Goal: Task Accomplishment & Management: Manage account settings

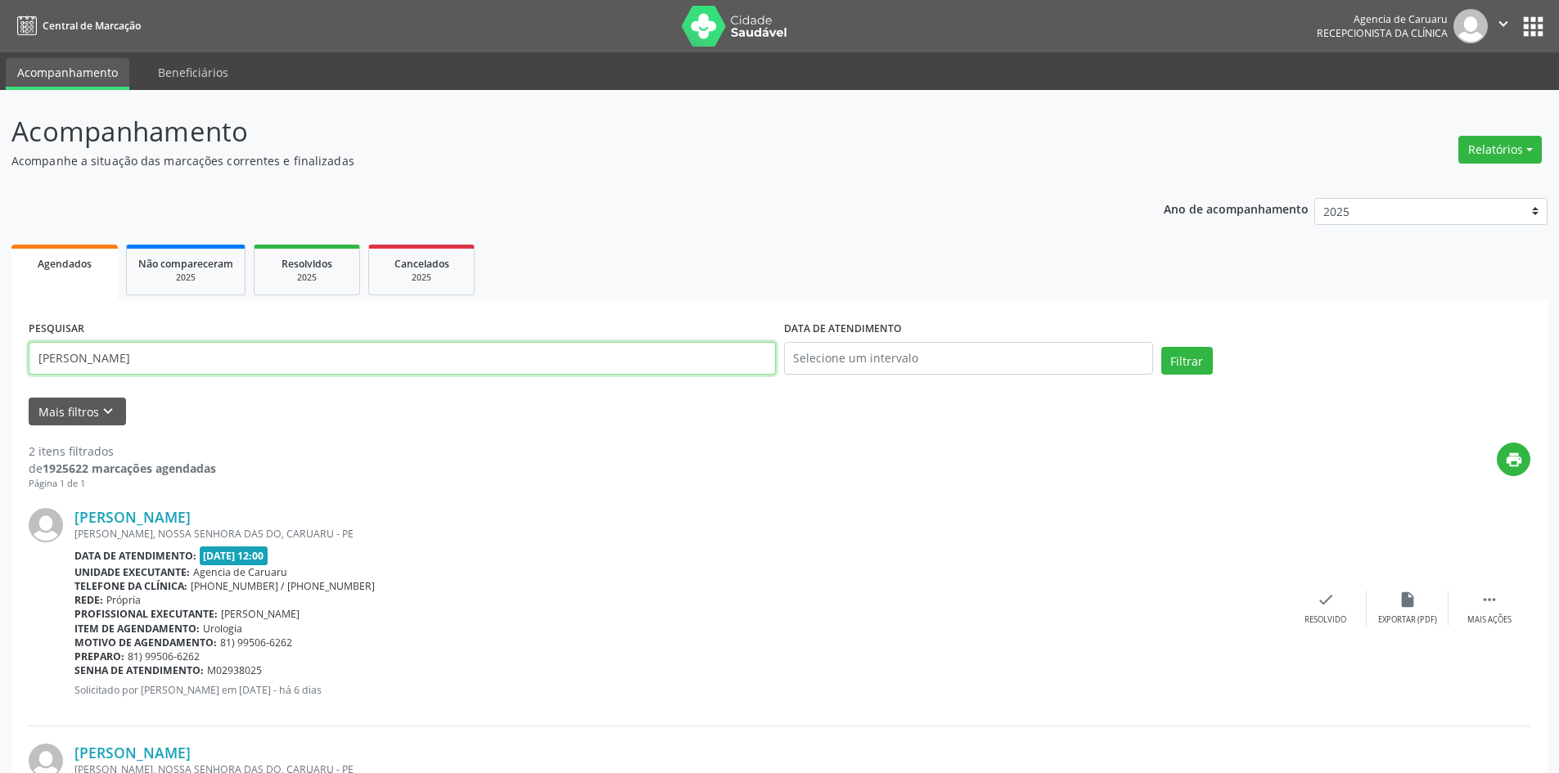
click at [309, 360] on input "[PERSON_NAME]" at bounding box center [402, 358] width 747 height 33
type input "M"
click at [103, 408] on icon "keyboard_arrow_down" at bounding box center [108, 412] width 18 height 18
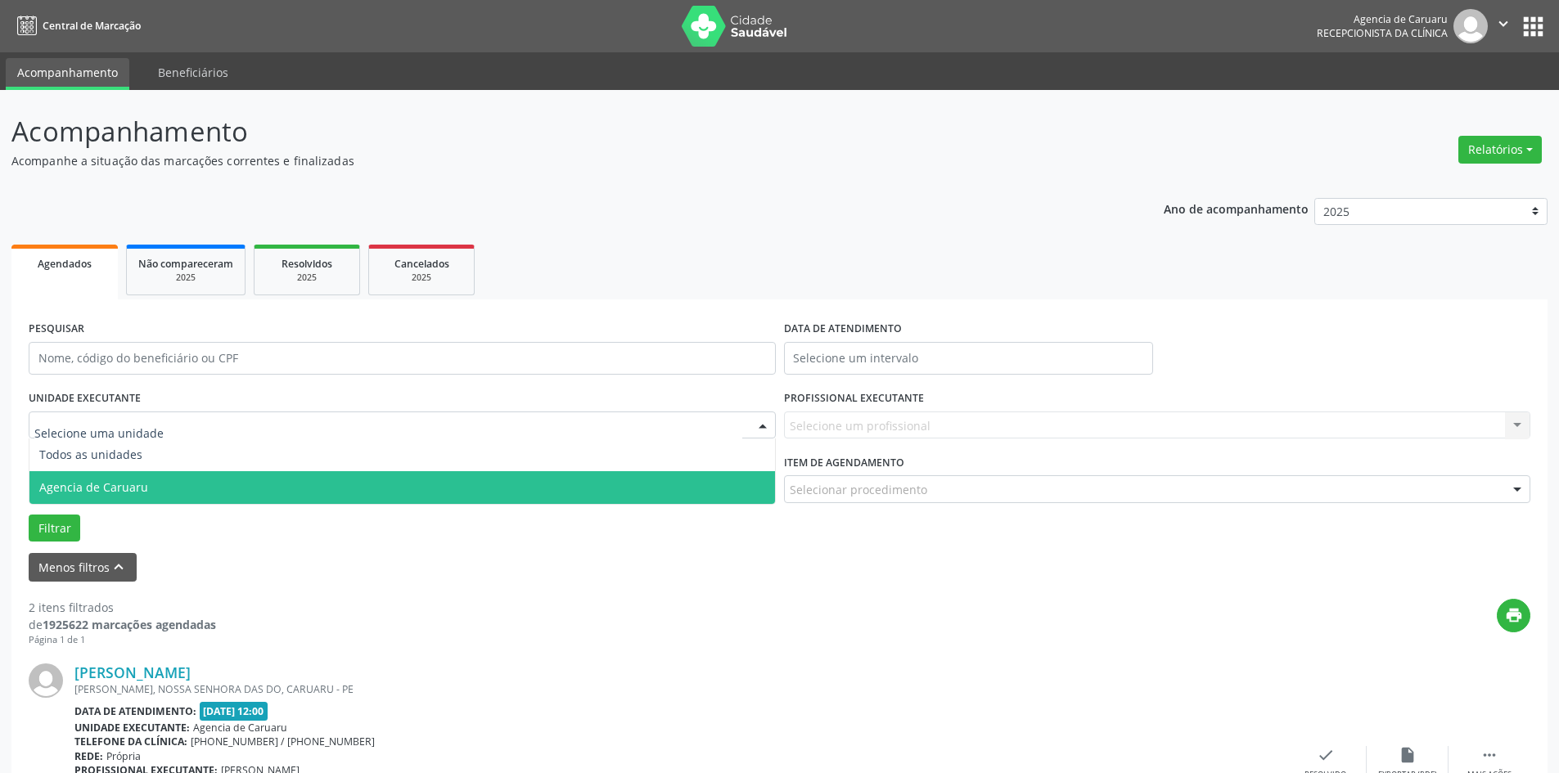
click at [110, 484] on span "Agencia de Caruaru" at bounding box center [93, 487] width 109 height 16
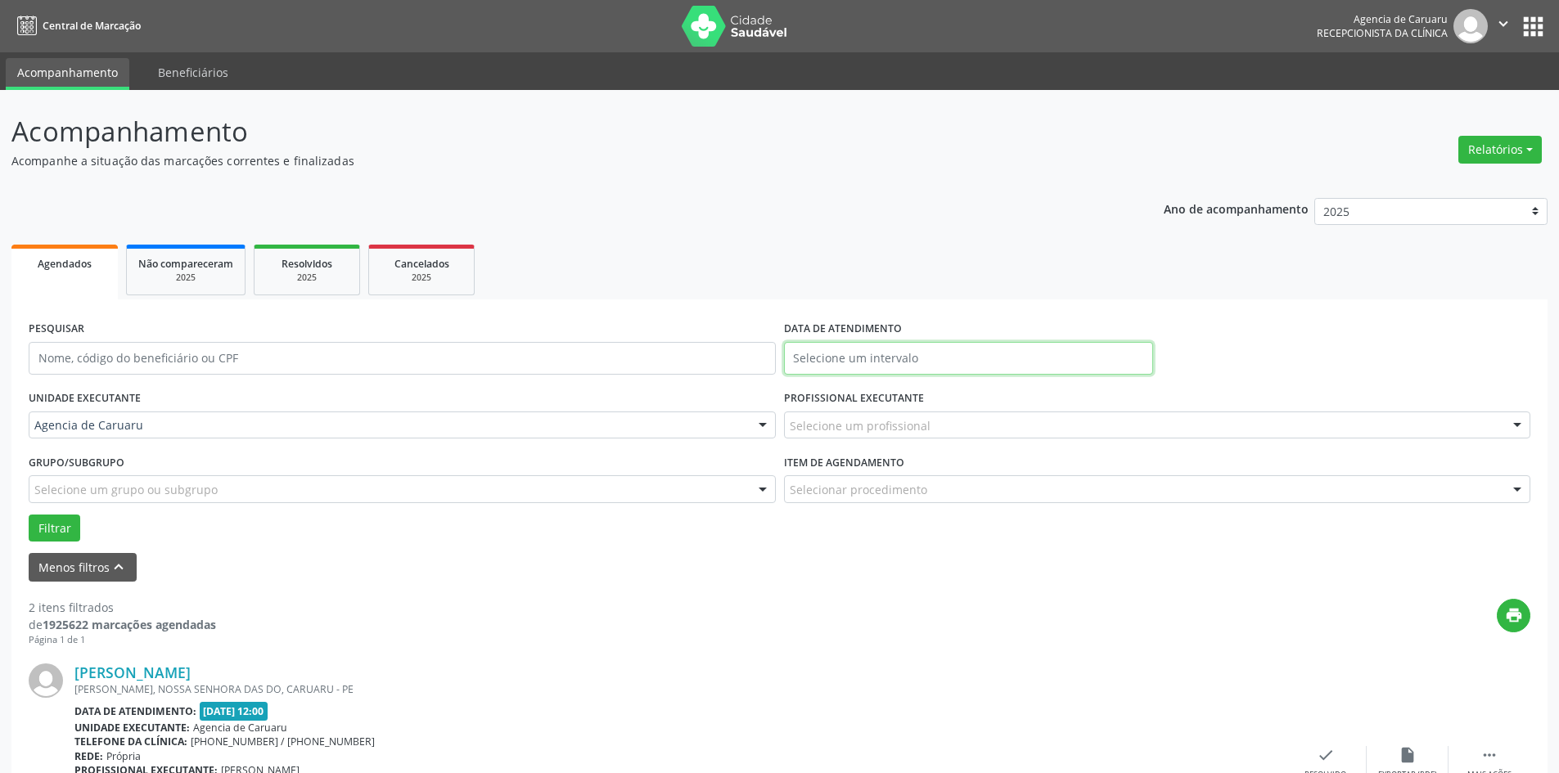
click at [822, 360] on input "text" at bounding box center [968, 358] width 369 height 33
click at [847, 538] on span "22" at bounding box center [837, 542] width 32 height 32
type input "[DATE]"
click at [847, 538] on span "22" at bounding box center [837, 542] width 32 height 32
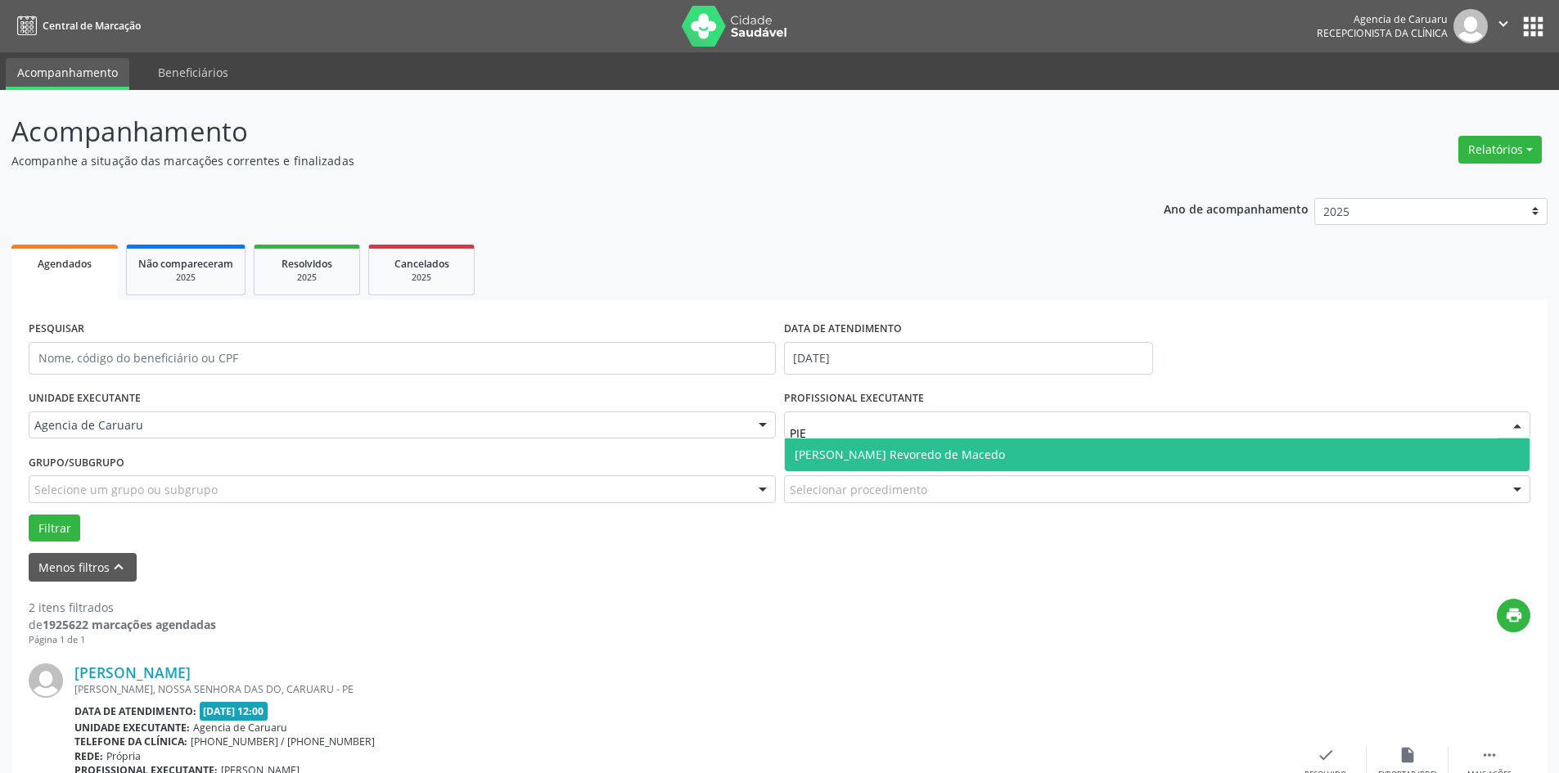
type input "PIED"
click at [858, 454] on span "[PERSON_NAME] Revoredo de Macedo" at bounding box center [899, 455] width 210 height 16
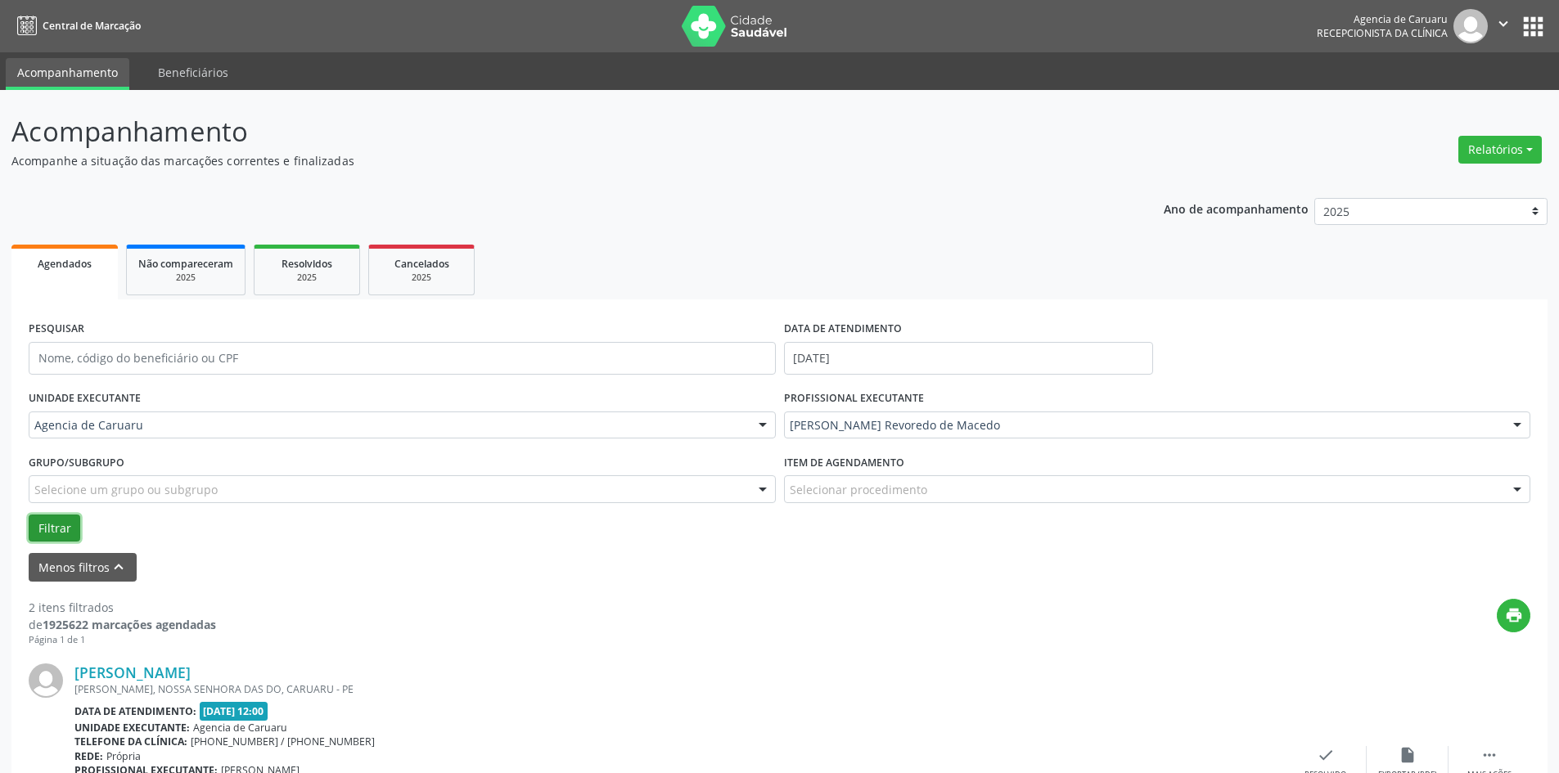
click at [63, 525] on button "Filtrar" at bounding box center [55, 529] width 52 height 28
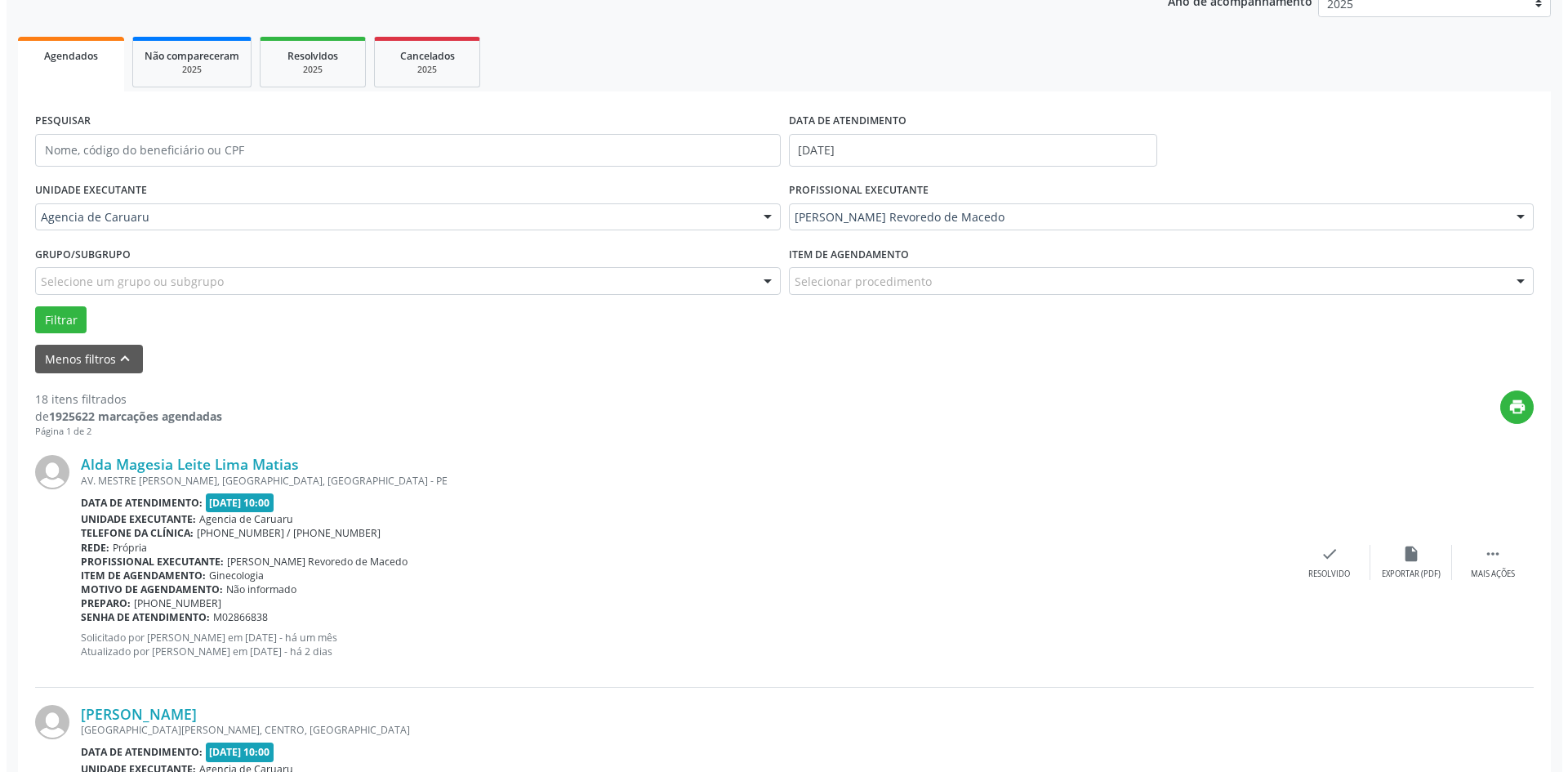
scroll to position [245, 0]
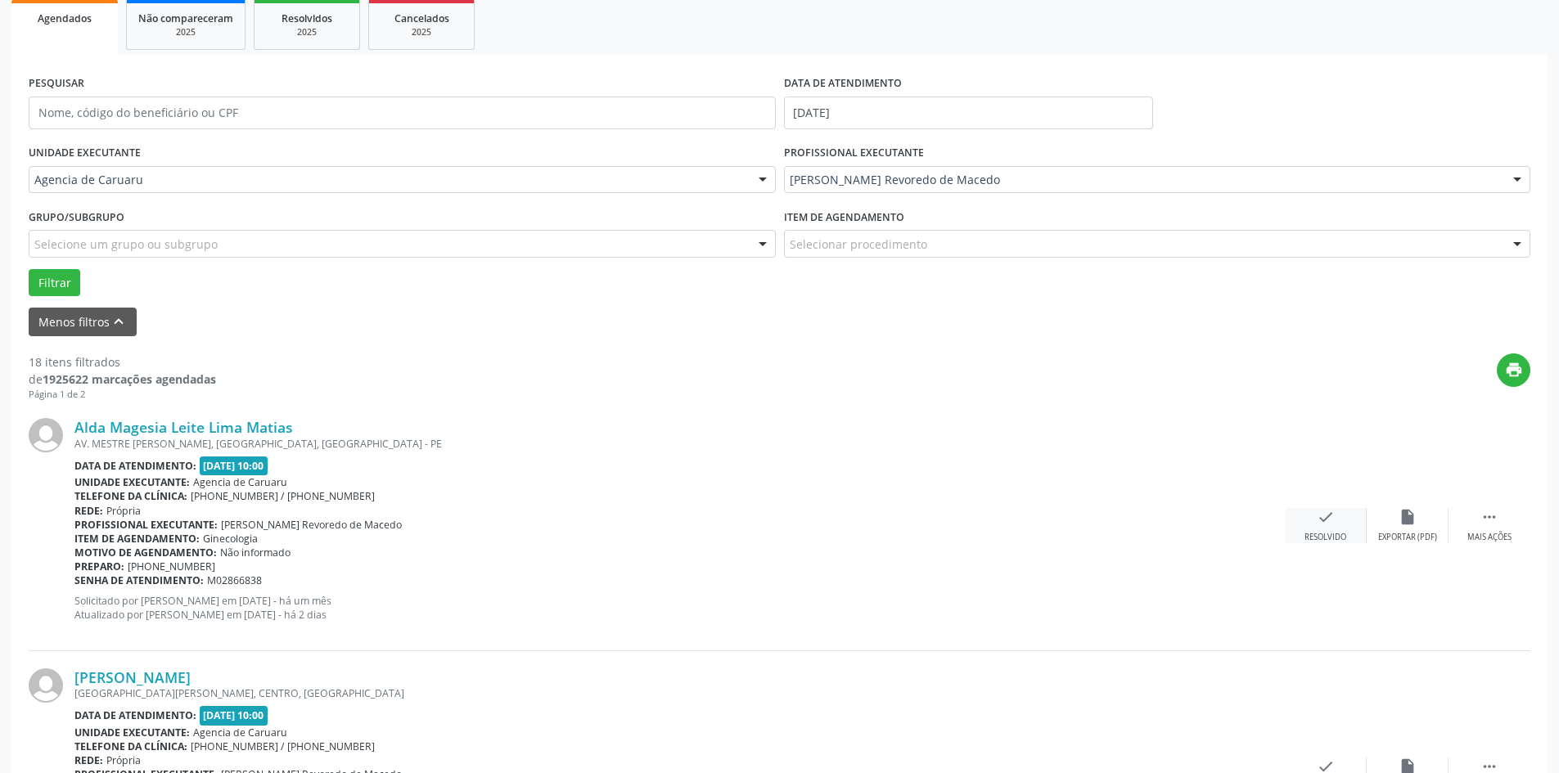
click at [1331, 524] on icon "check" at bounding box center [1325, 517] width 18 height 18
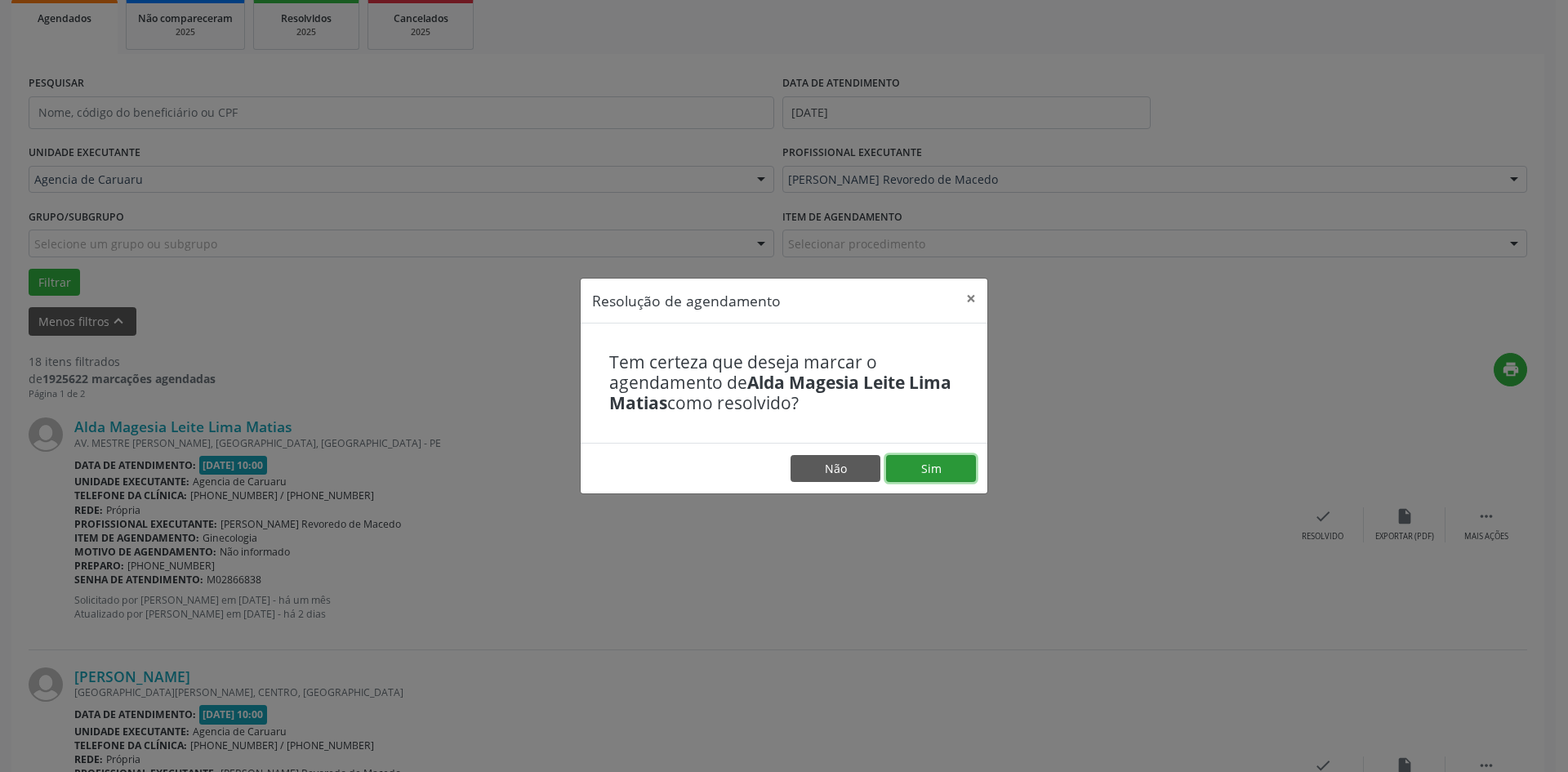
click at [918, 467] on button "Sim" at bounding box center [931, 469] width 90 height 28
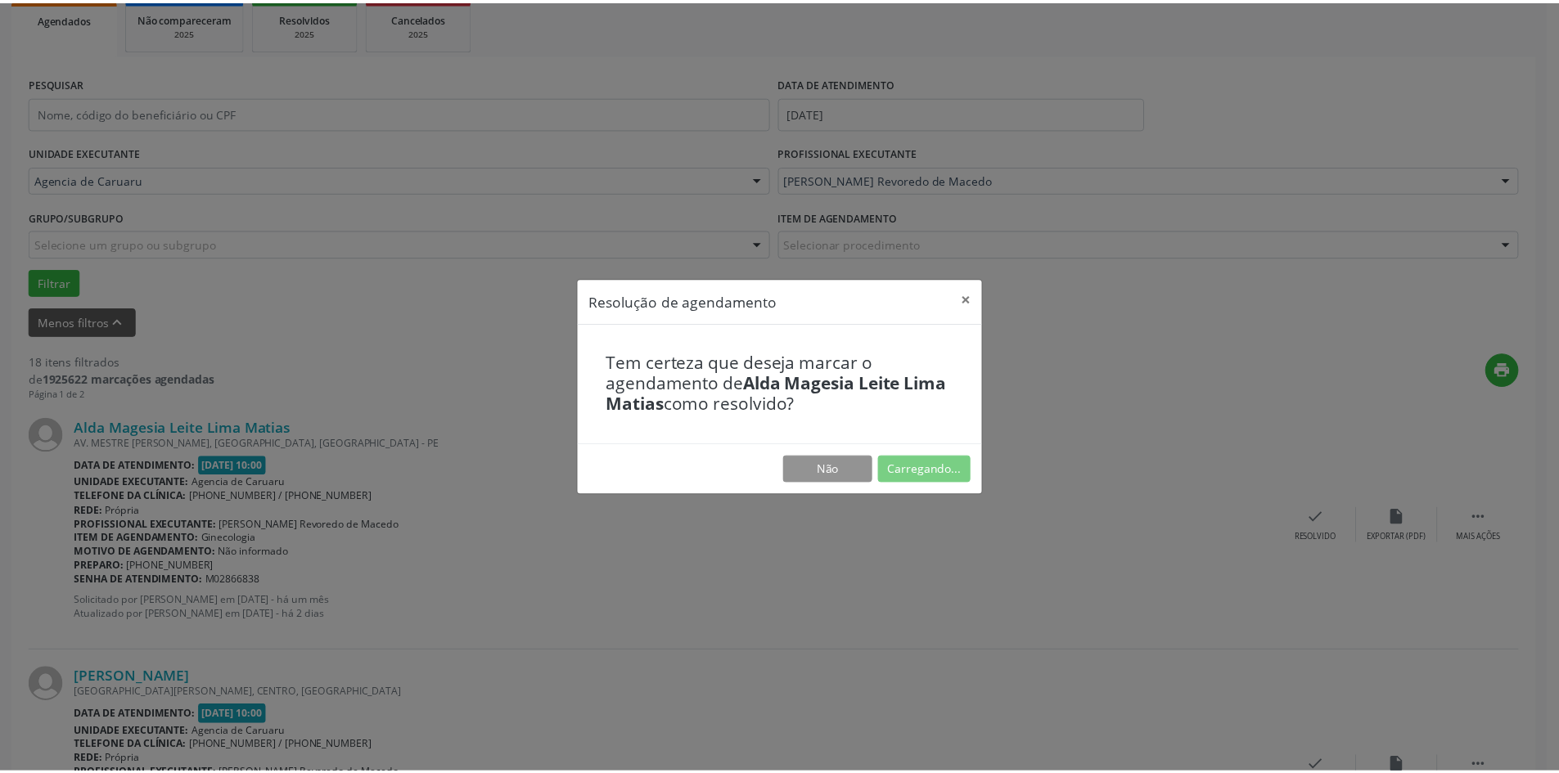
scroll to position [0, 0]
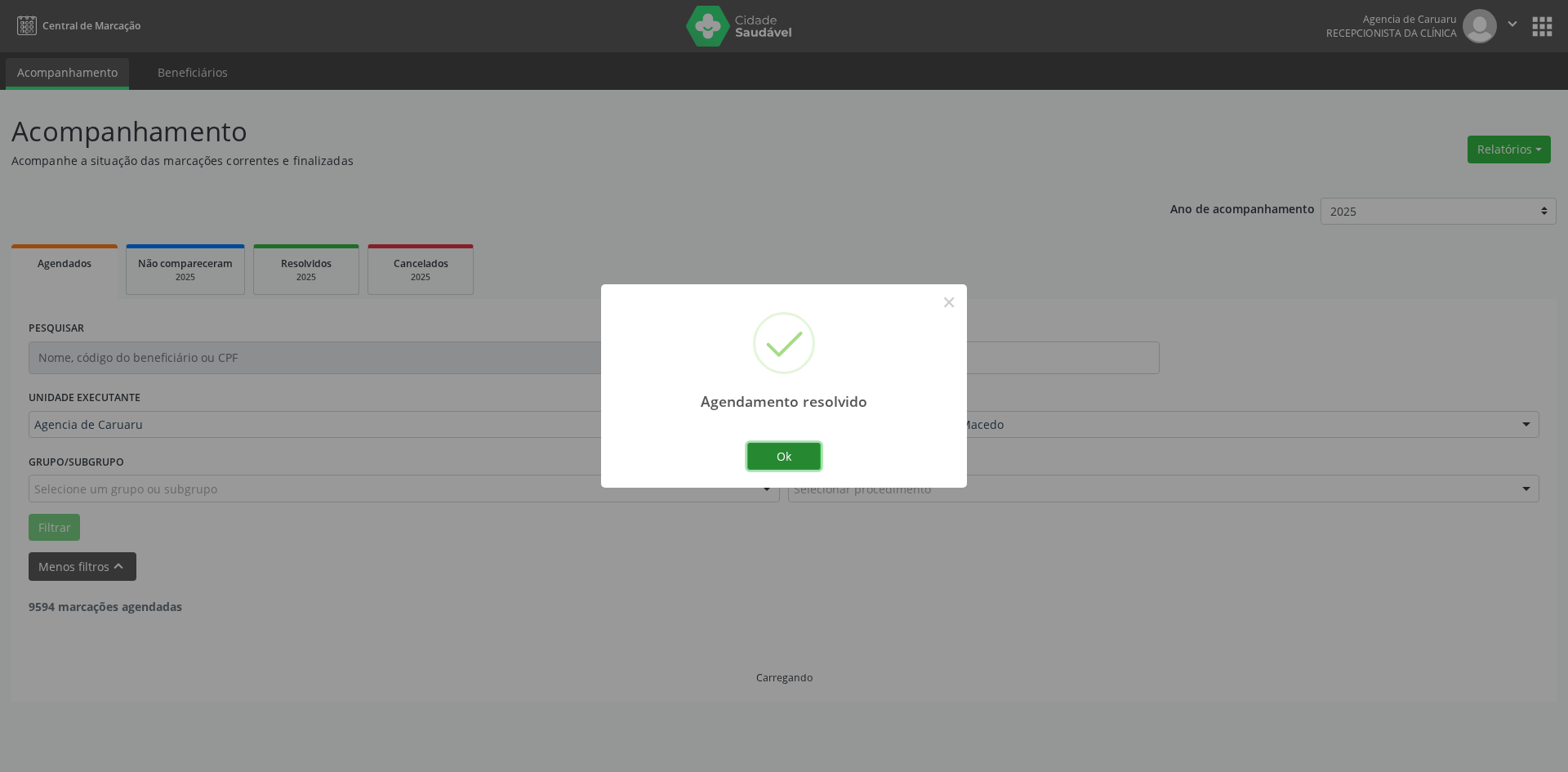
click at [784, 455] on button "Ok" at bounding box center [784, 456] width 74 height 28
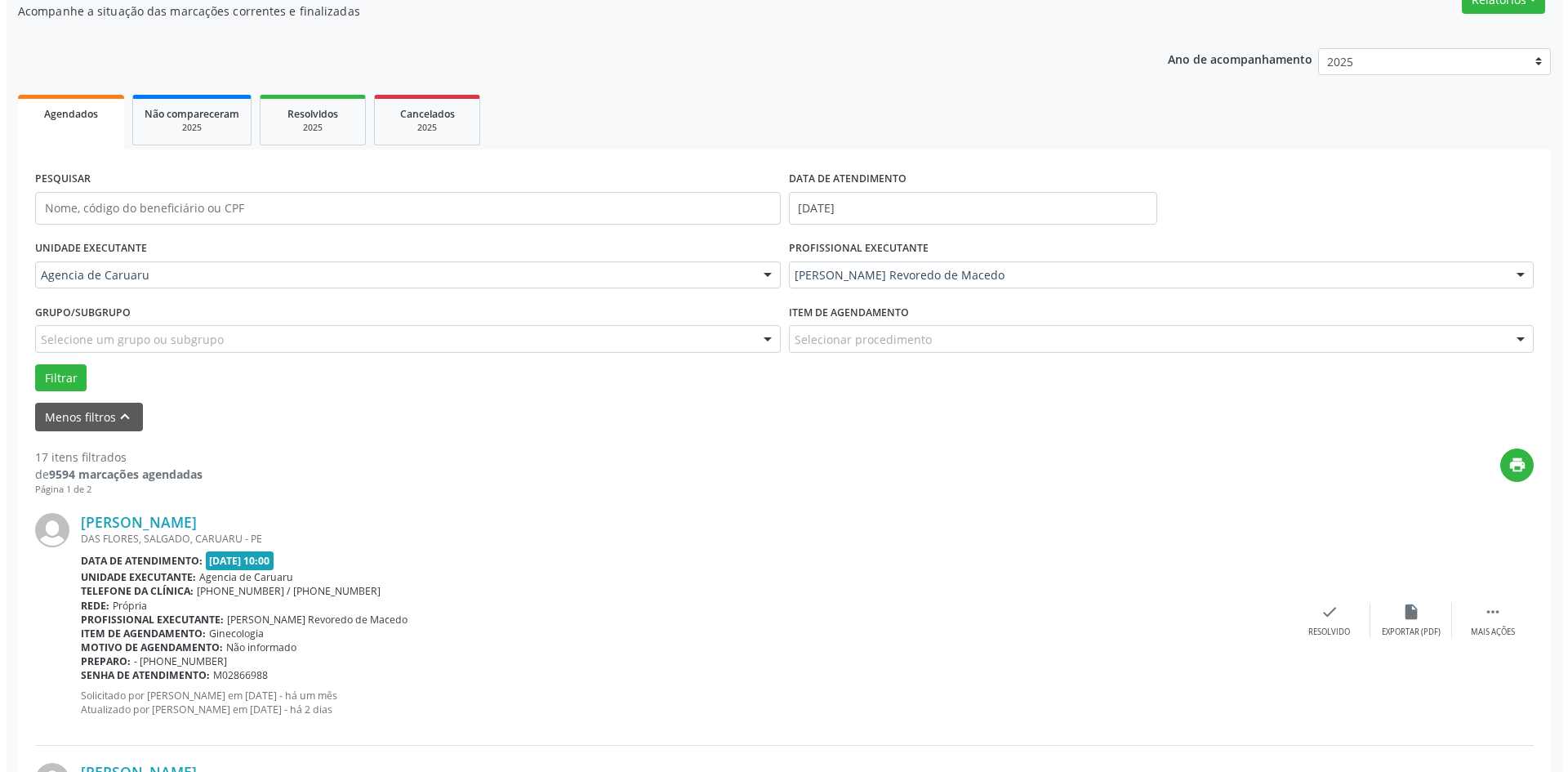
scroll to position [164, 0]
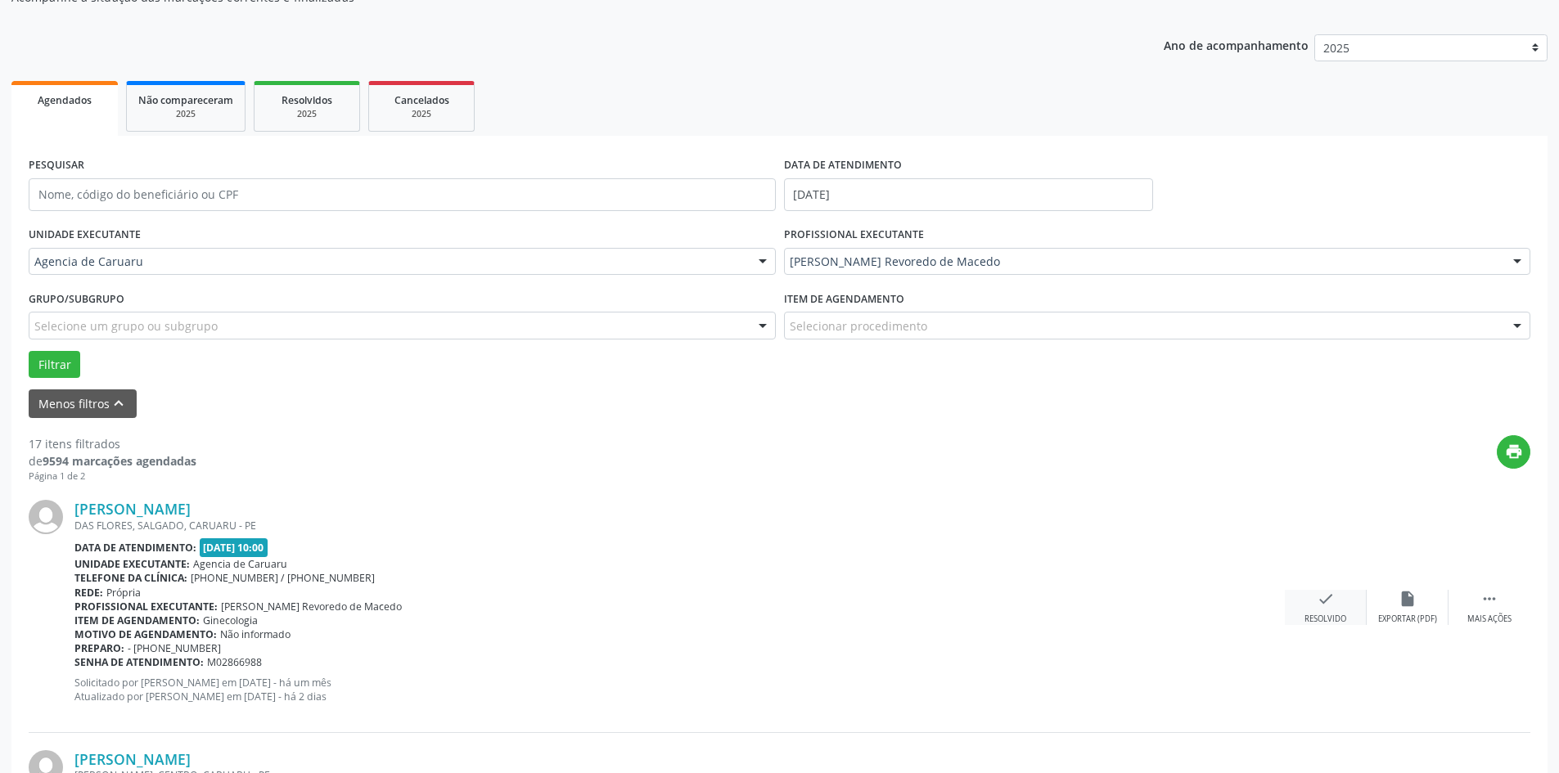
click at [1317, 608] on icon "check" at bounding box center [1325, 599] width 18 height 18
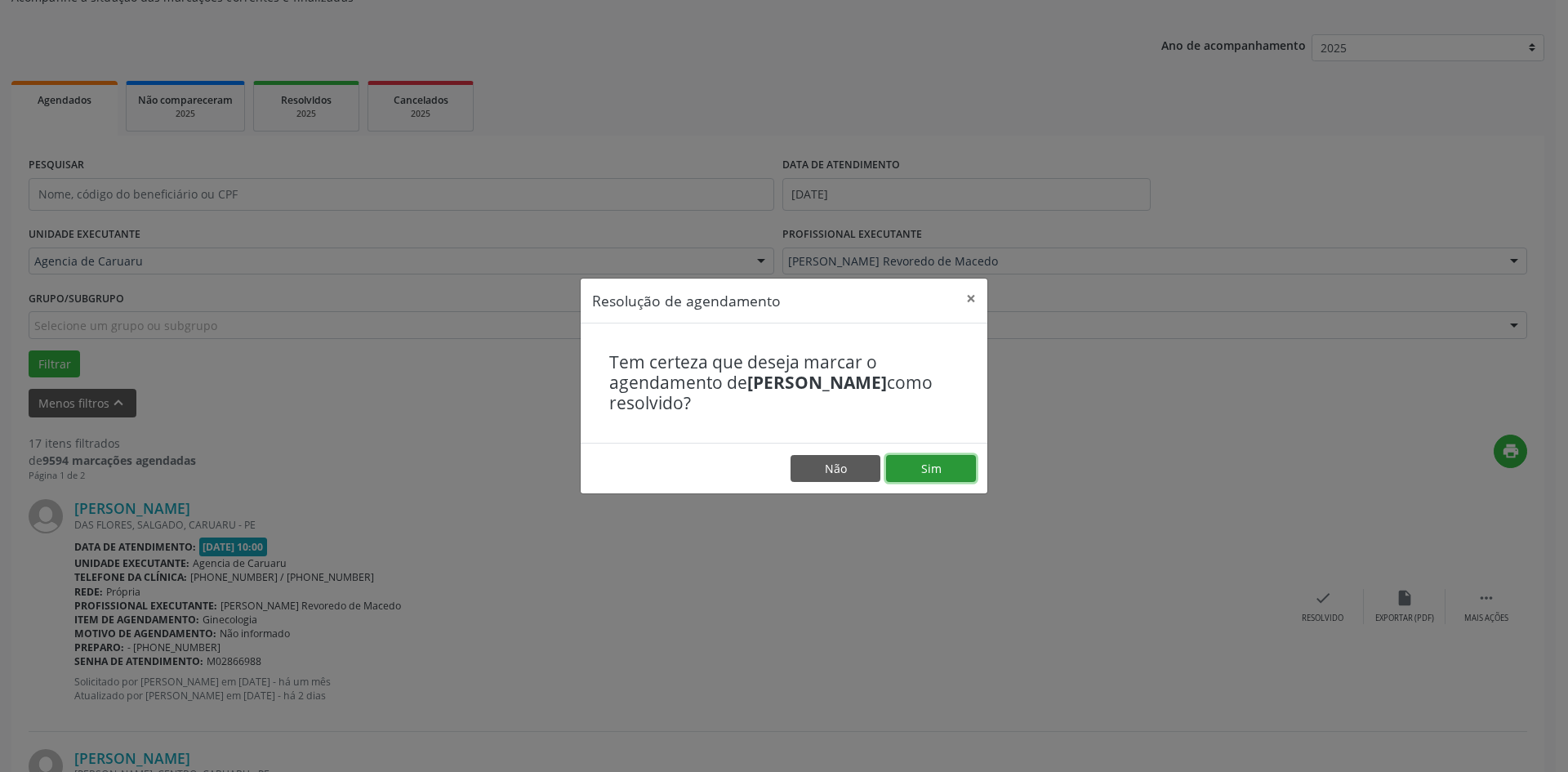
click at [927, 457] on button "Sim" at bounding box center [931, 469] width 90 height 28
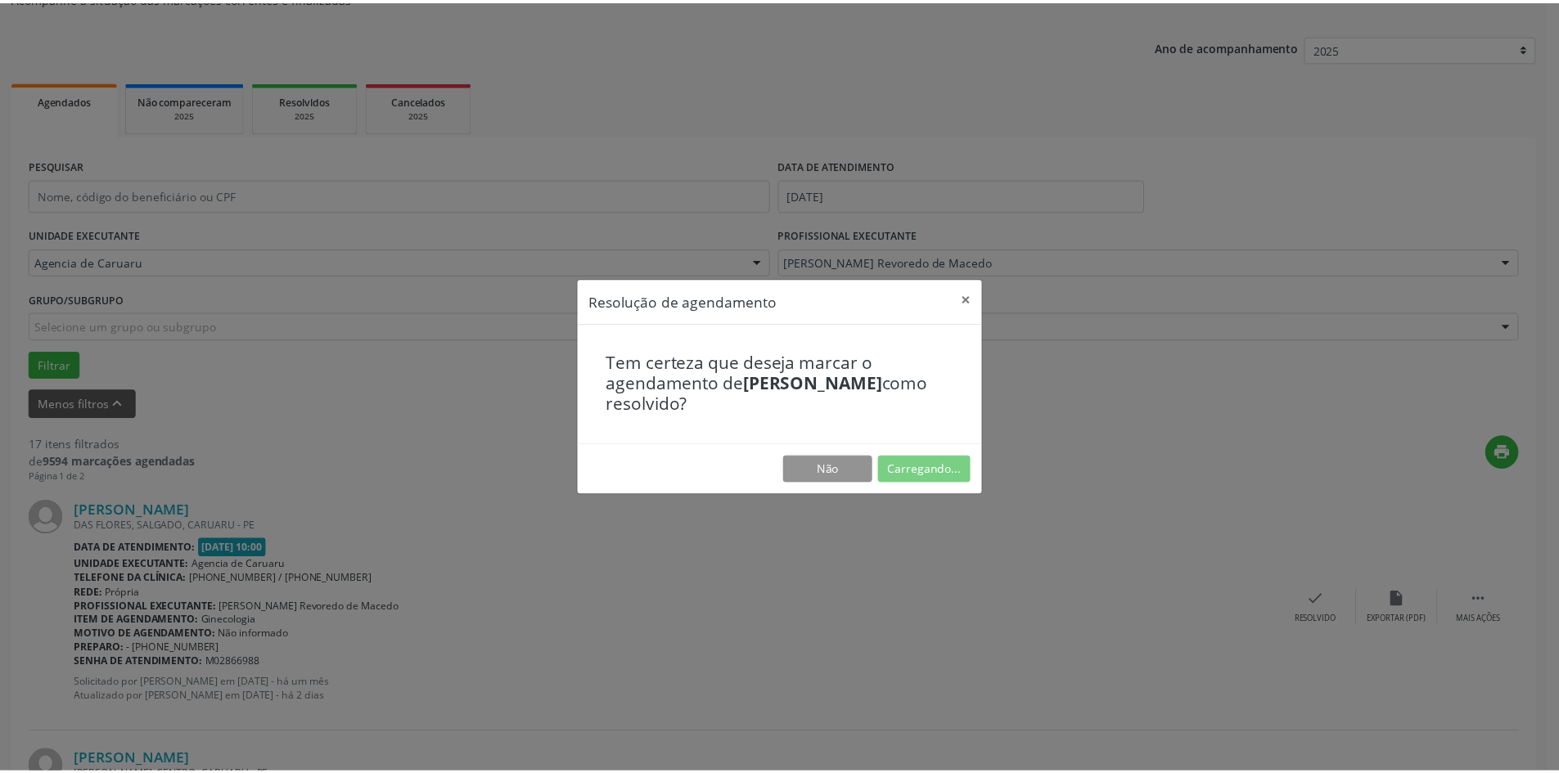
scroll to position [0, 0]
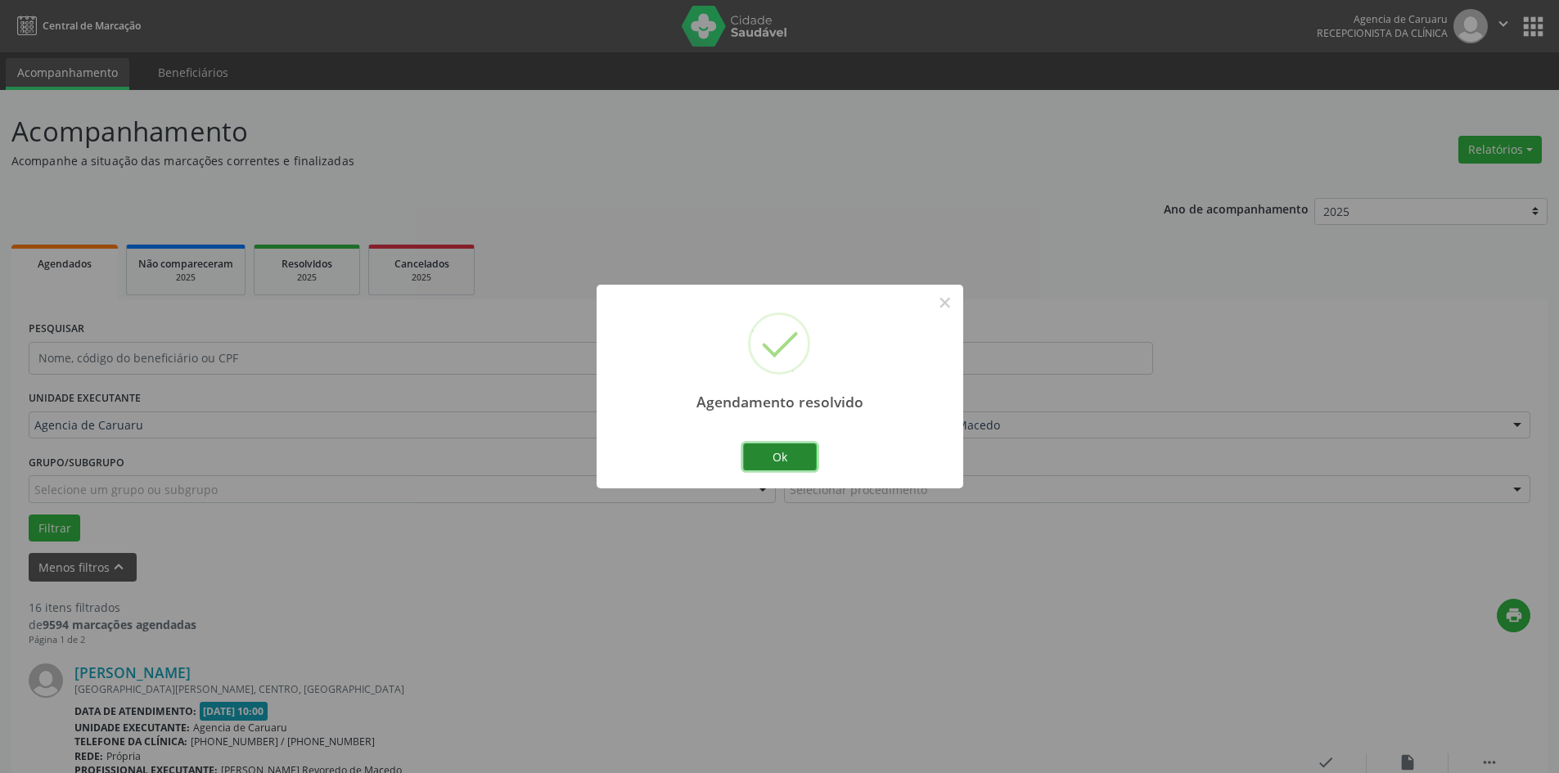
click at [790, 456] on button "Ok" at bounding box center [780, 457] width 74 height 28
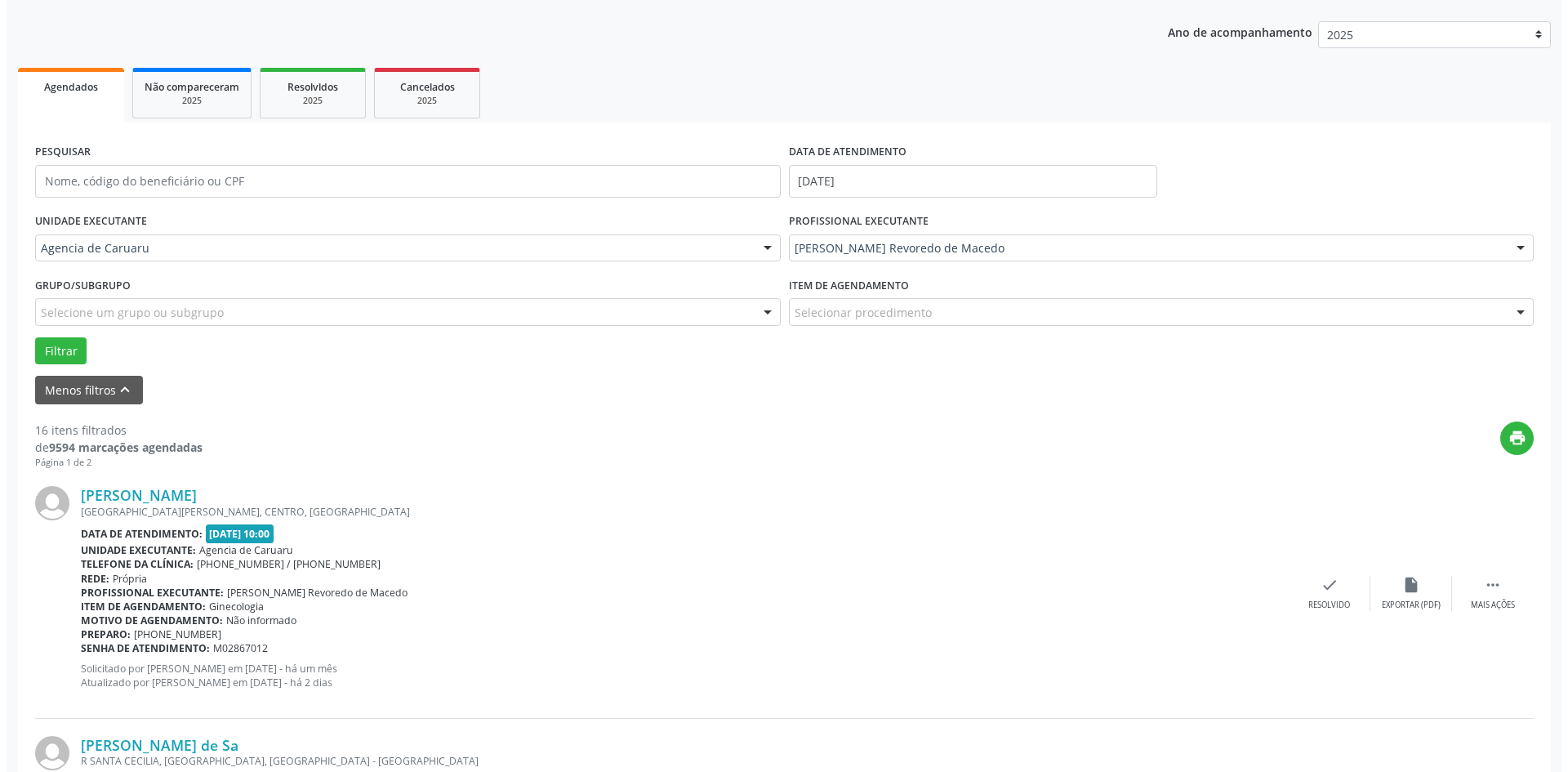
scroll to position [245, 0]
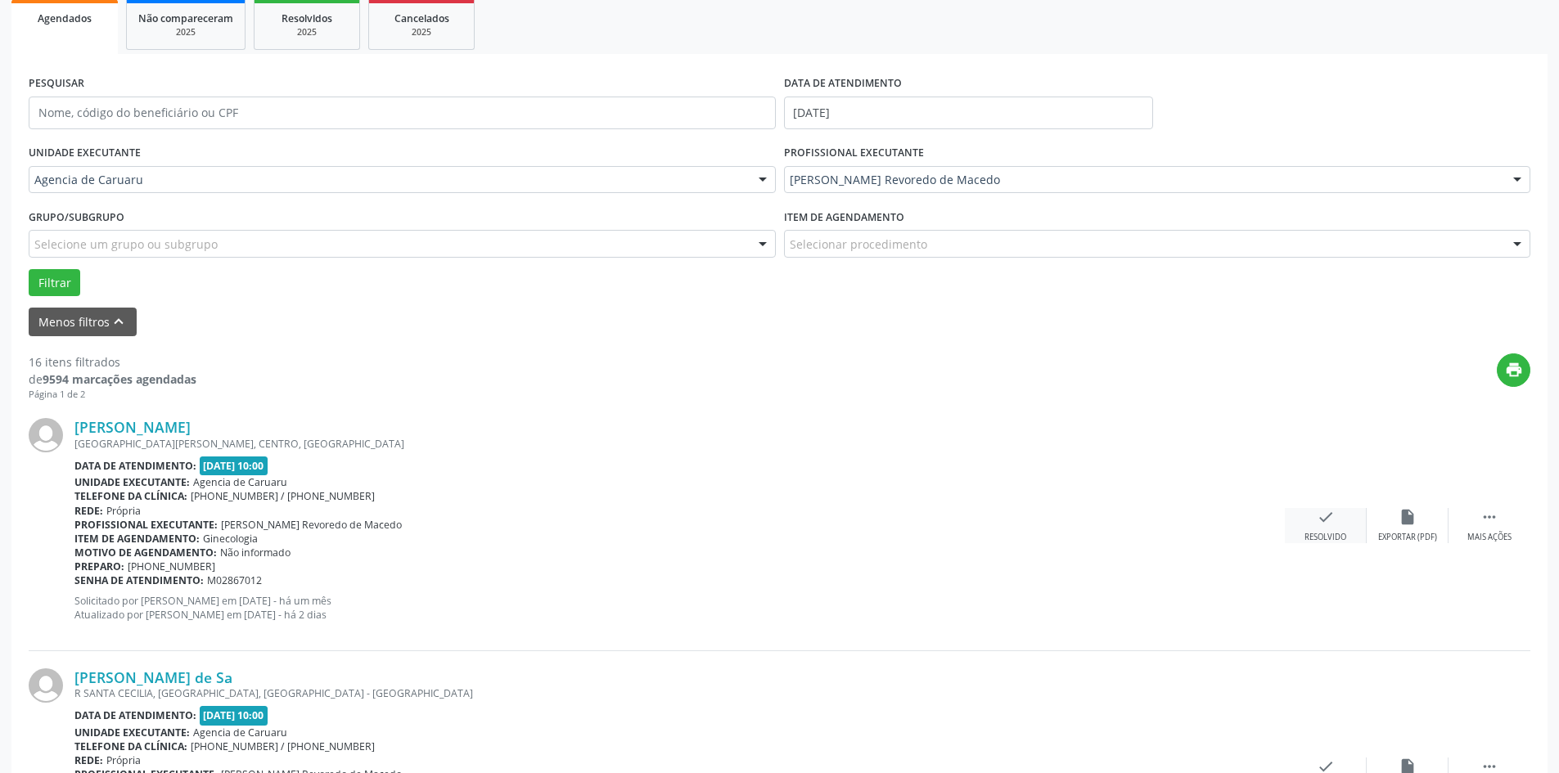
click at [1332, 535] on div "Resolvido" at bounding box center [1325, 537] width 42 height 11
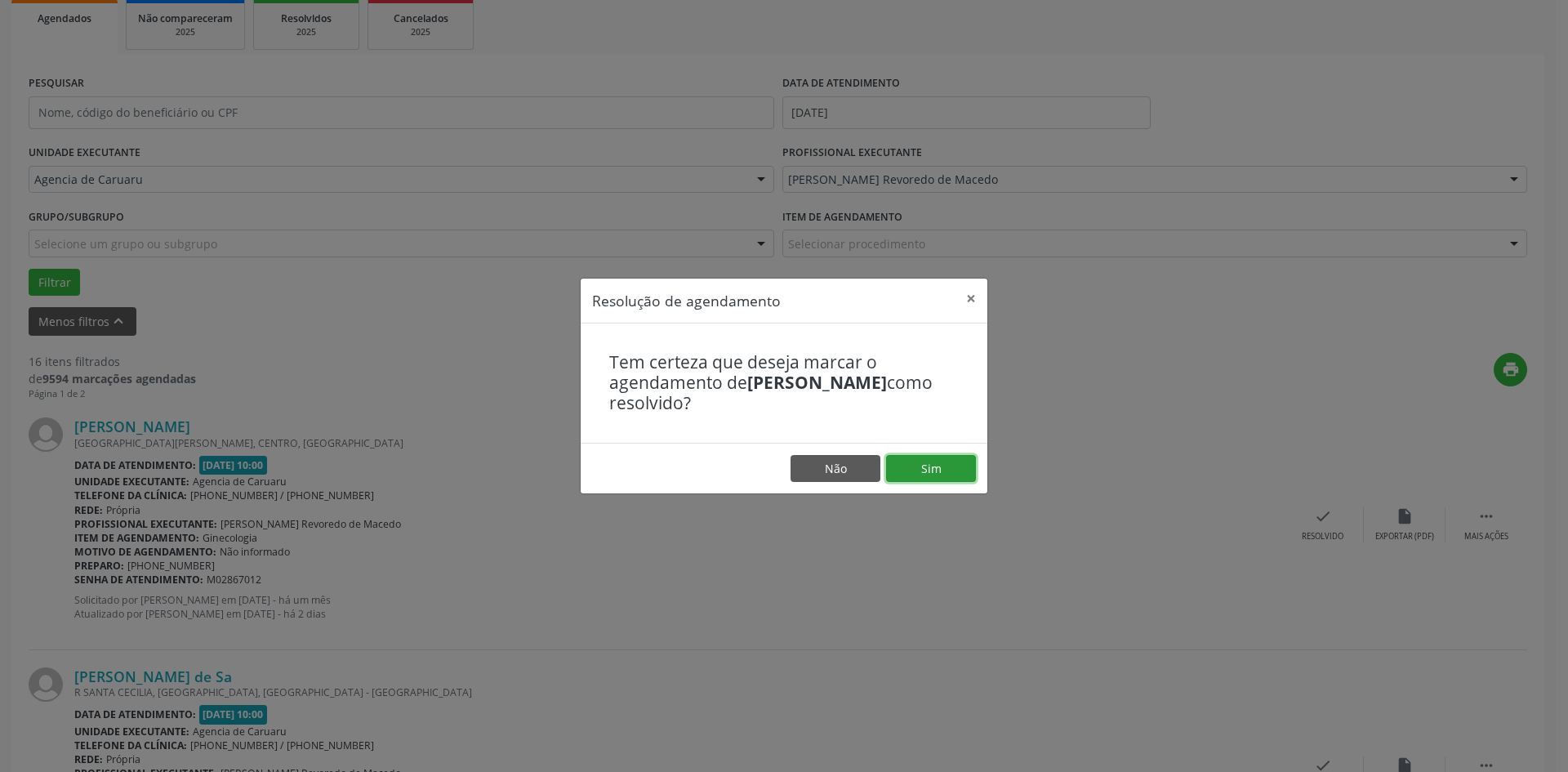
click at [936, 470] on button "Sim" at bounding box center [931, 469] width 90 height 28
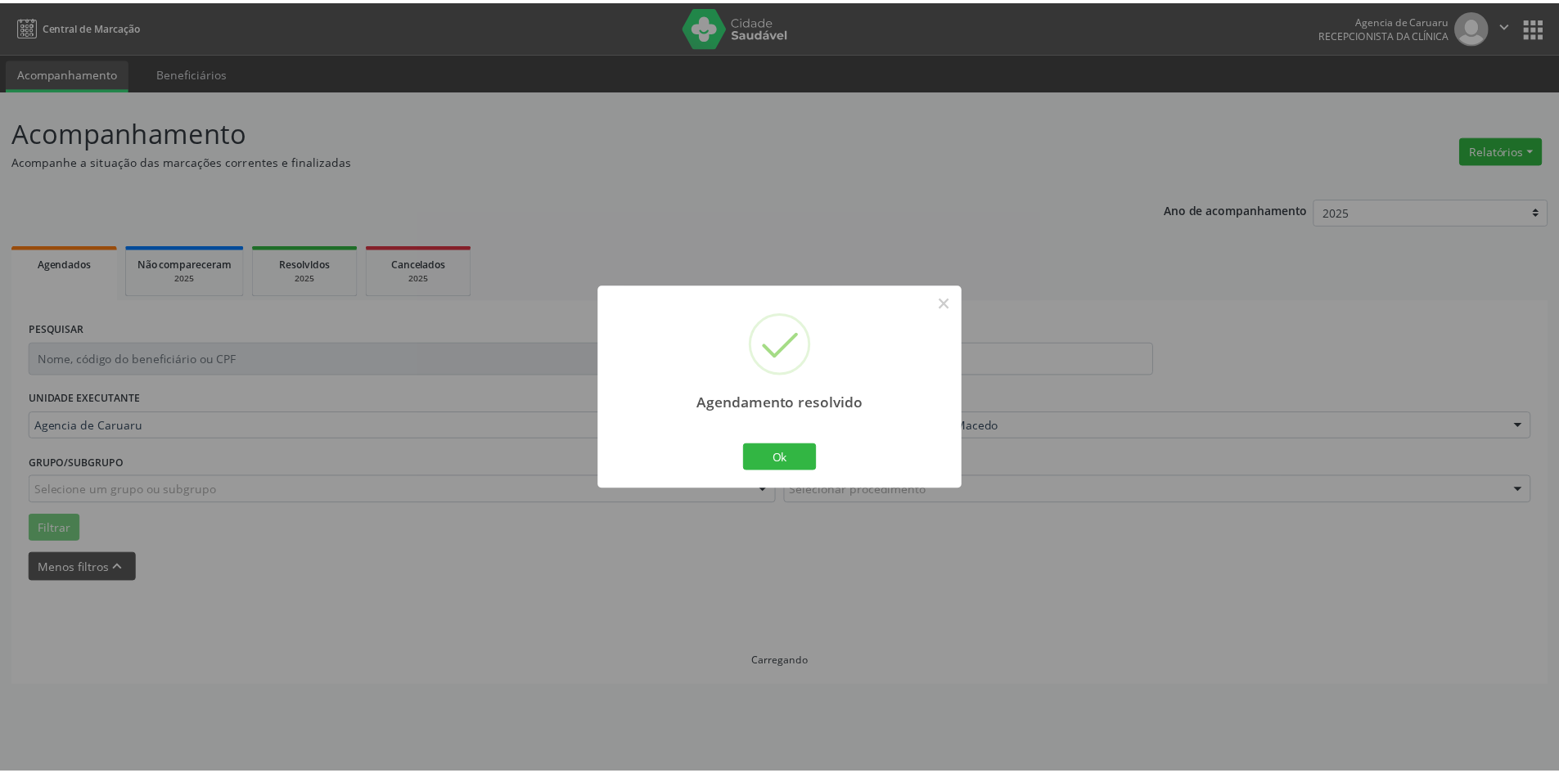
scroll to position [0, 0]
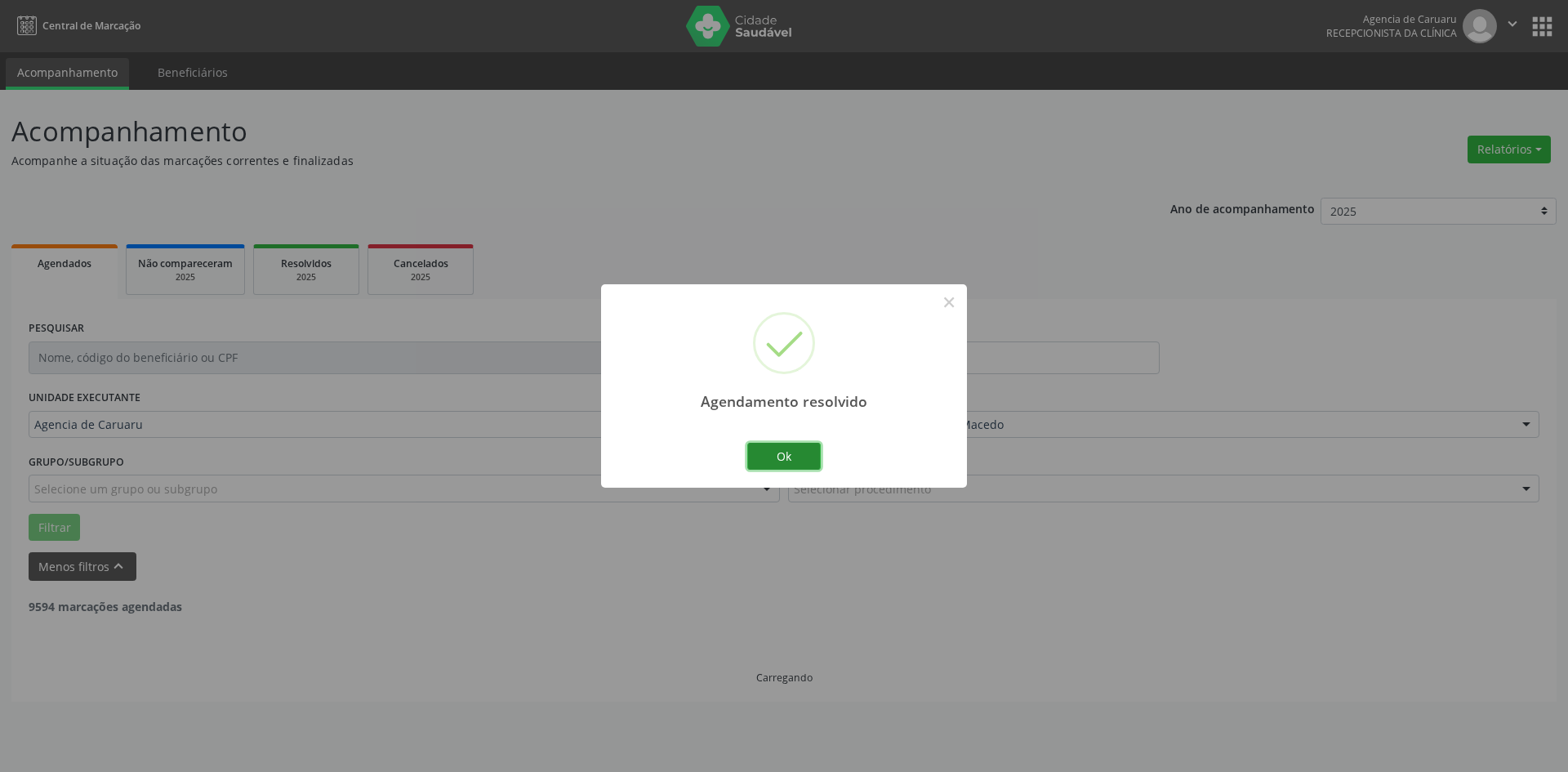
click at [797, 459] on button "Ok" at bounding box center [784, 456] width 74 height 28
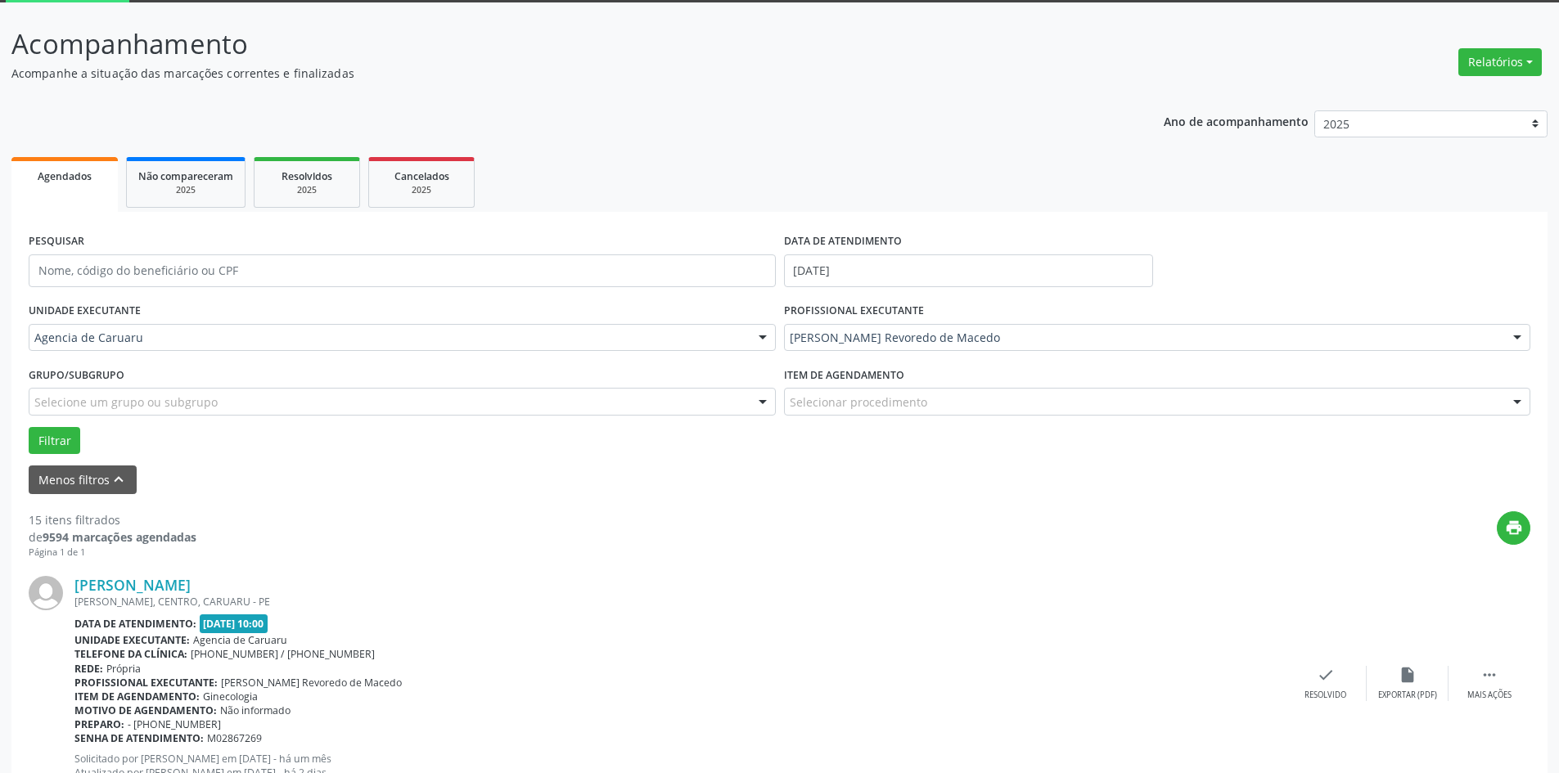
scroll to position [245, 0]
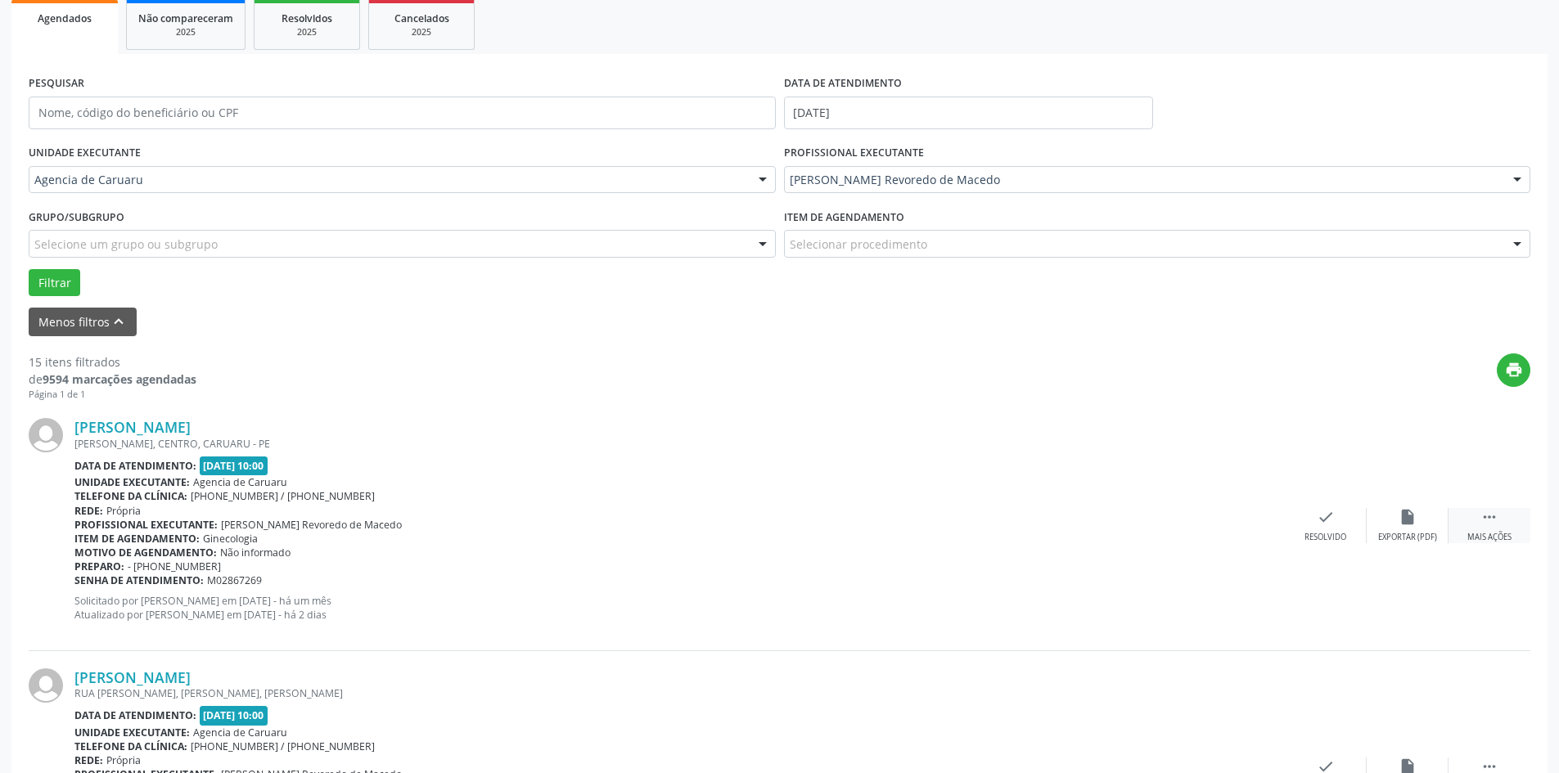
click at [1504, 517] on div " Mais ações" at bounding box center [1489, 525] width 82 height 35
click at [1403, 524] on icon "alarm_off" at bounding box center [1407, 517] width 18 height 18
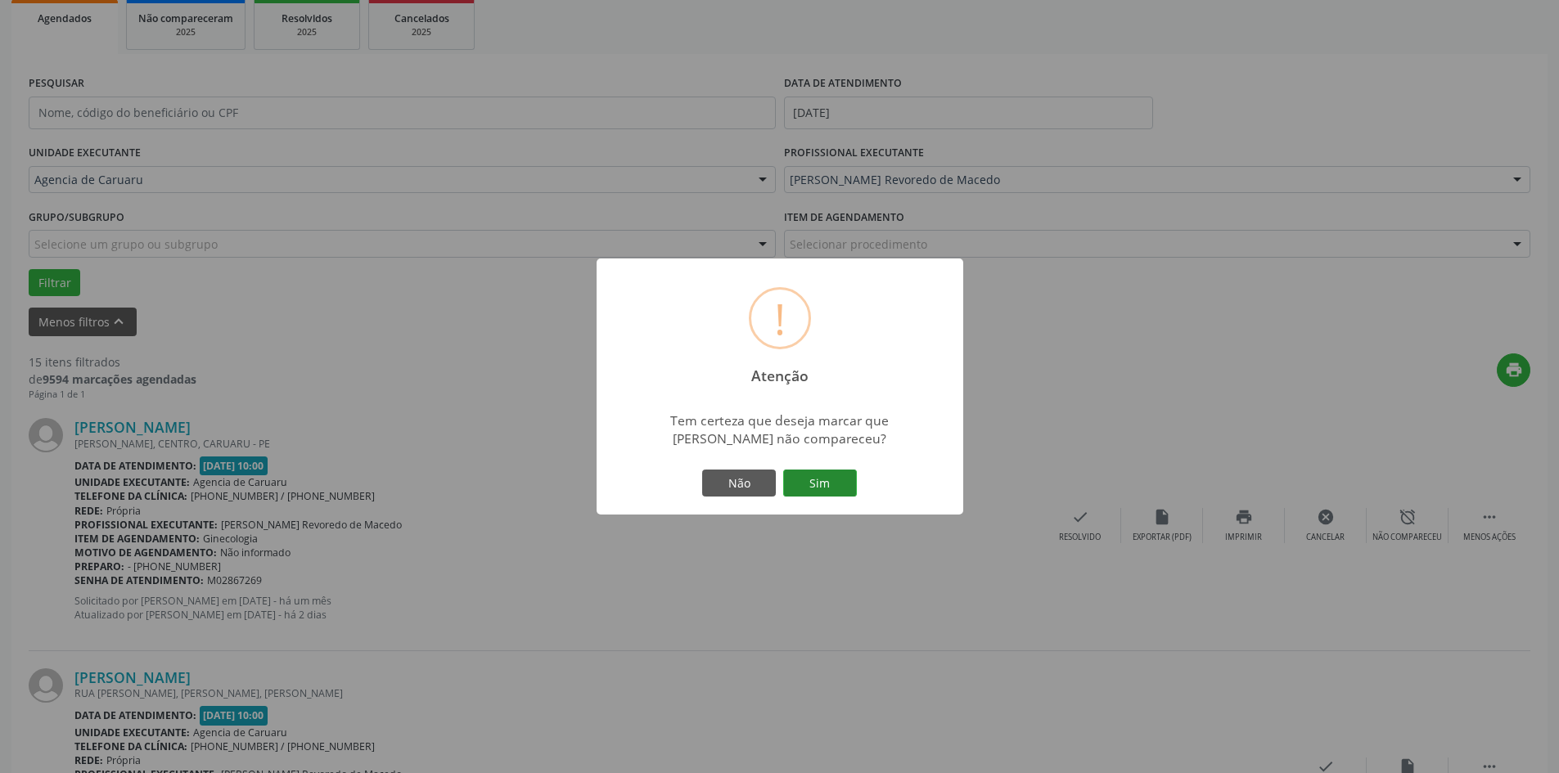
click at [835, 477] on button "Sim" at bounding box center [820, 484] width 74 height 28
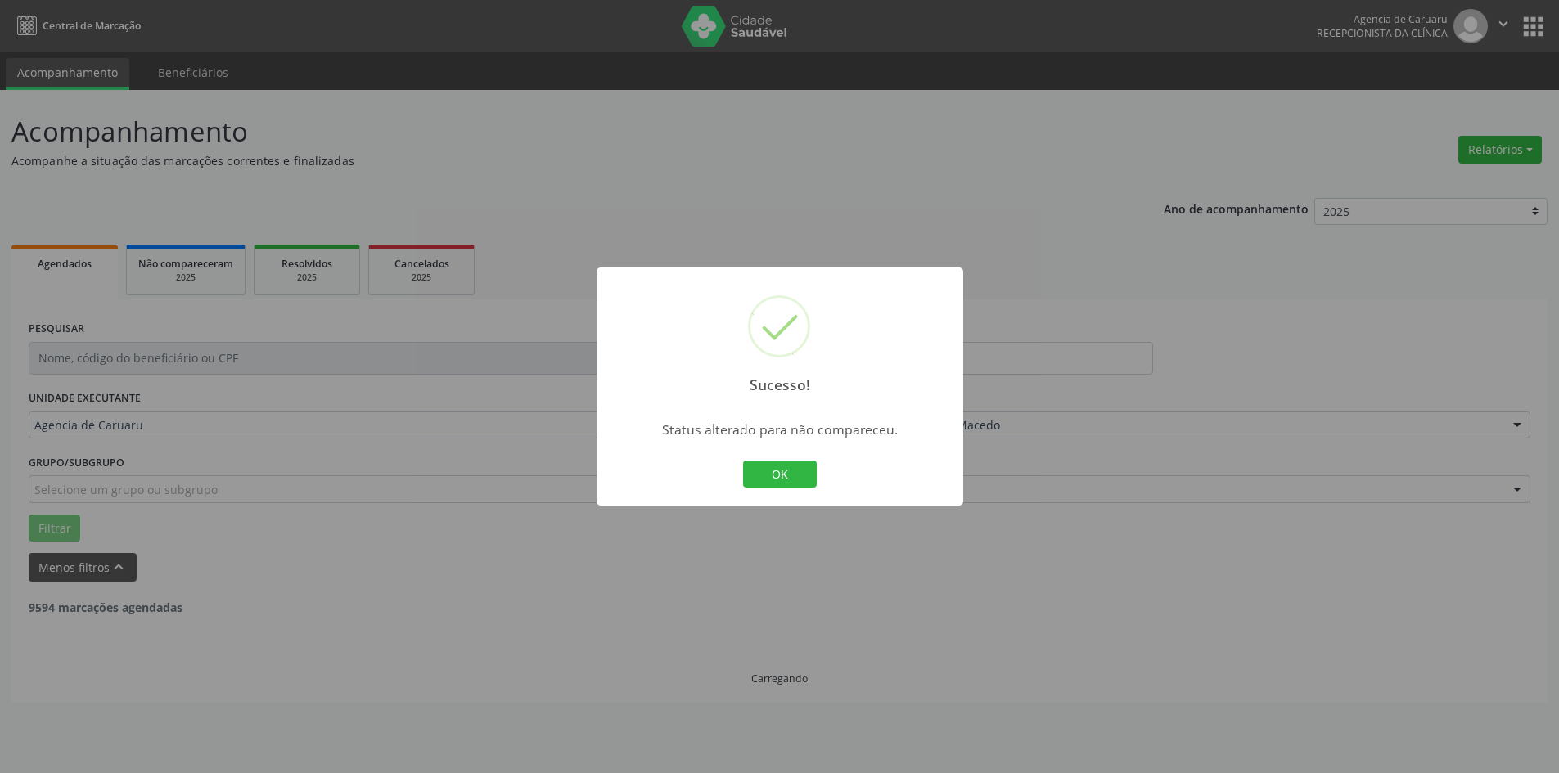
scroll to position [0, 0]
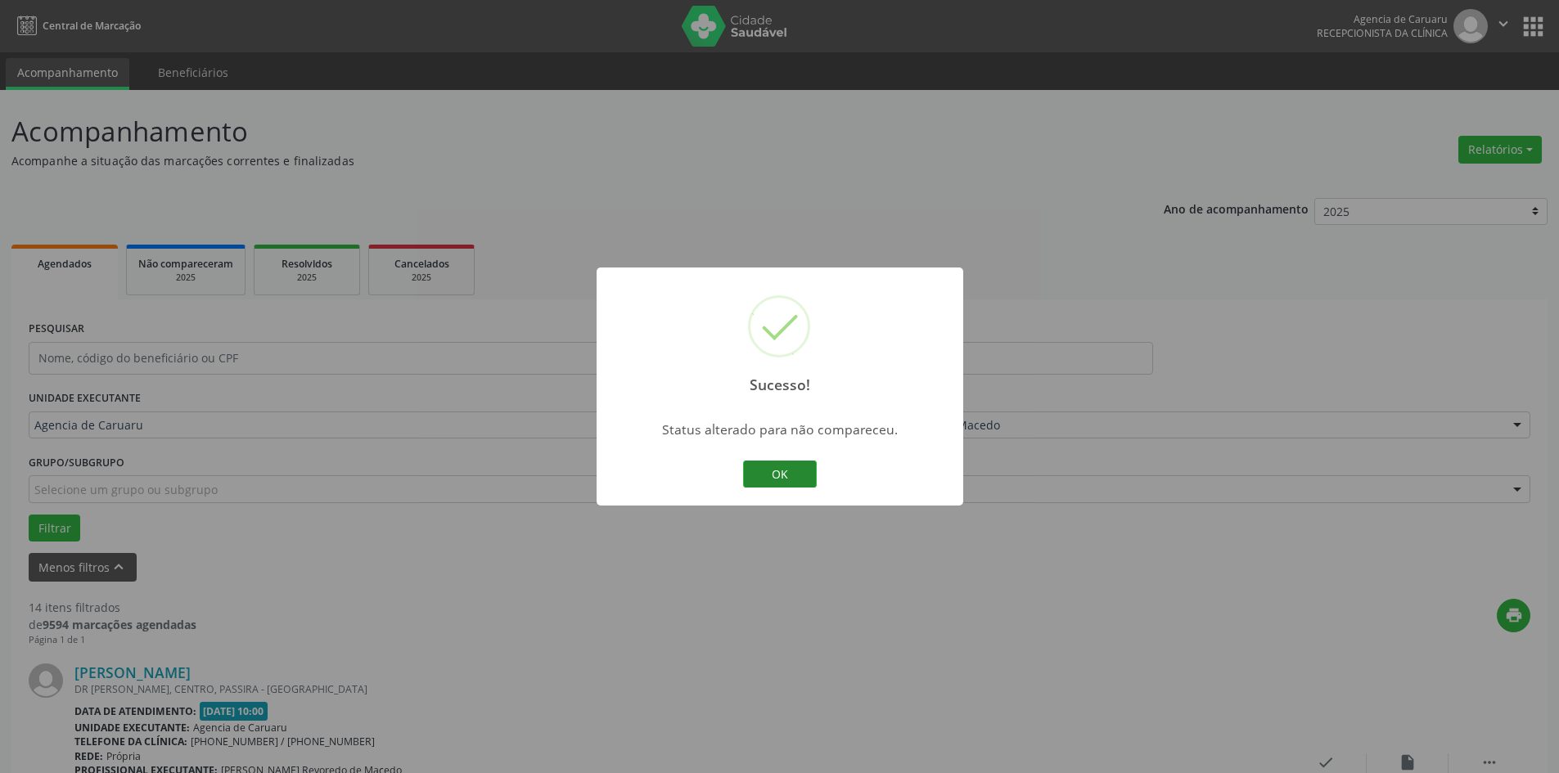
click at [783, 473] on button "OK" at bounding box center [780, 475] width 74 height 28
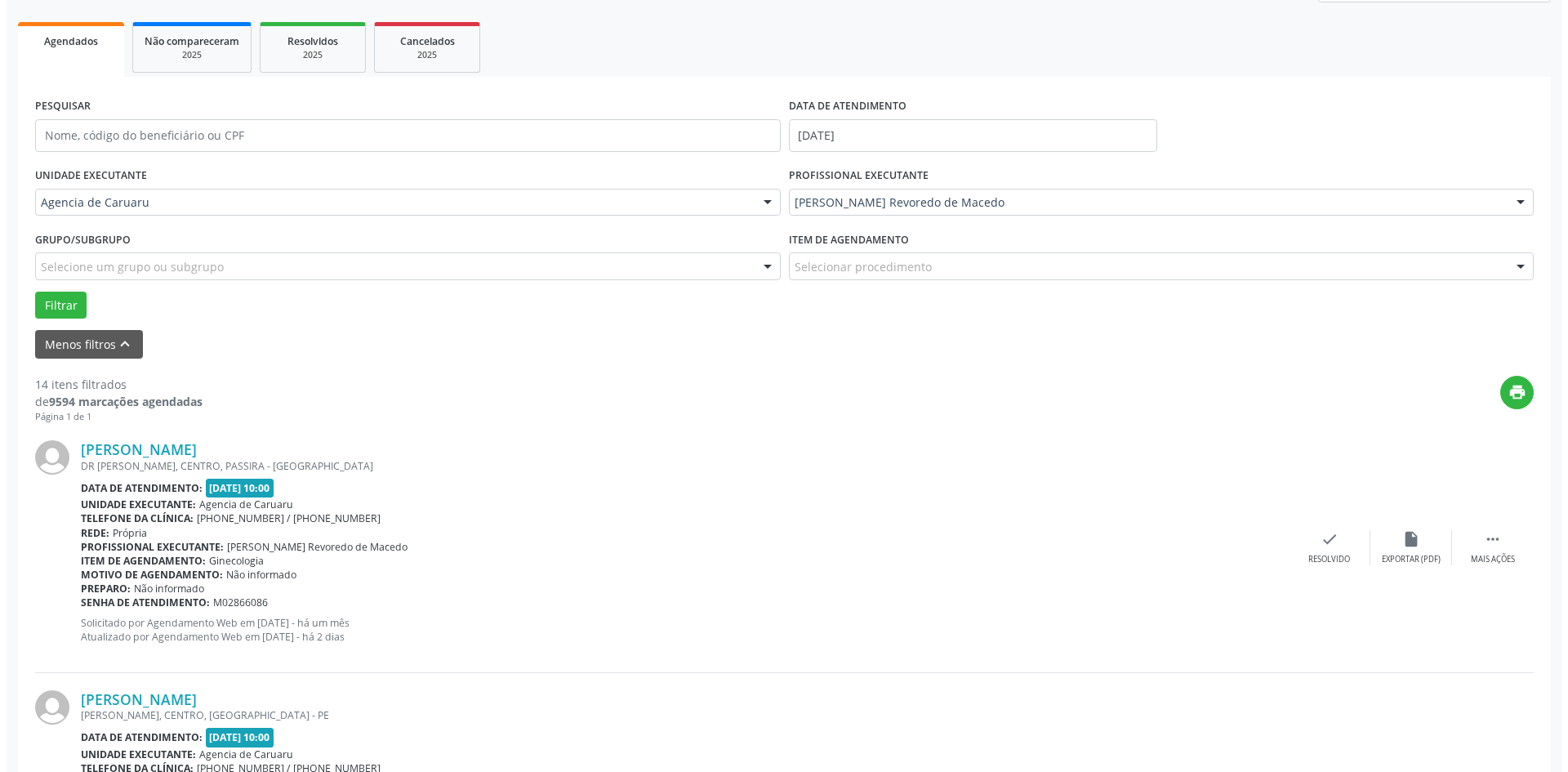
scroll to position [245, 0]
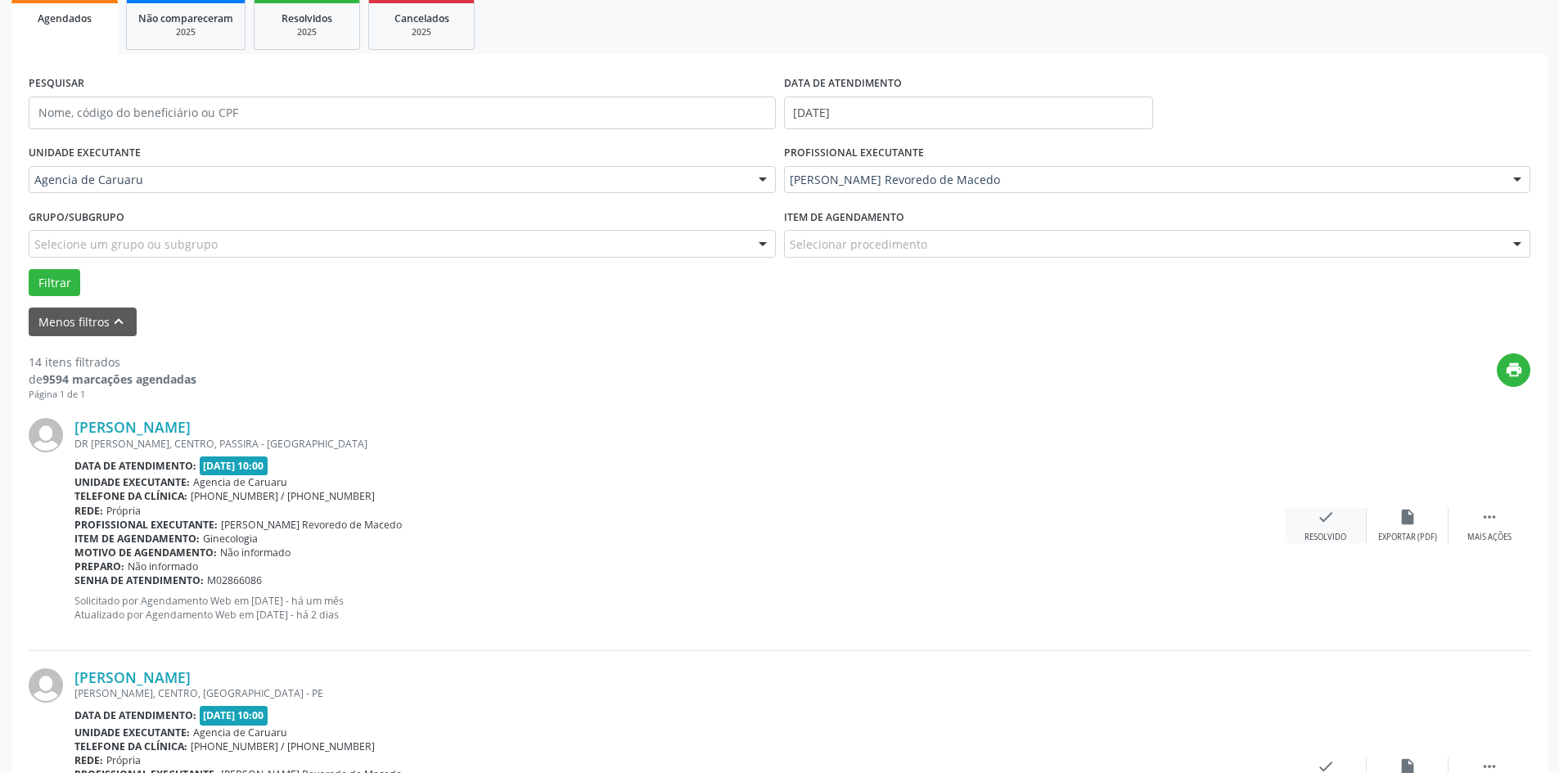
click at [1302, 529] on div "check Resolvido" at bounding box center [1326, 525] width 82 height 35
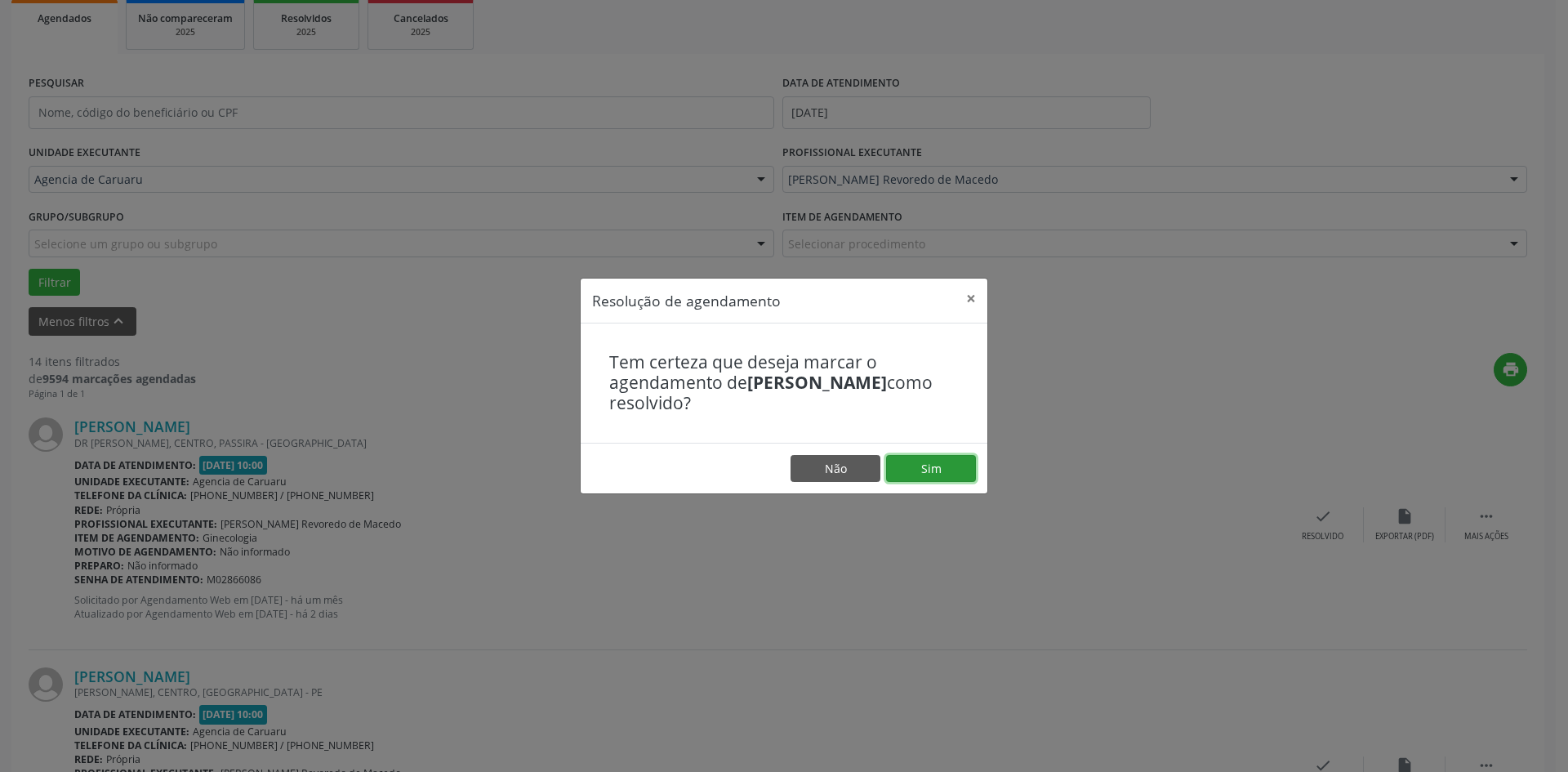
click at [942, 480] on button "Sim" at bounding box center [931, 469] width 90 height 28
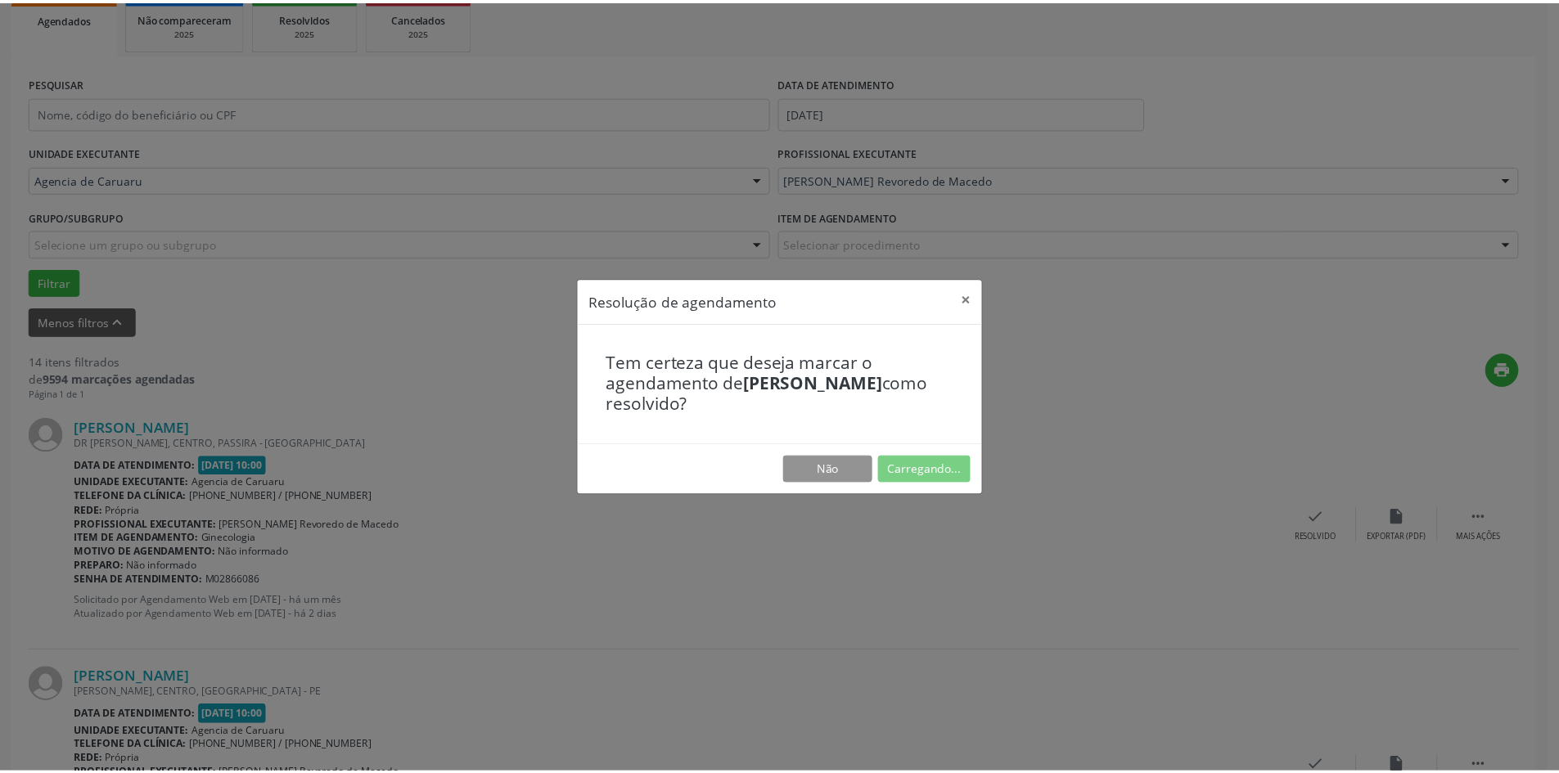
scroll to position [0, 0]
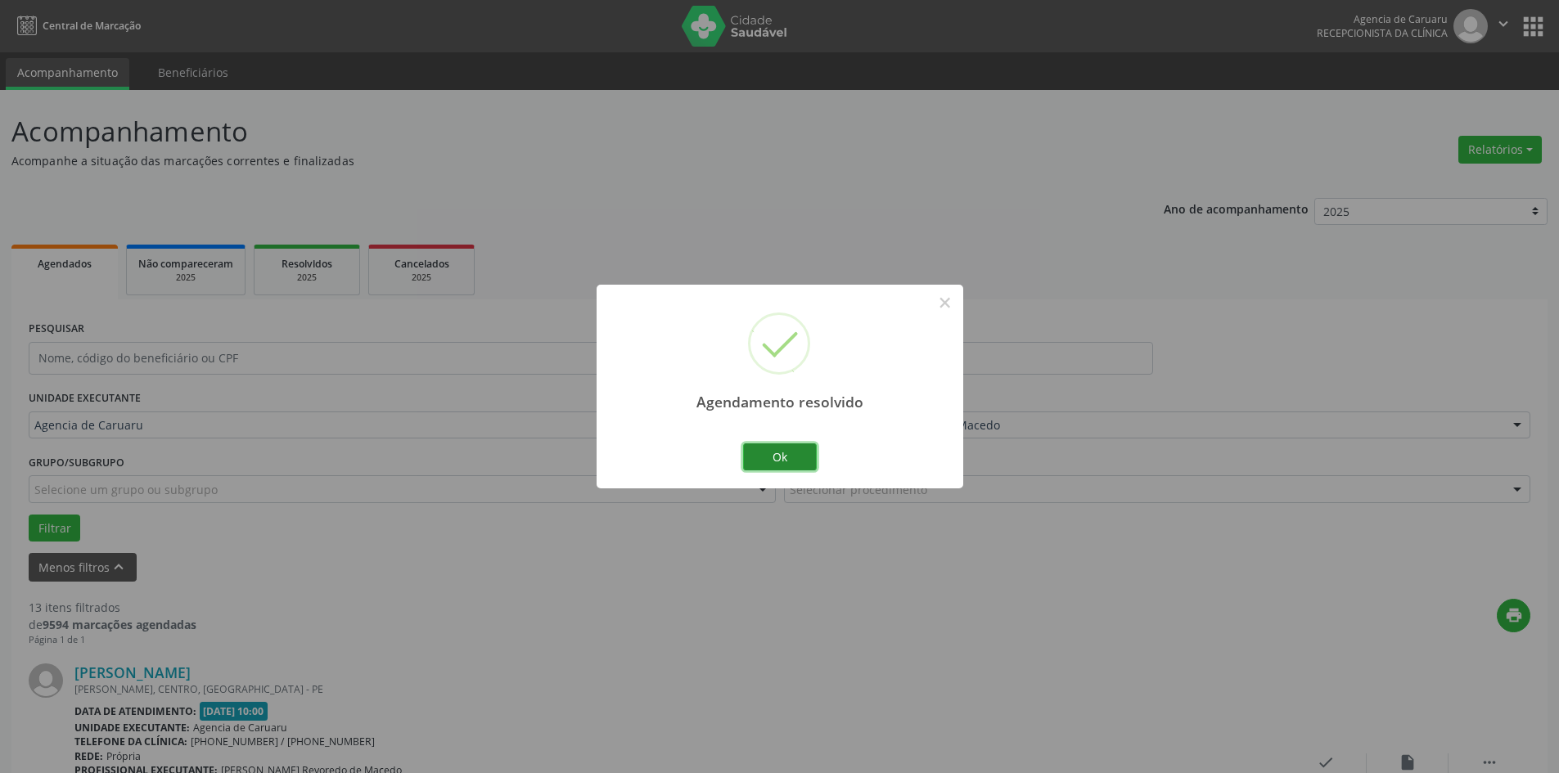
click at [794, 461] on button "Ok" at bounding box center [780, 457] width 74 height 28
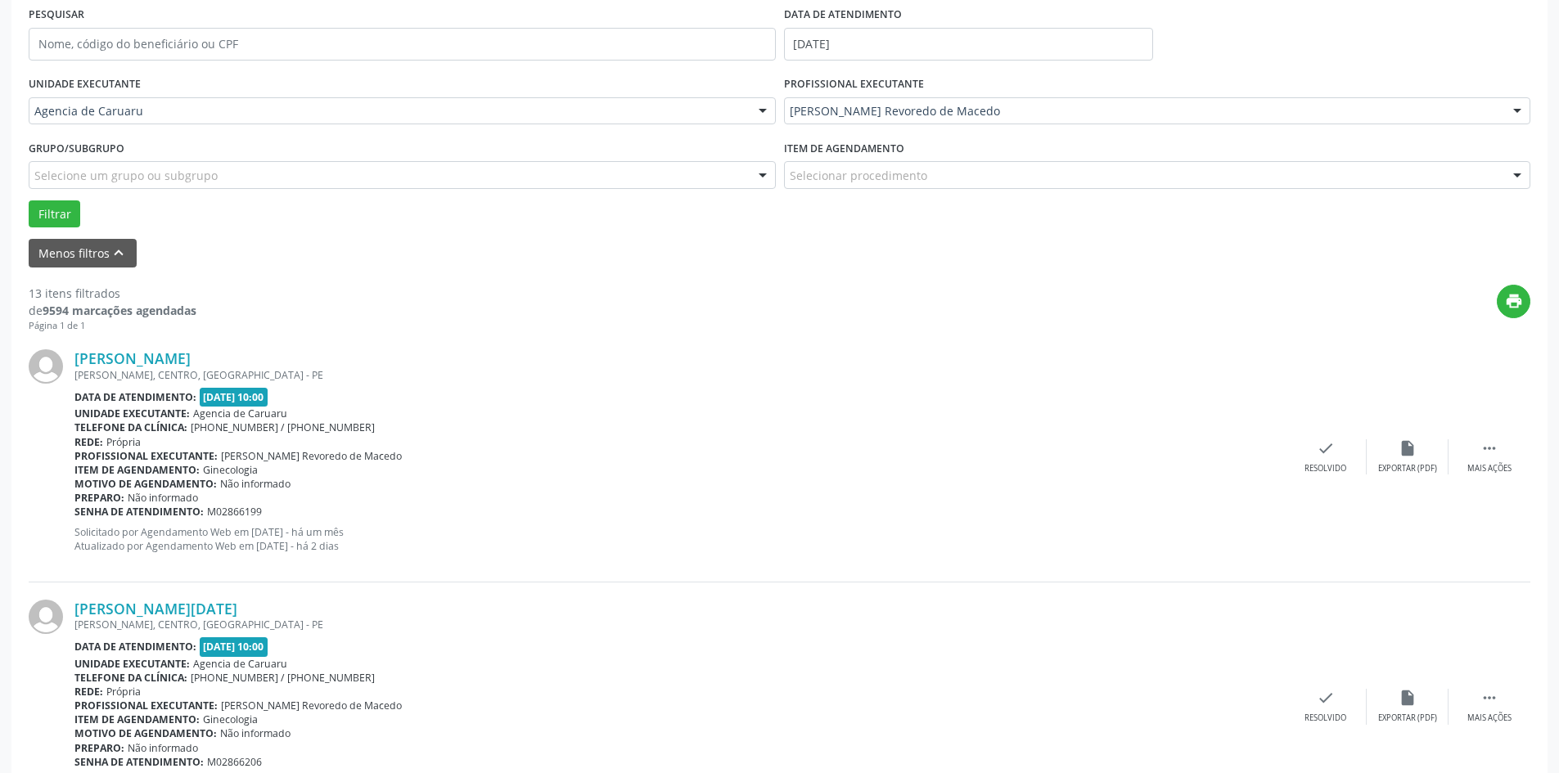
scroll to position [327, 0]
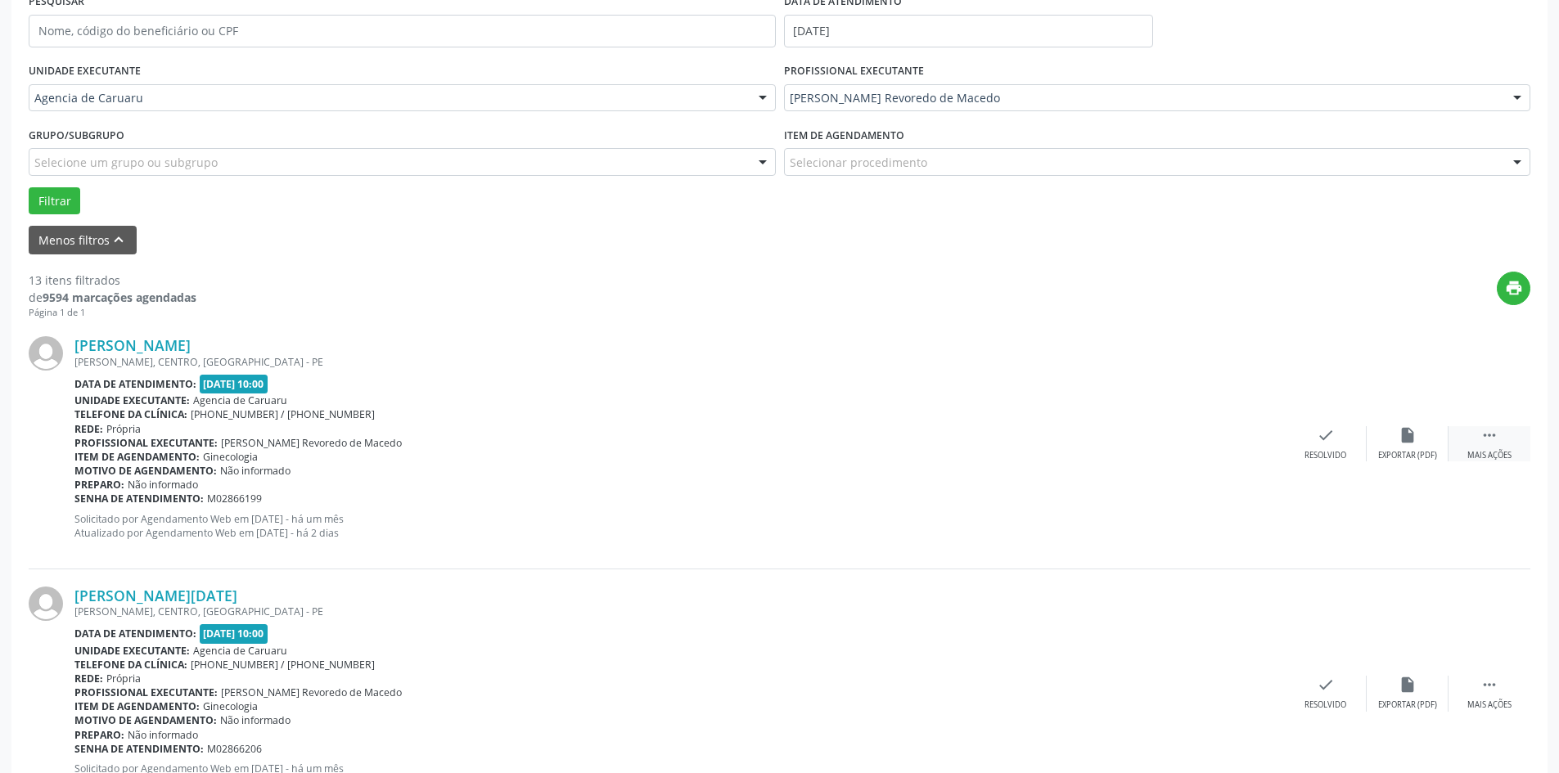
click at [1487, 447] on div " Mais ações" at bounding box center [1489, 443] width 82 height 35
click at [1399, 434] on icon "alarm_off" at bounding box center [1407, 435] width 18 height 18
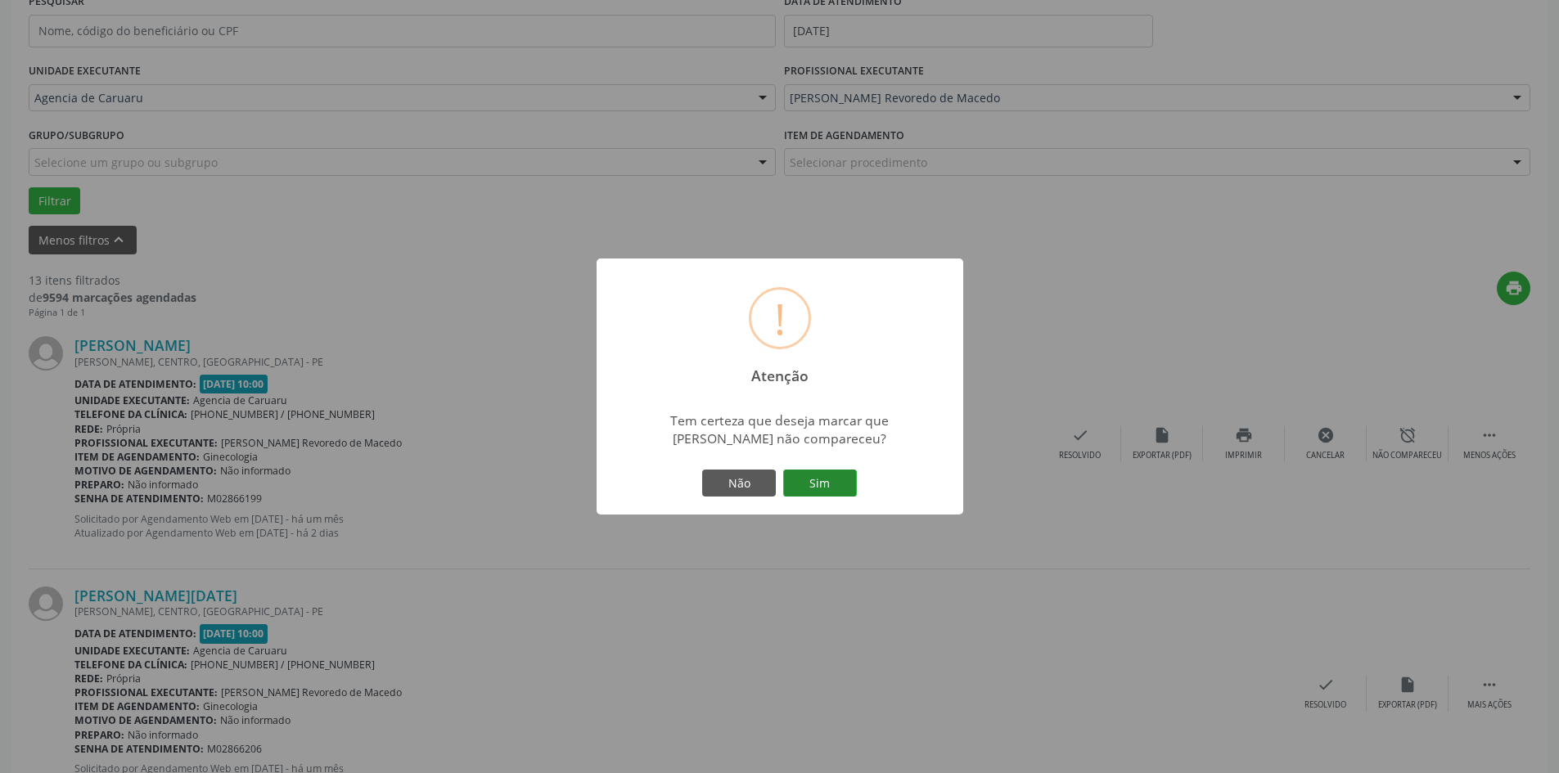
click at [836, 475] on button "Sim" at bounding box center [820, 484] width 74 height 28
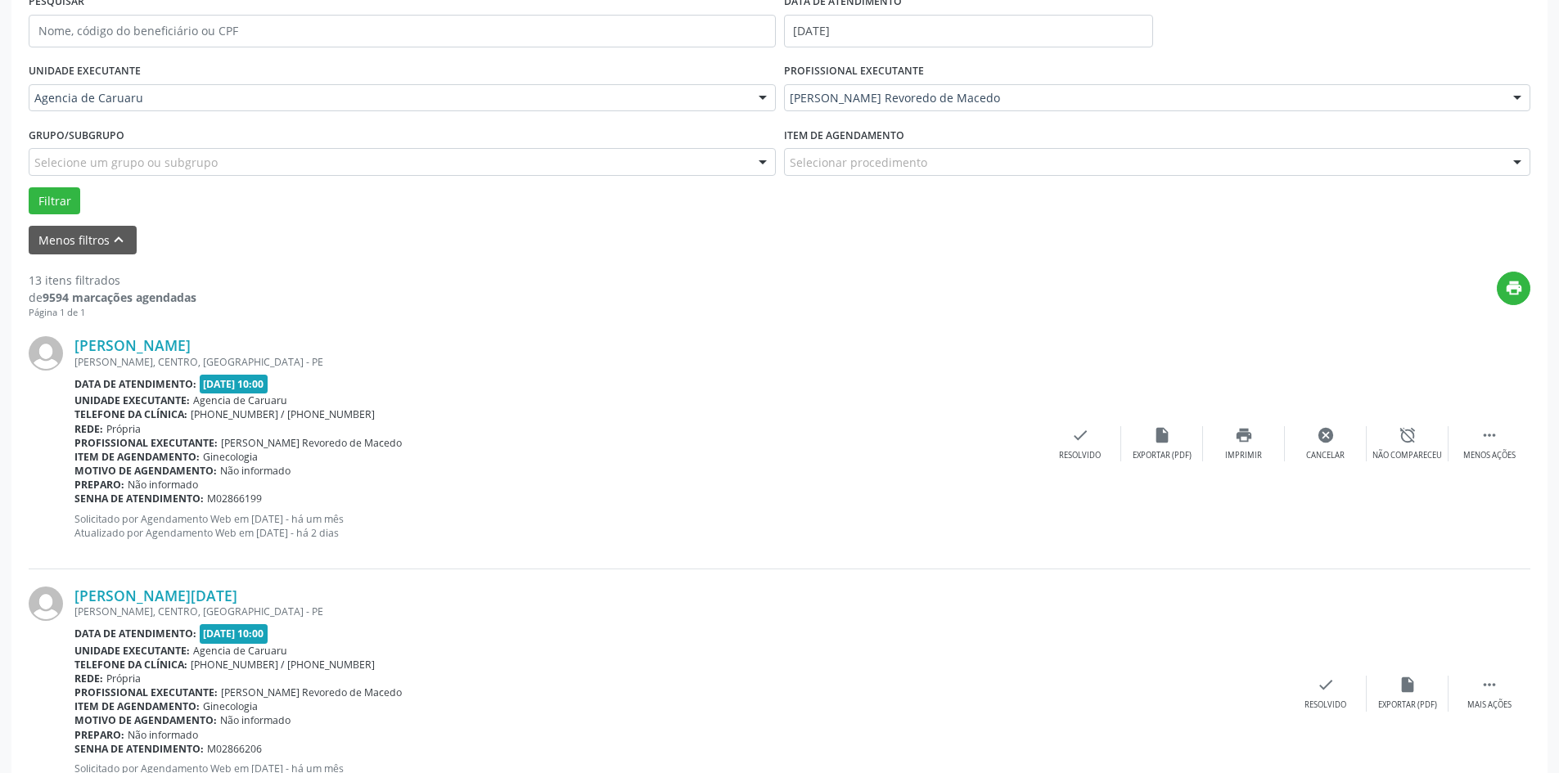
scroll to position [0, 0]
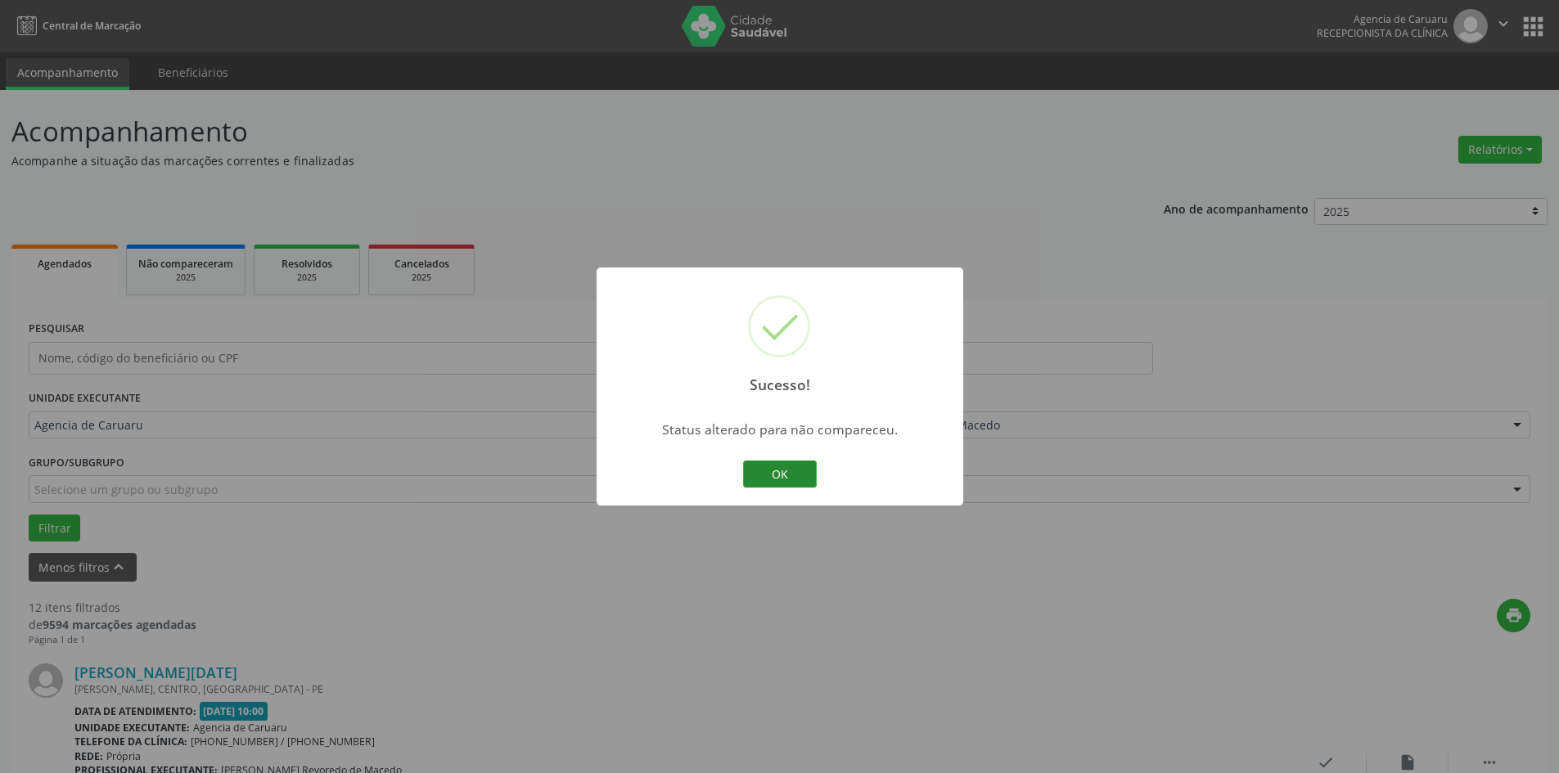
click at [803, 470] on button "OK" at bounding box center [780, 475] width 74 height 28
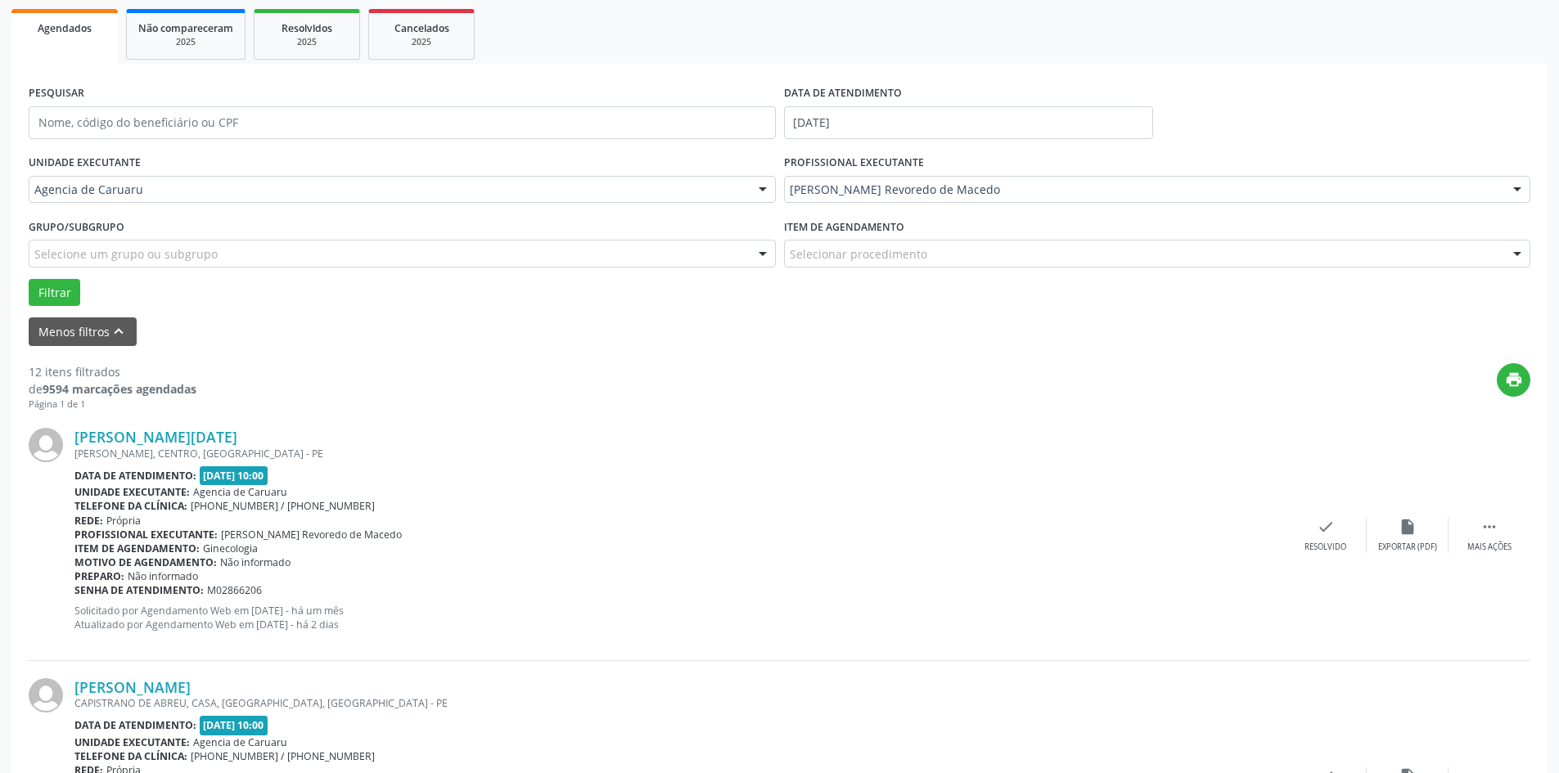
scroll to position [245, 0]
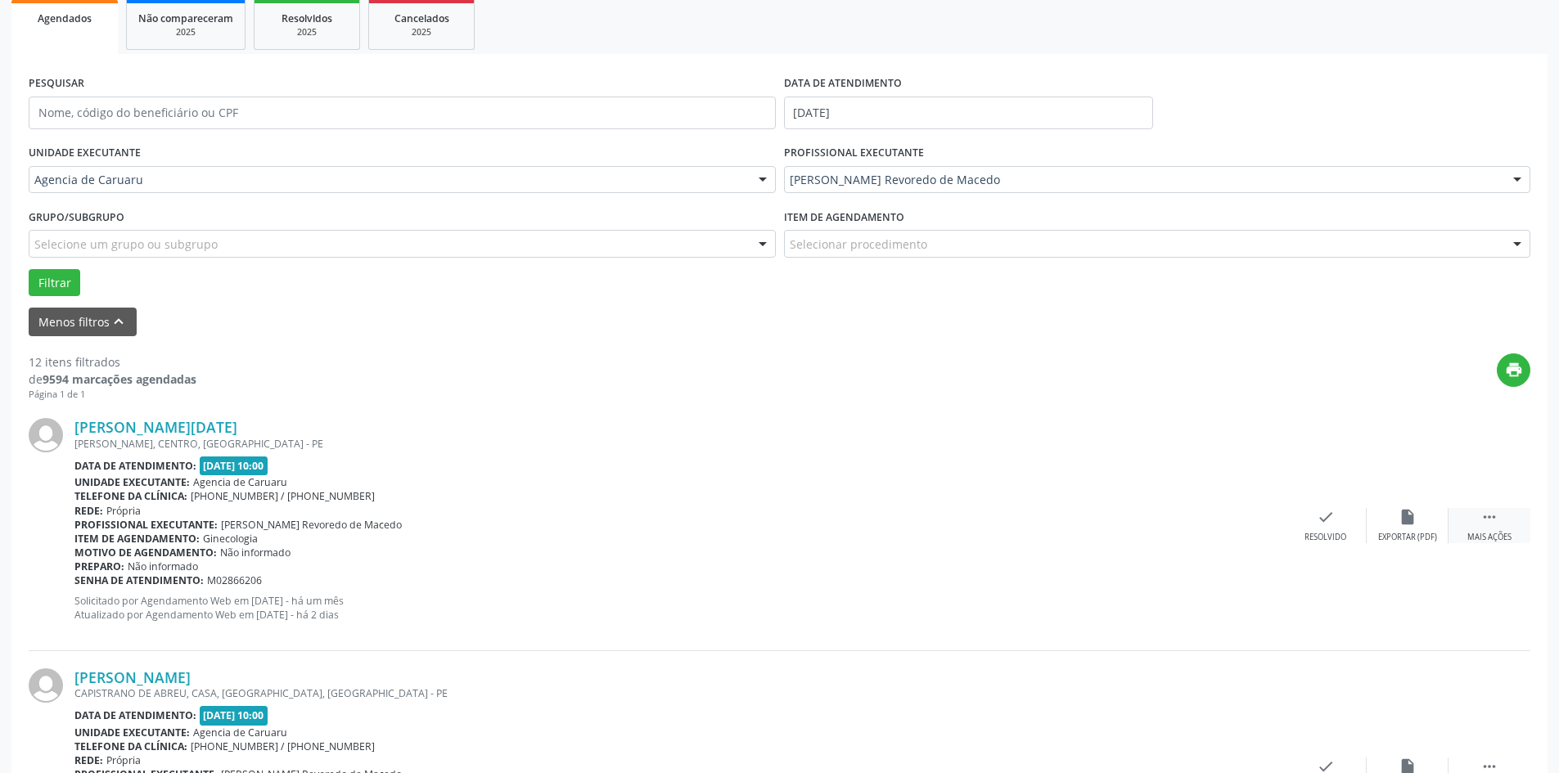
click at [1487, 515] on icon "" at bounding box center [1489, 517] width 18 height 18
click at [1404, 521] on icon "alarm_off" at bounding box center [1407, 517] width 18 height 18
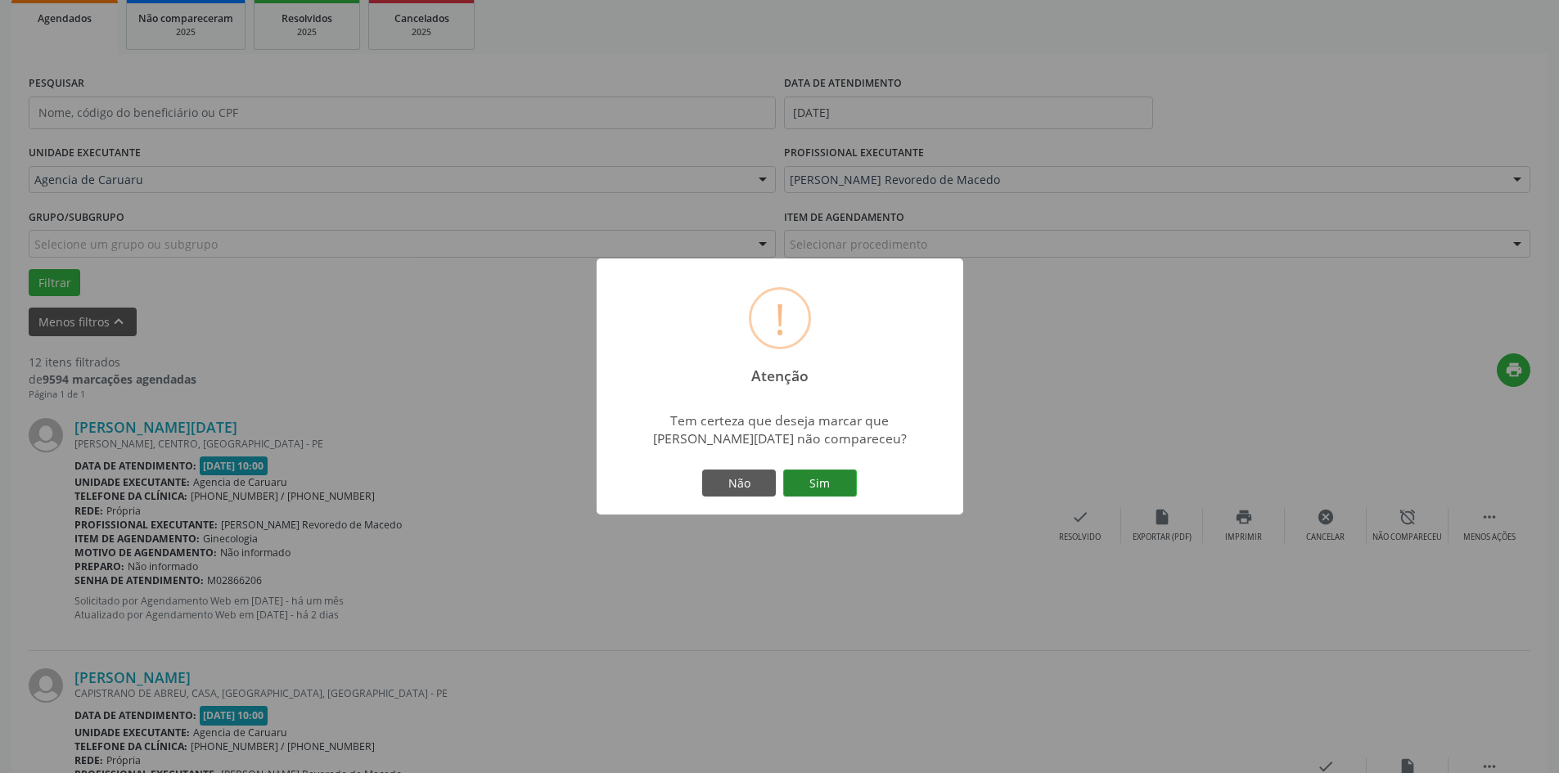
click at [831, 481] on button "Sim" at bounding box center [820, 484] width 74 height 28
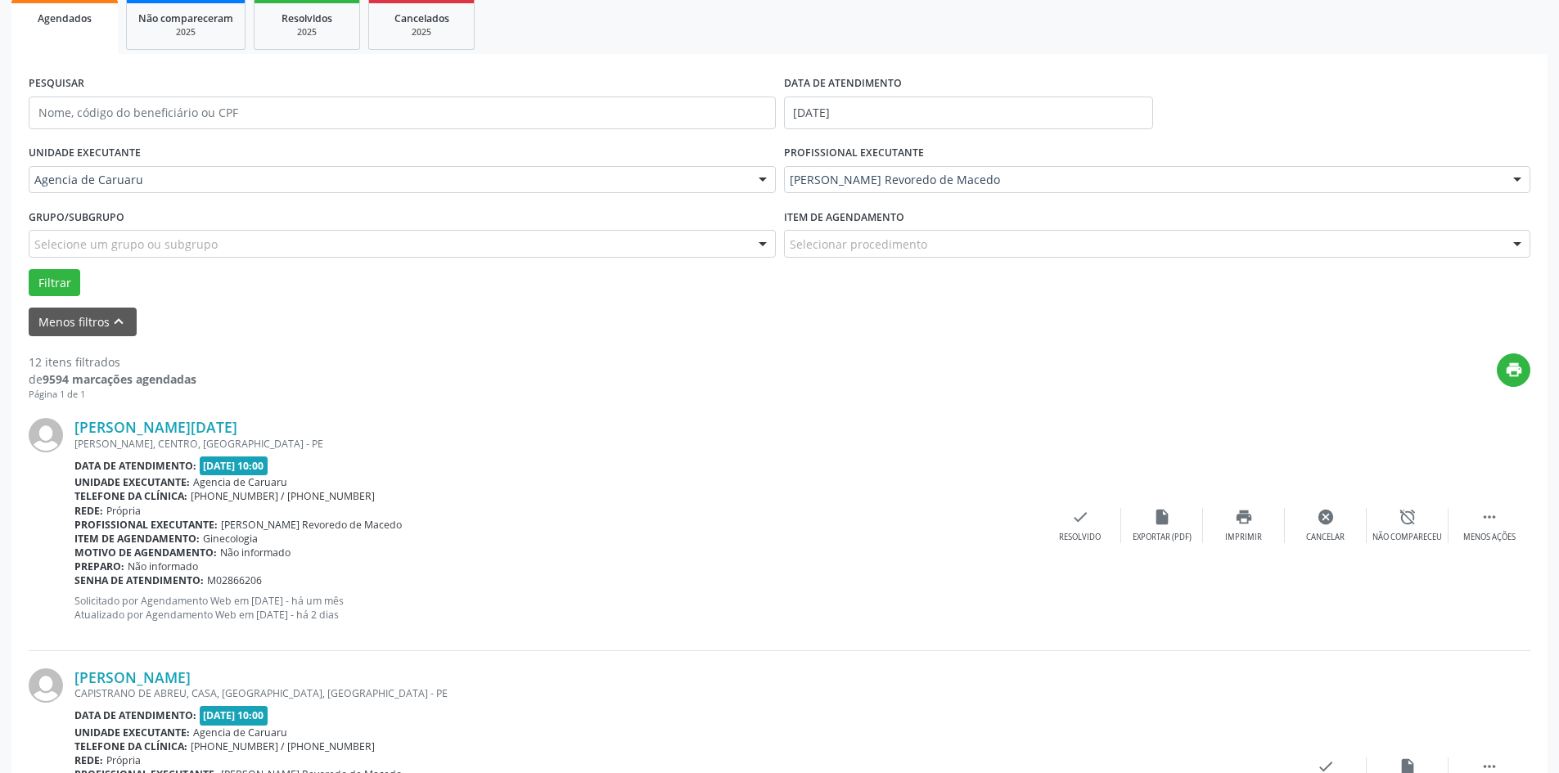
scroll to position [0, 0]
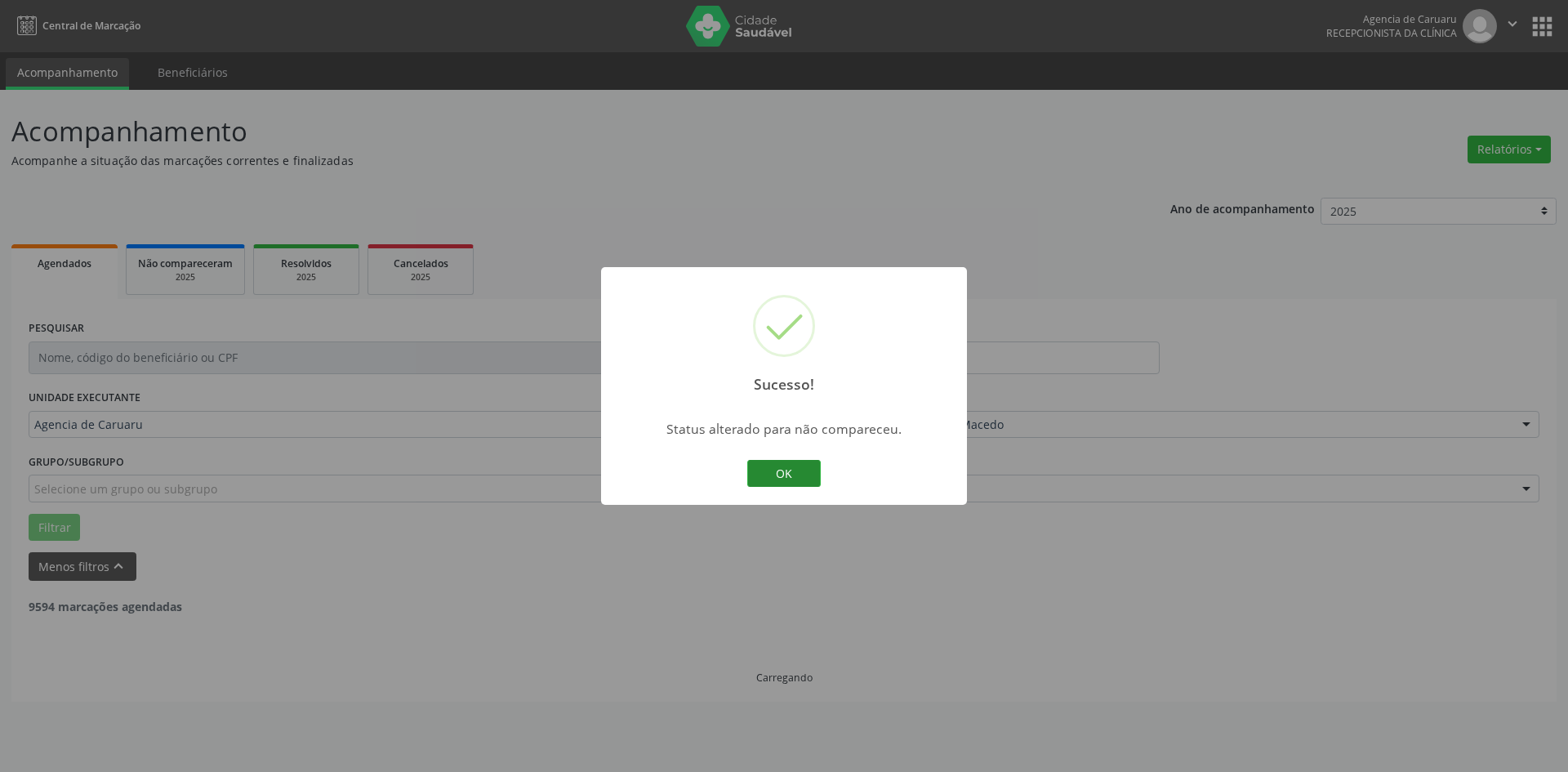
click at [792, 465] on button "OK" at bounding box center [784, 474] width 74 height 28
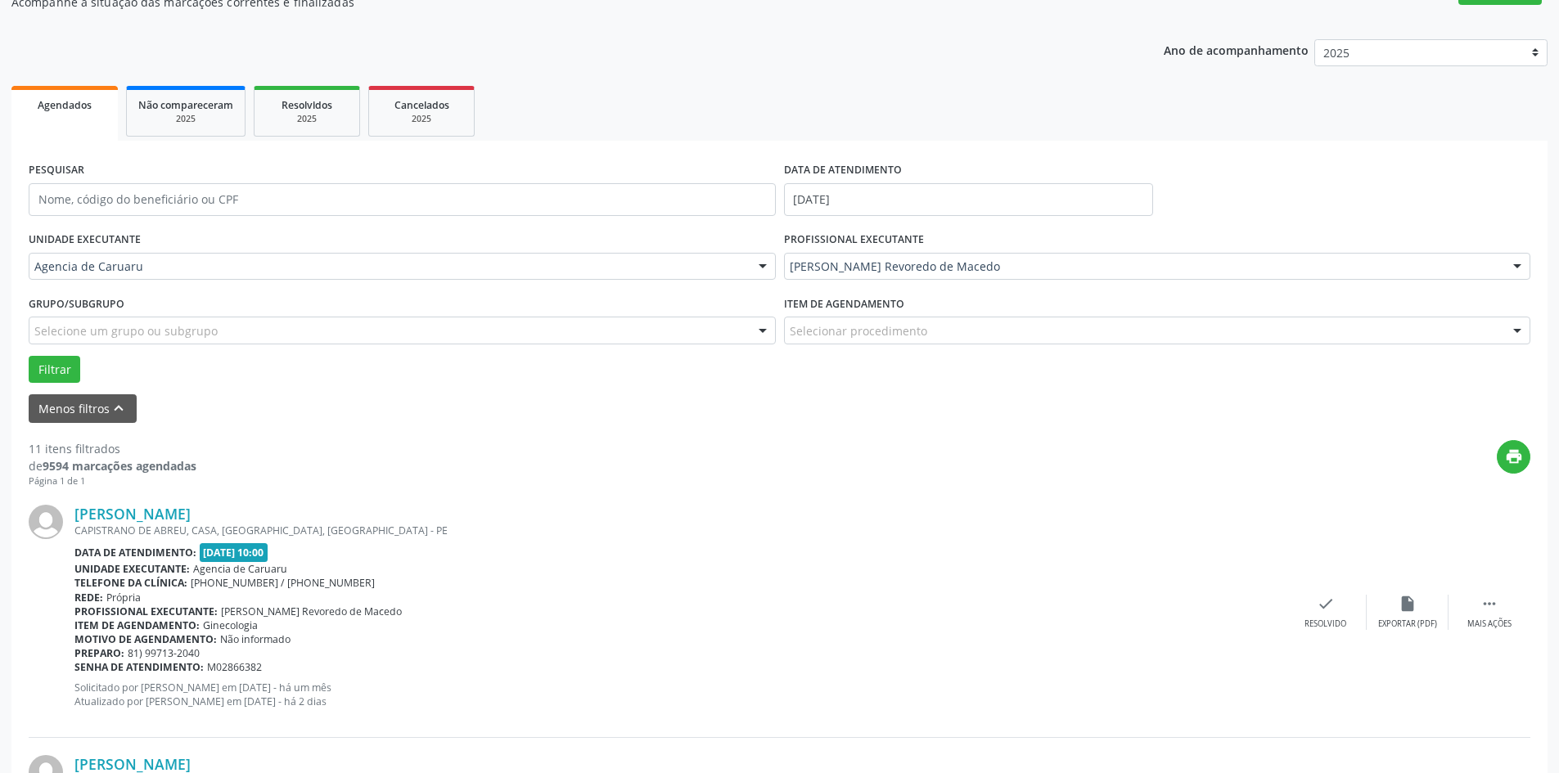
scroll to position [164, 0]
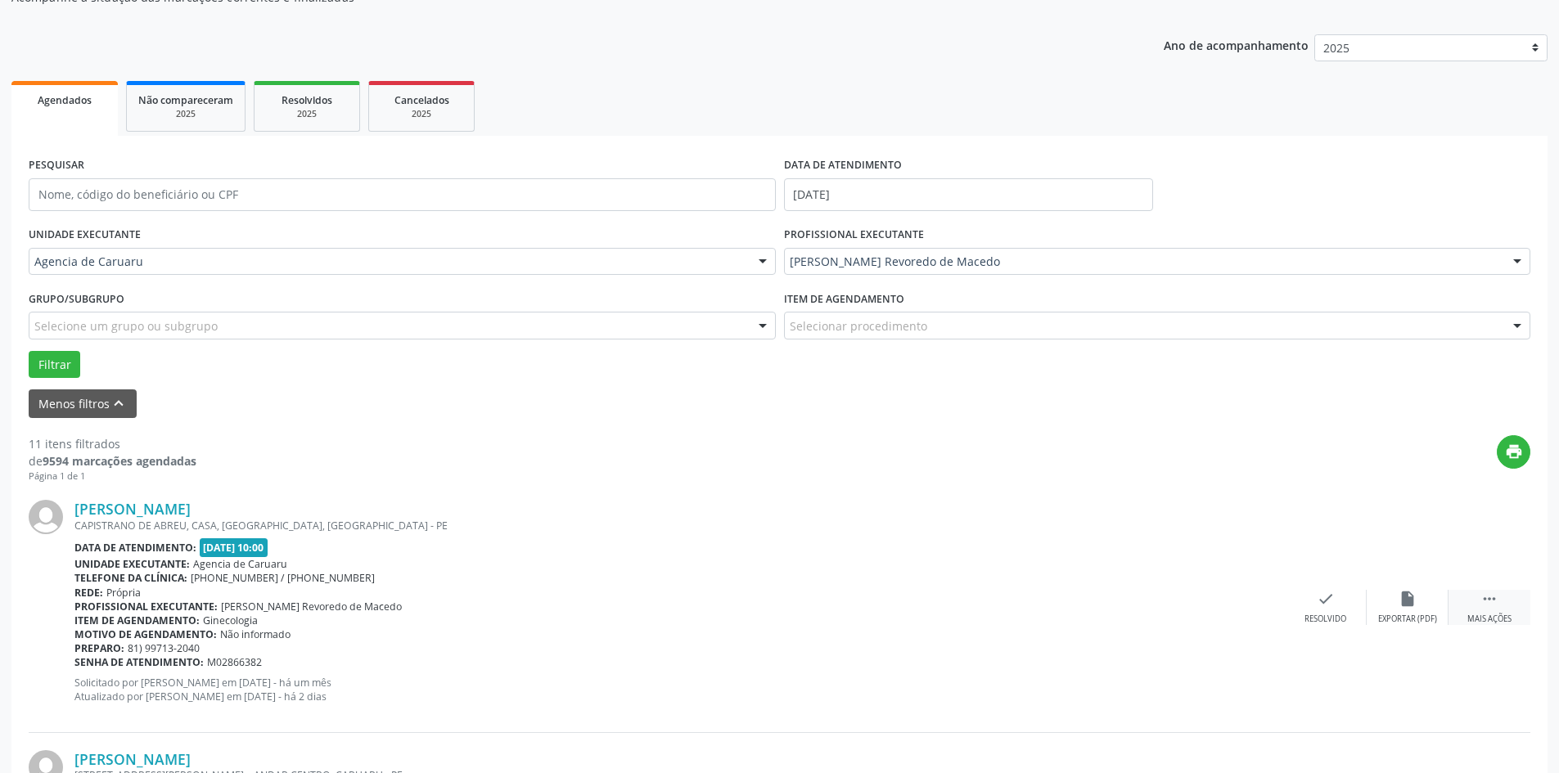
click at [1496, 602] on icon "" at bounding box center [1489, 599] width 18 height 18
click at [1398, 596] on icon "alarm_off" at bounding box center [1407, 599] width 18 height 18
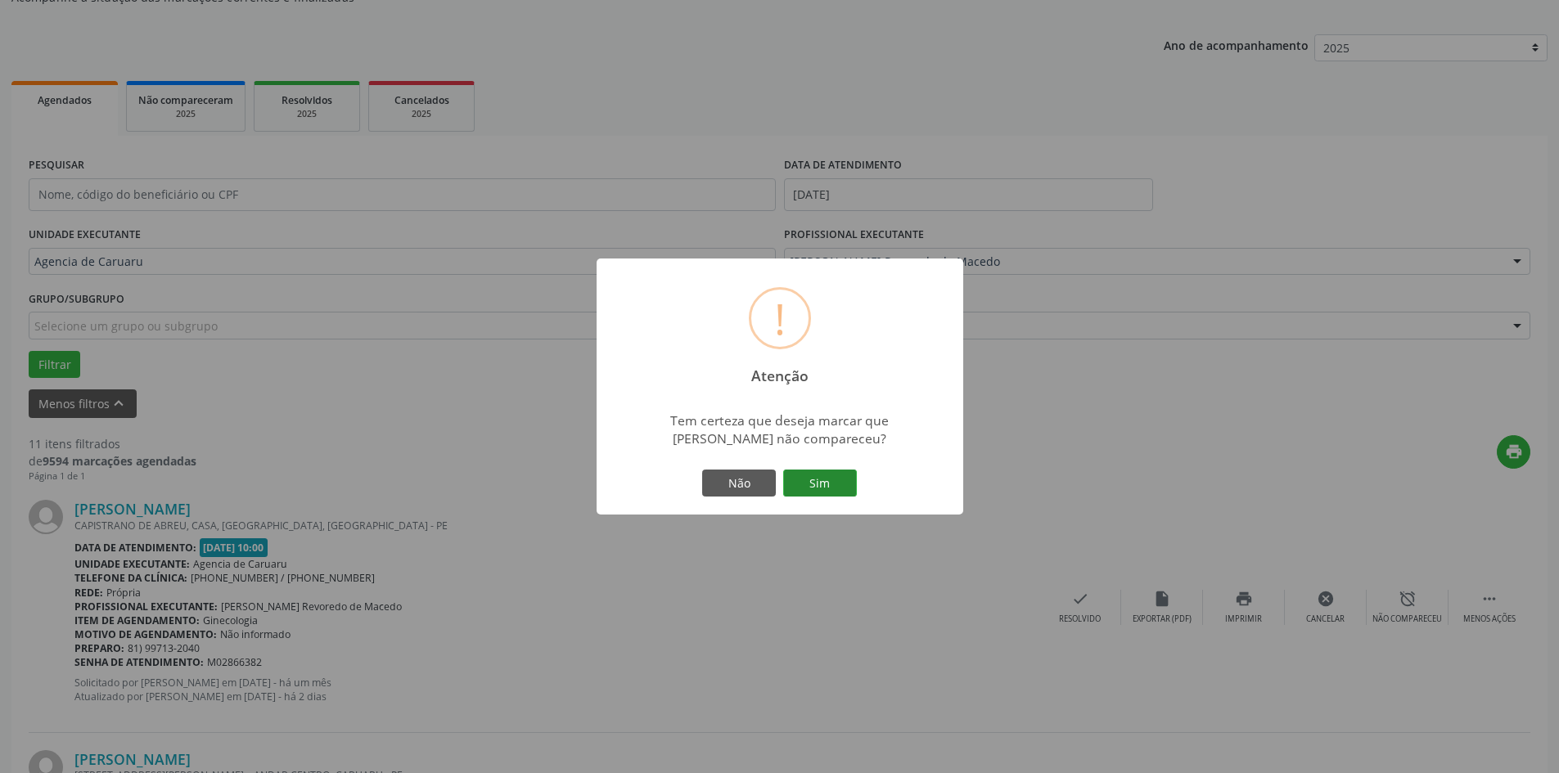
click at [813, 482] on button "Sim" at bounding box center [820, 484] width 74 height 28
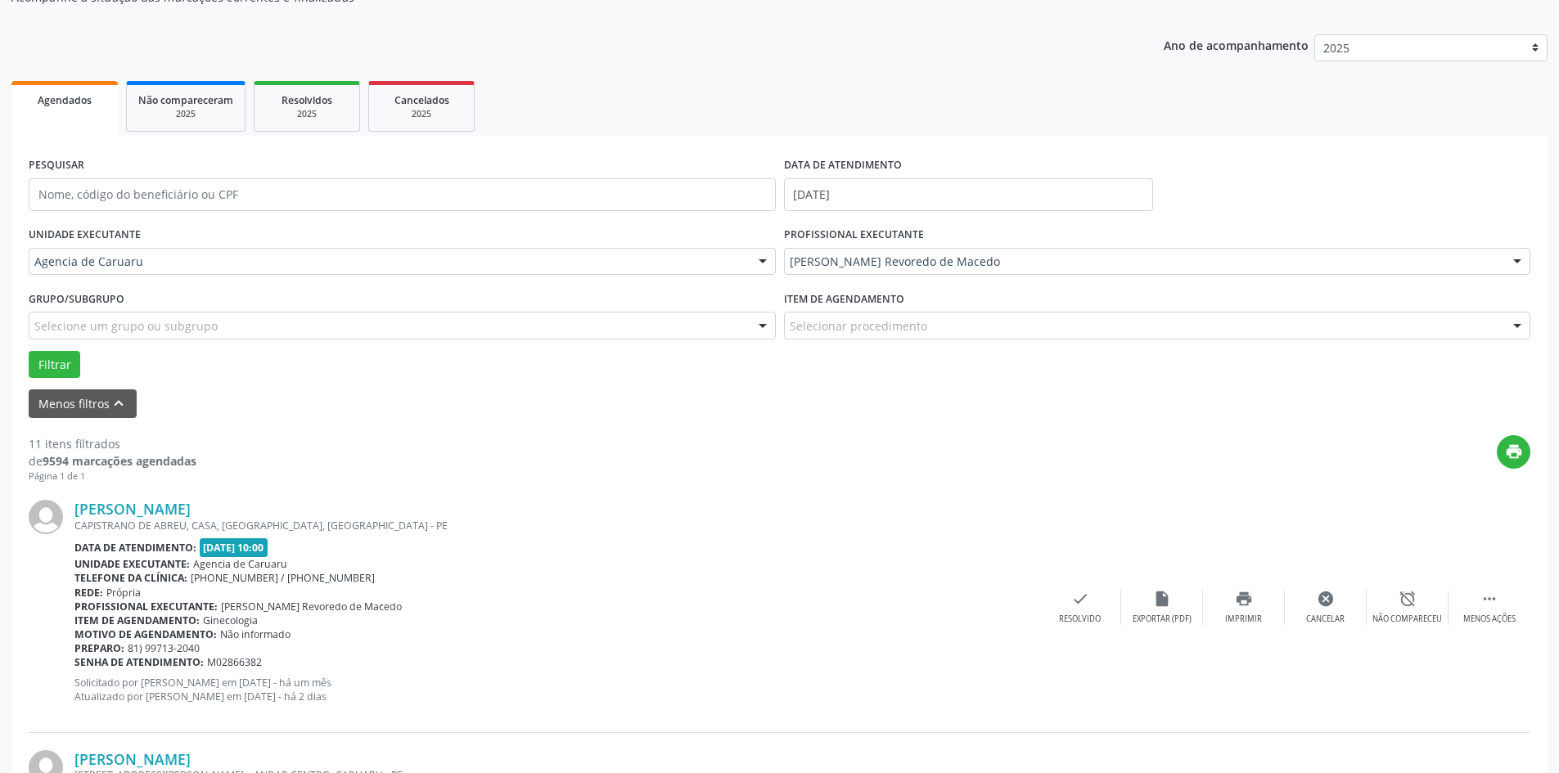
scroll to position [0, 0]
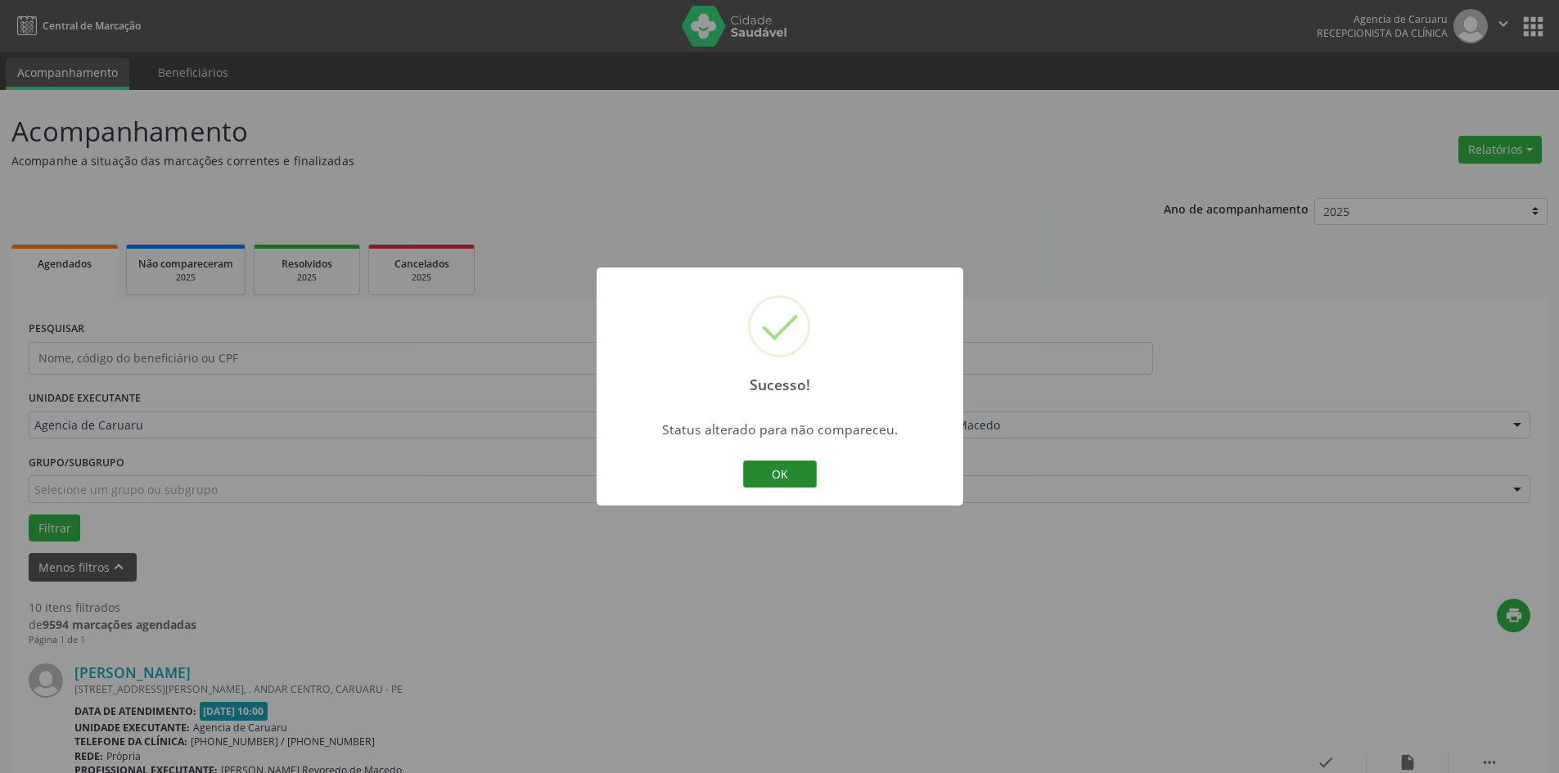
click at [772, 476] on button "OK" at bounding box center [780, 475] width 74 height 28
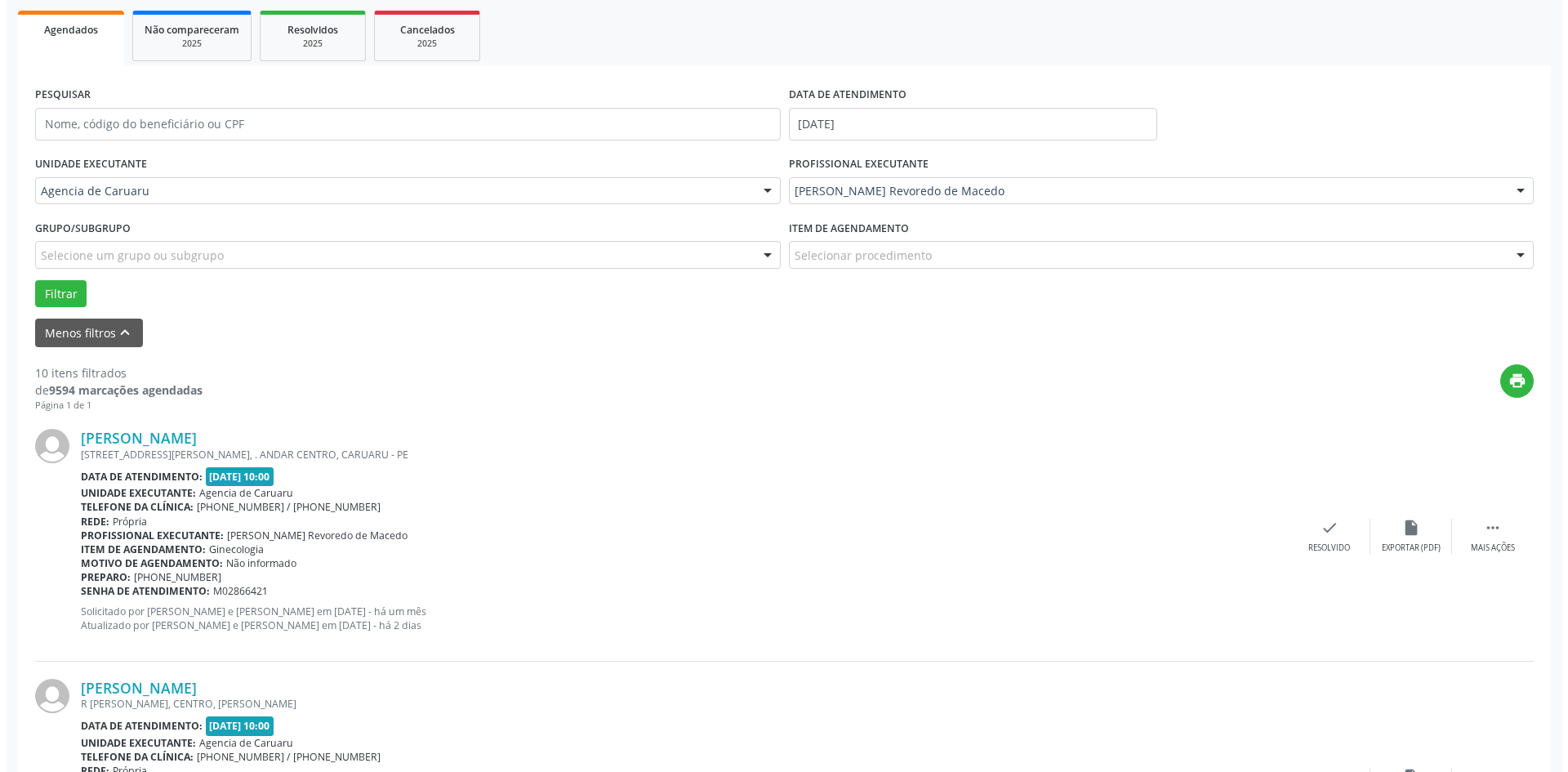
scroll to position [245, 0]
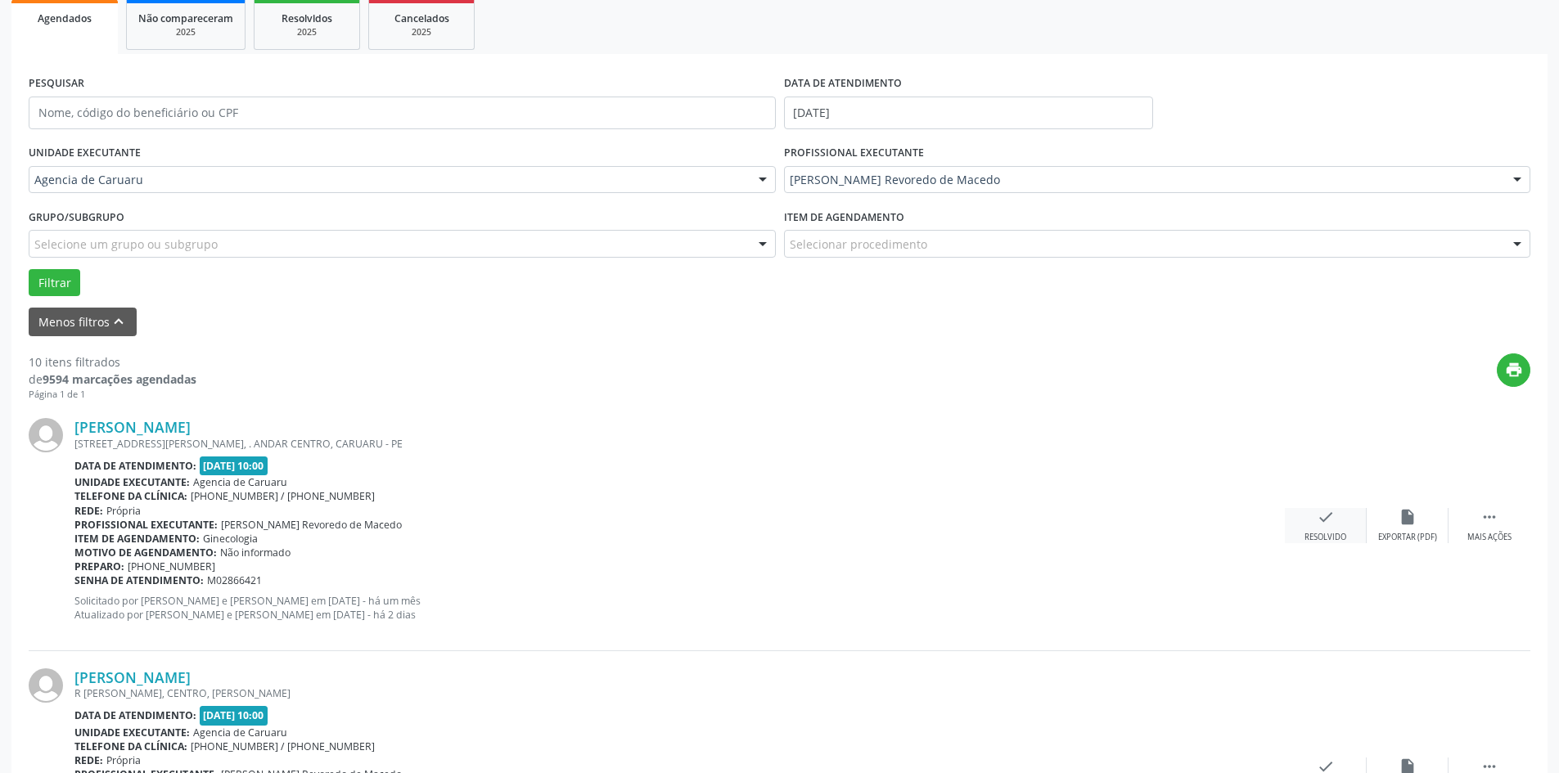
click at [1320, 527] on div "check Resolvido" at bounding box center [1326, 525] width 82 height 35
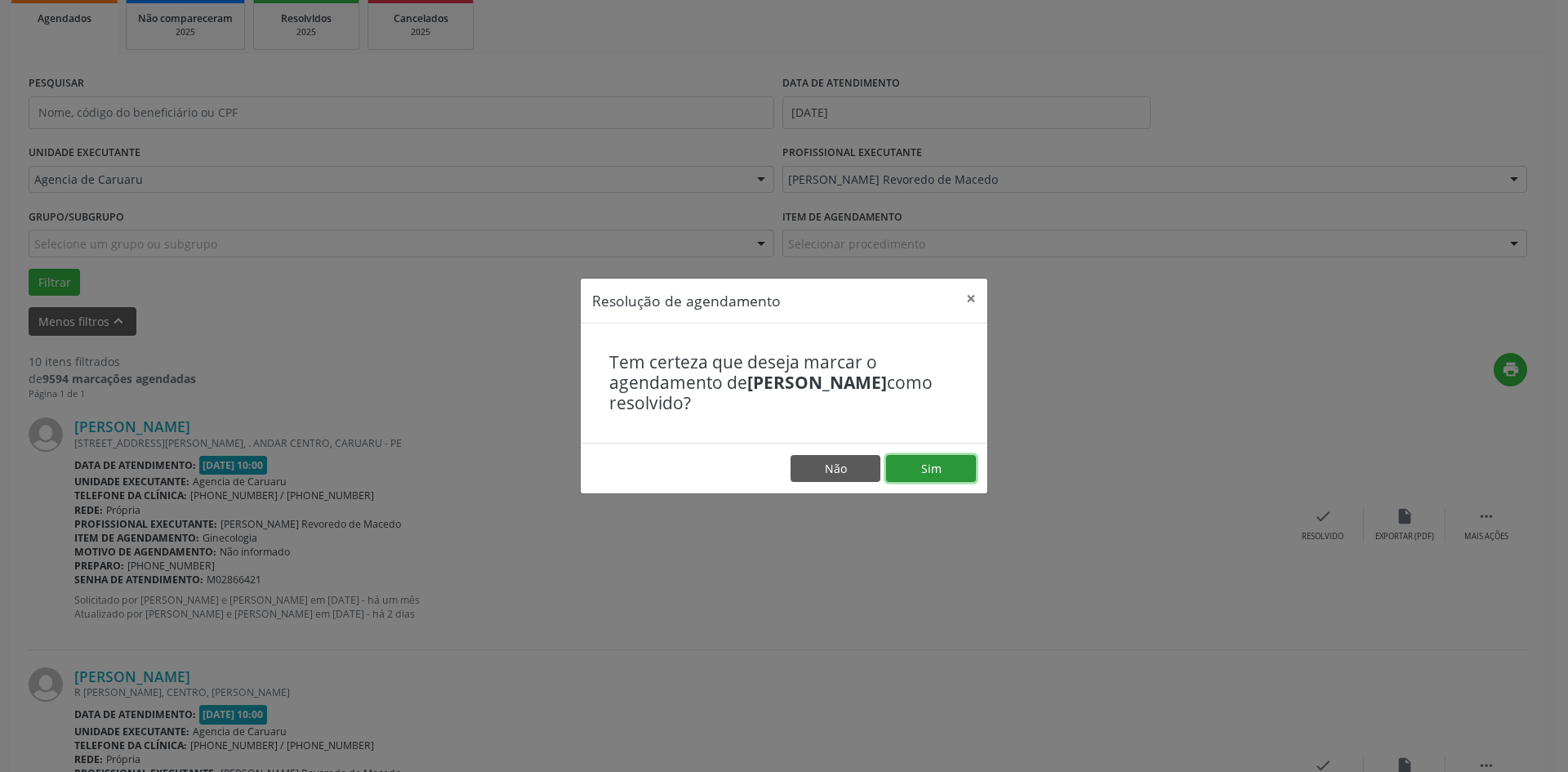
click at [936, 465] on button "Sim" at bounding box center [931, 469] width 90 height 28
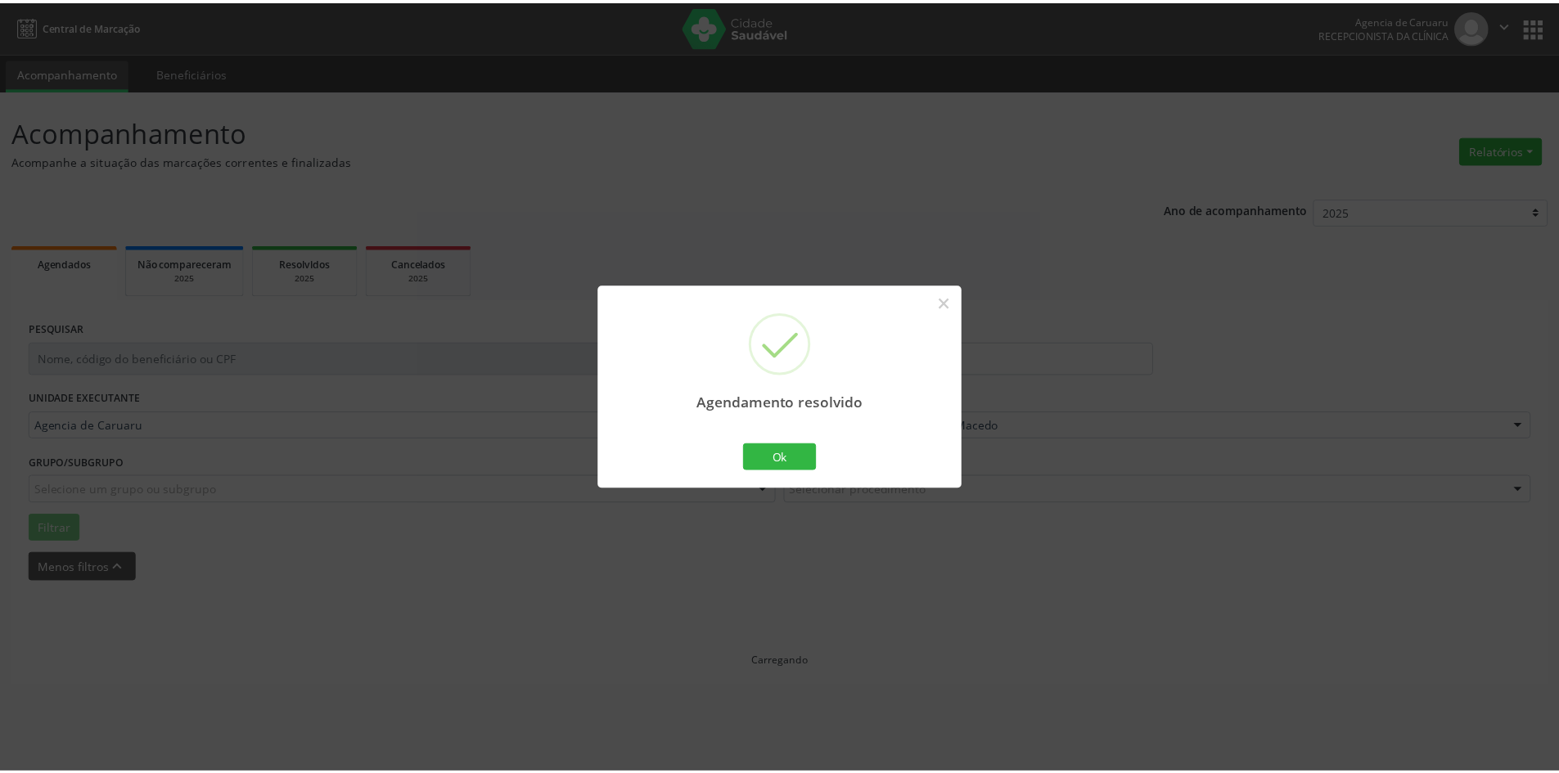
scroll to position [0, 0]
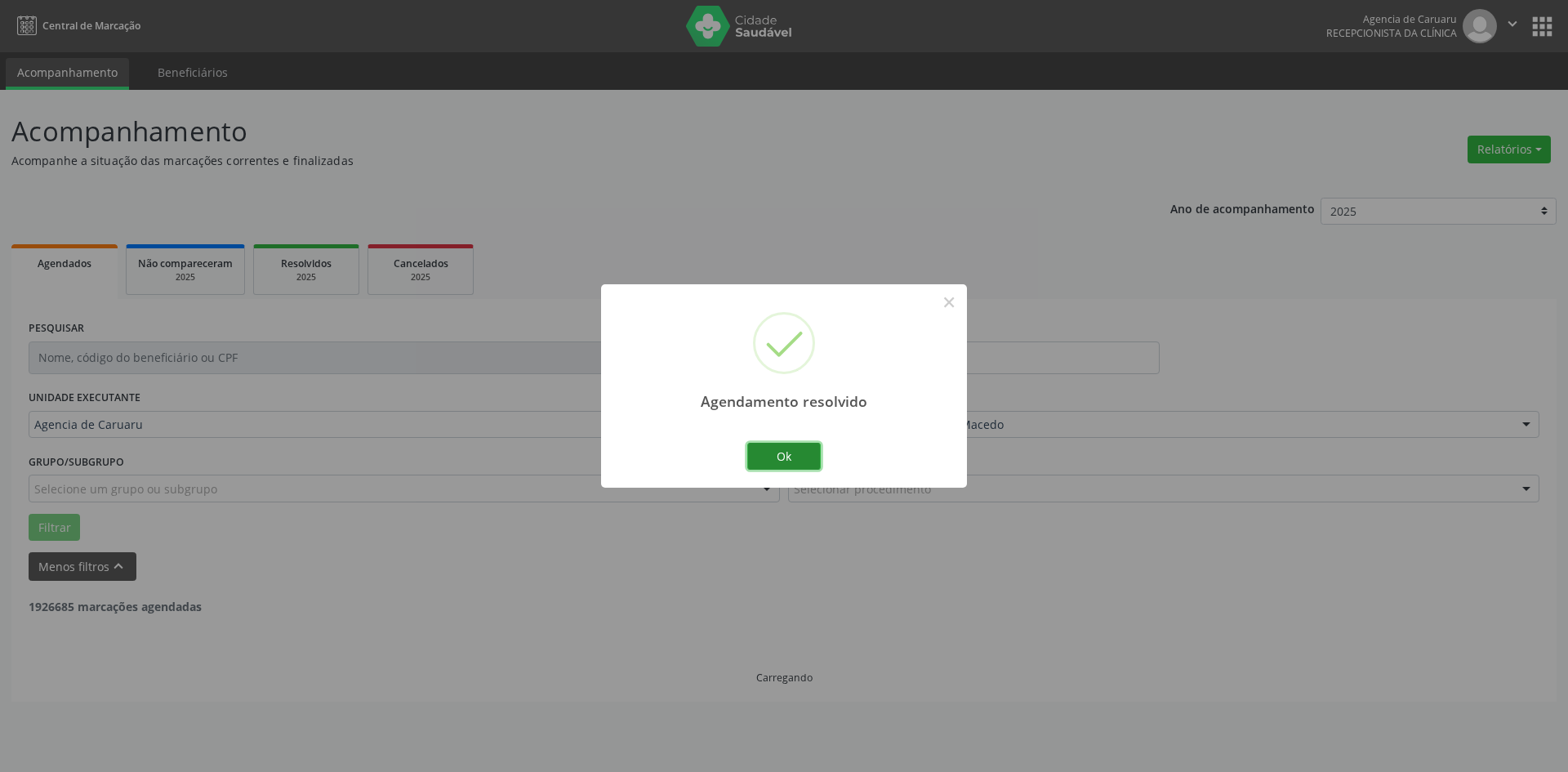
click at [792, 451] on button "Ok" at bounding box center [784, 456] width 74 height 28
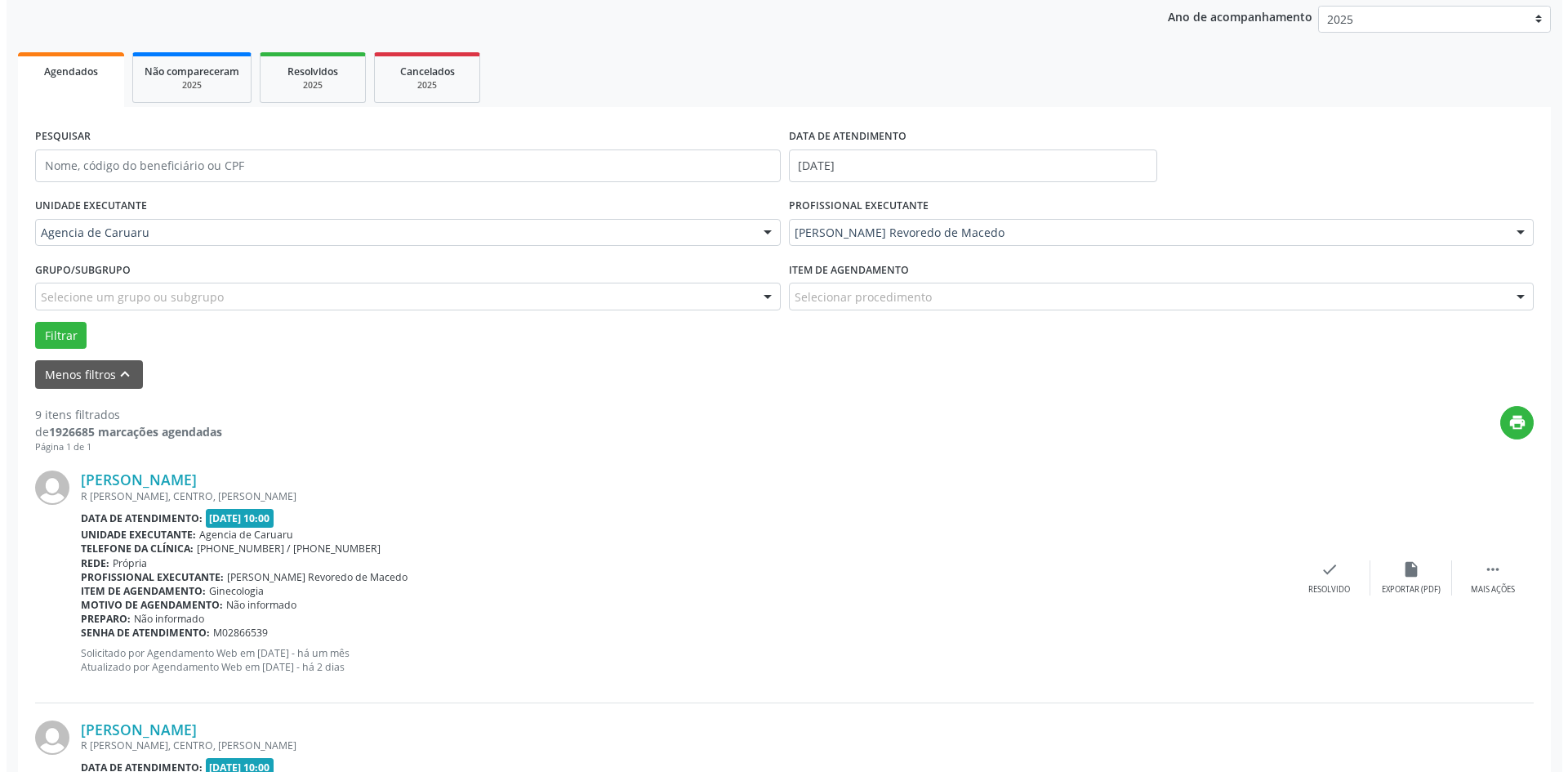
scroll to position [245, 0]
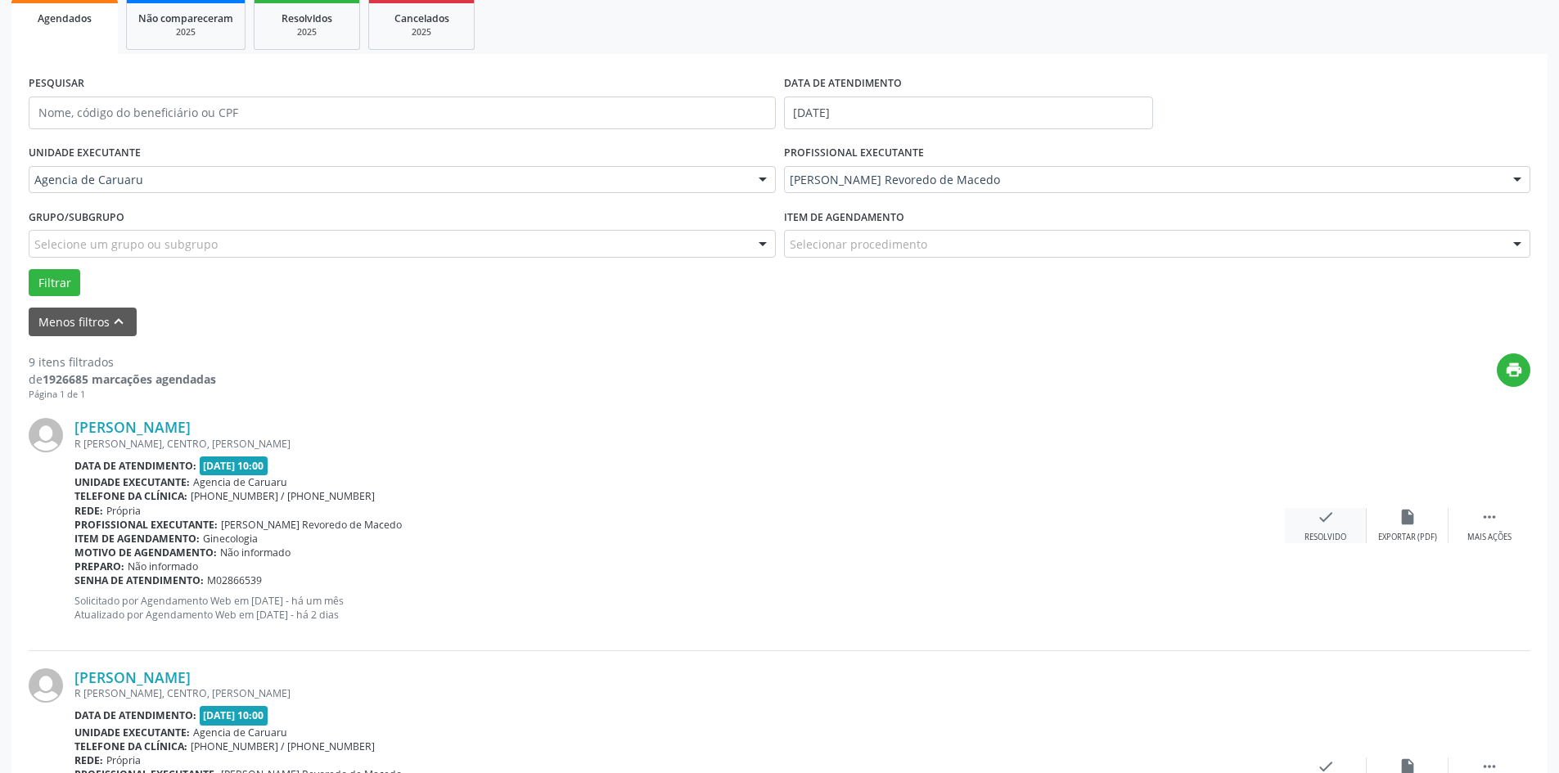
click at [1318, 525] on icon "check" at bounding box center [1325, 517] width 18 height 18
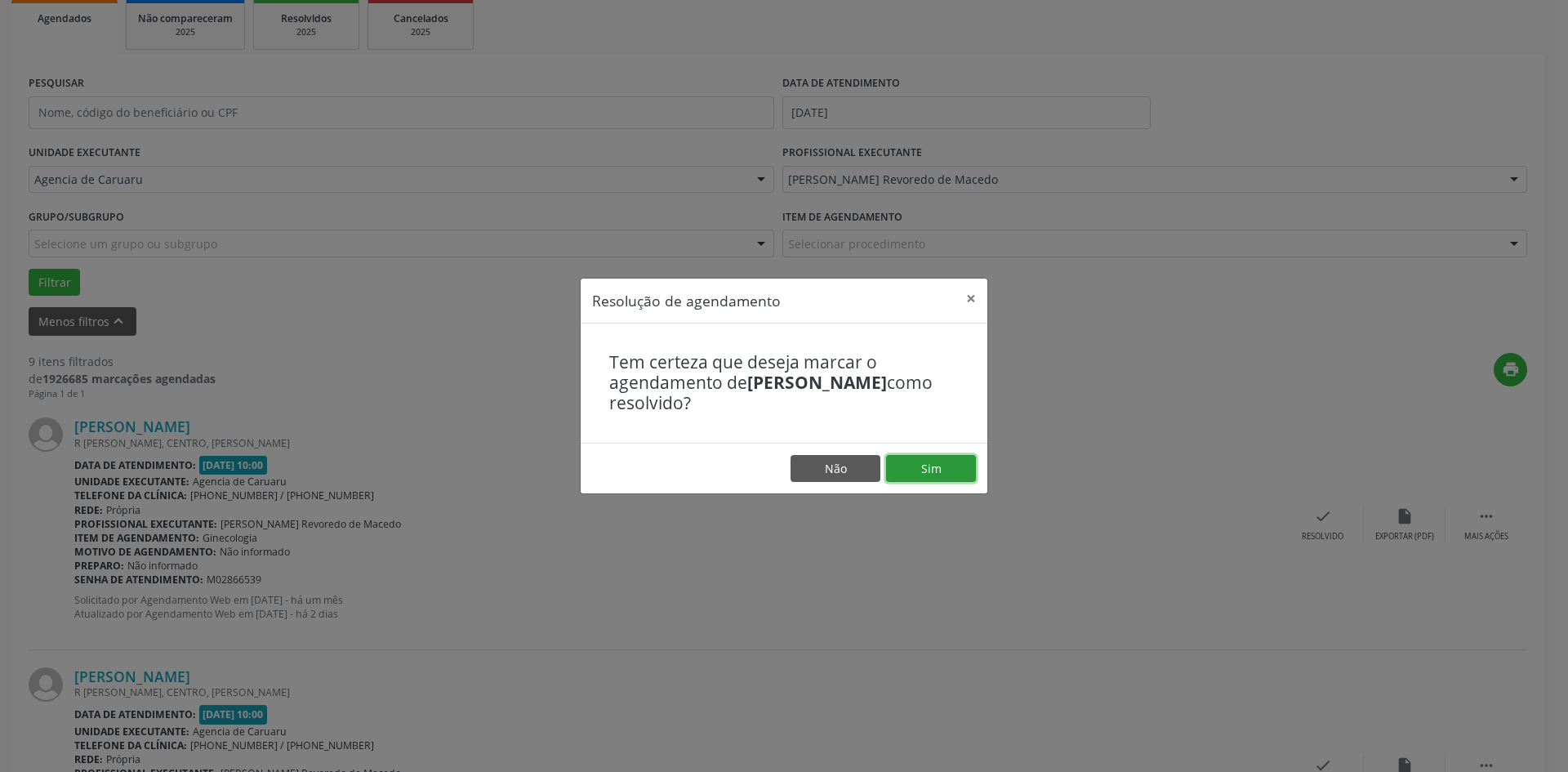
click at [935, 477] on button "Sim" at bounding box center [931, 469] width 90 height 28
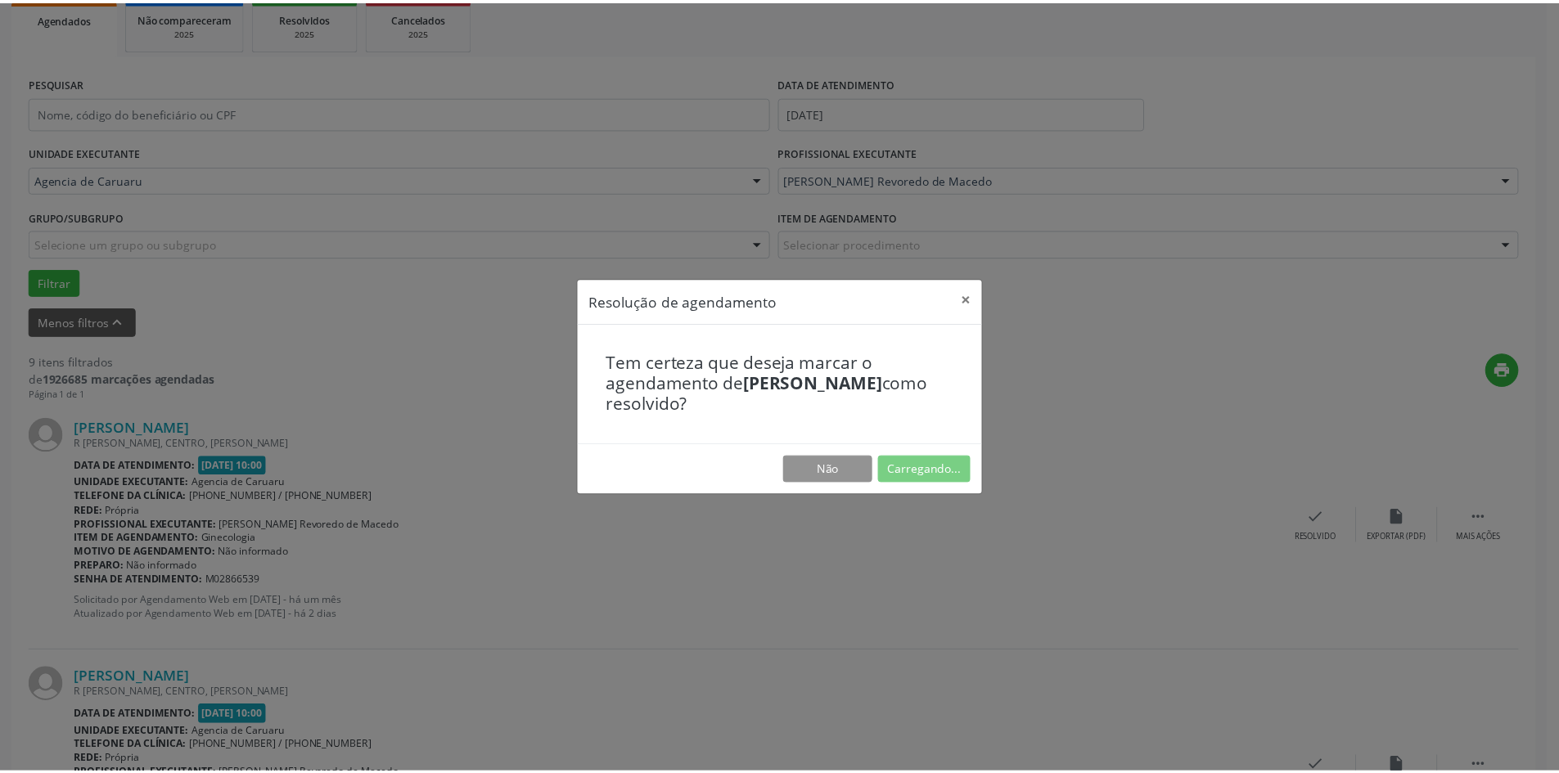
scroll to position [0, 0]
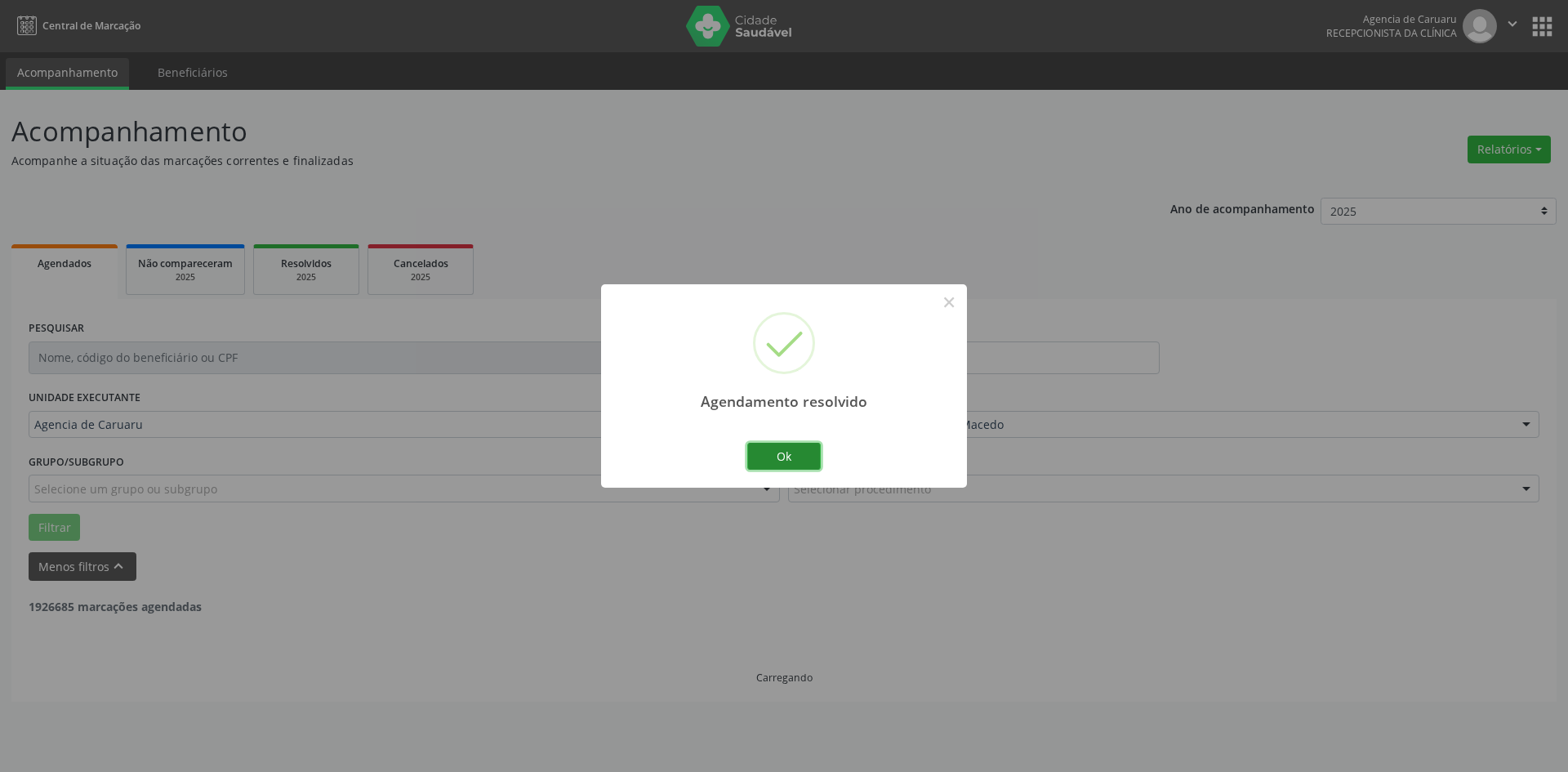
click at [764, 460] on button "Ok" at bounding box center [784, 456] width 74 height 28
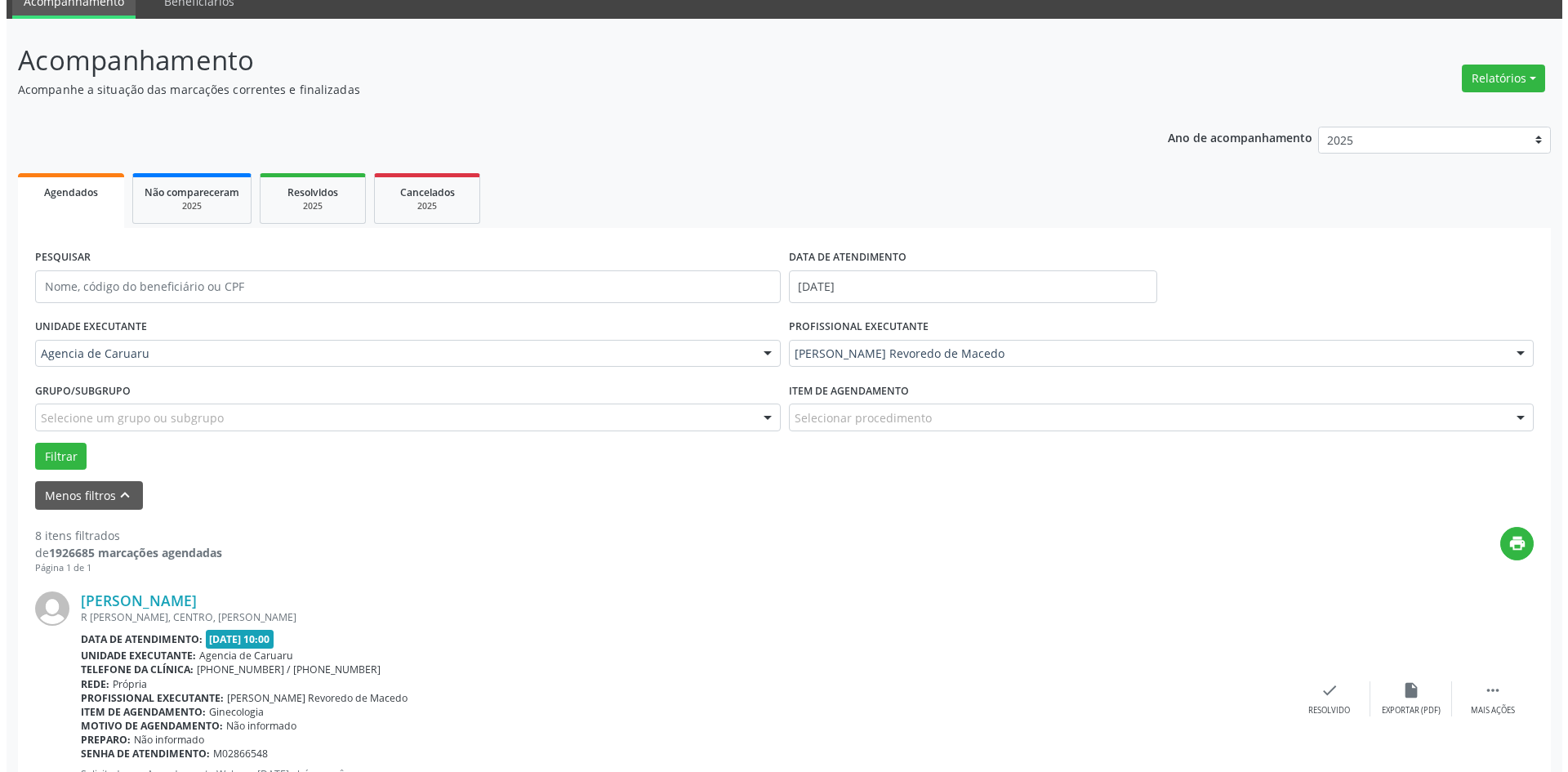
scroll to position [164, 0]
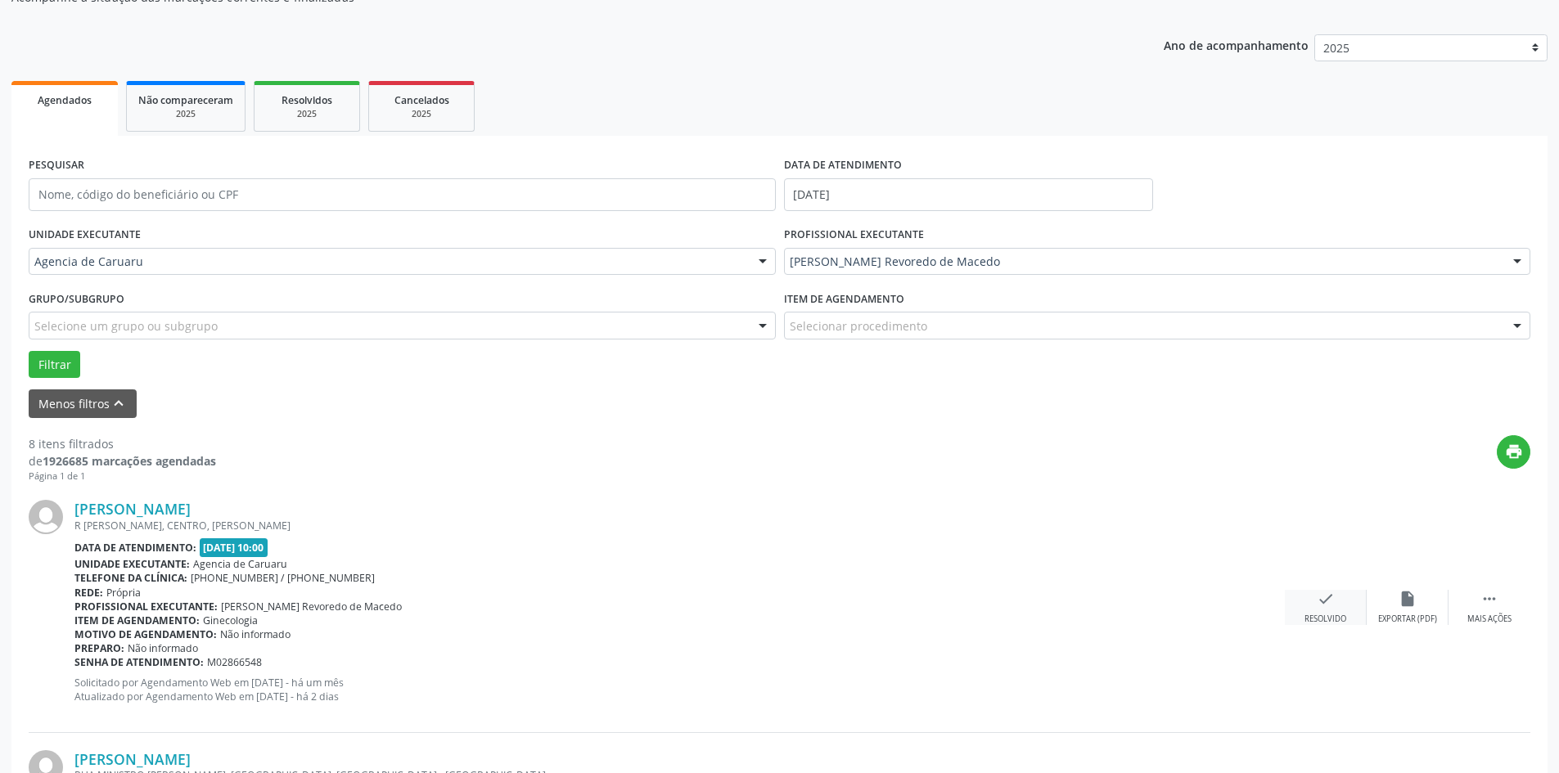
click at [1318, 595] on icon "check" at bounding box center [1325, 599] width 18 height 18
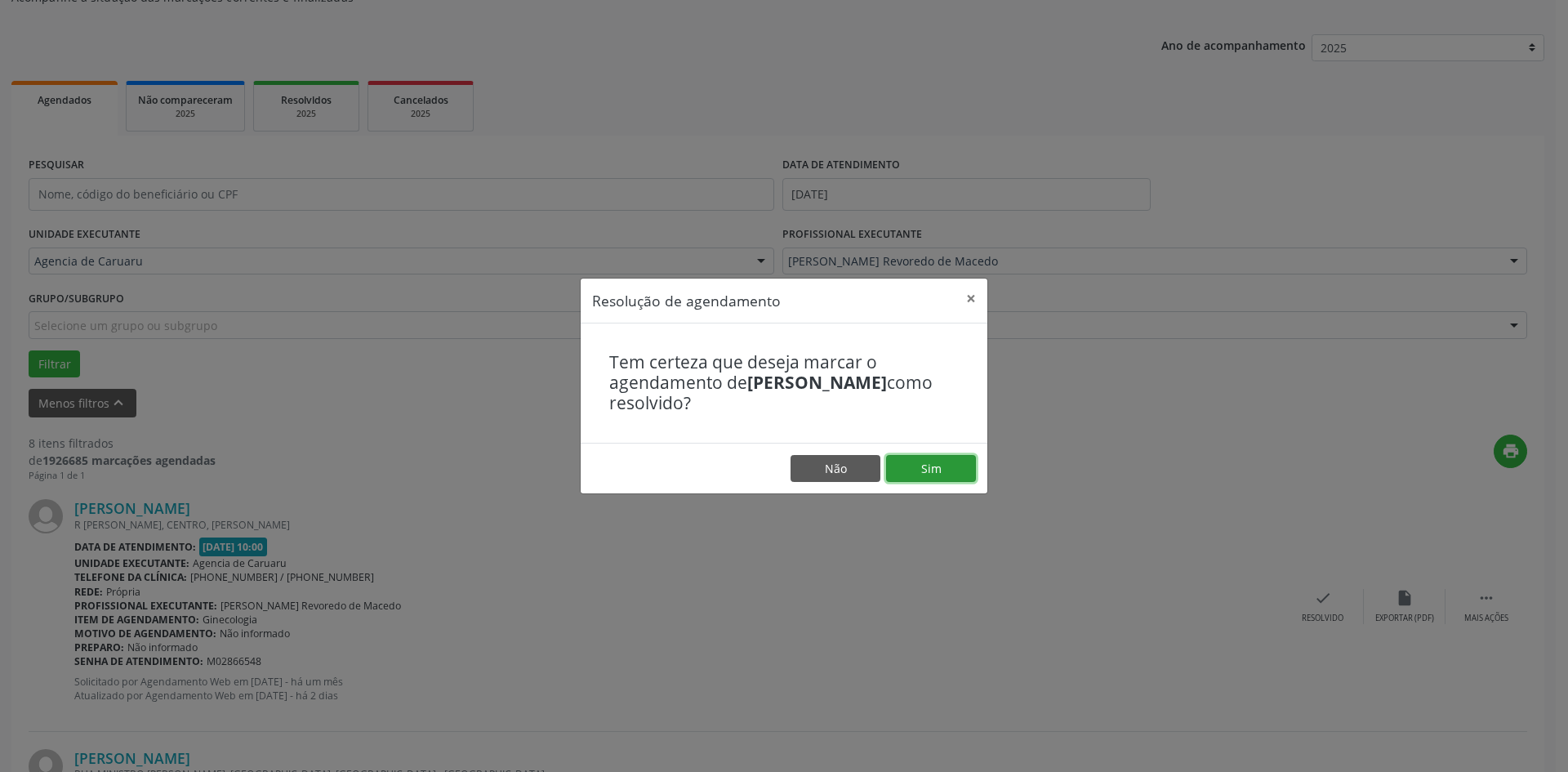
click at [947, 469] on button "Sim" at bounding box center [931, 469] width 90 height 28
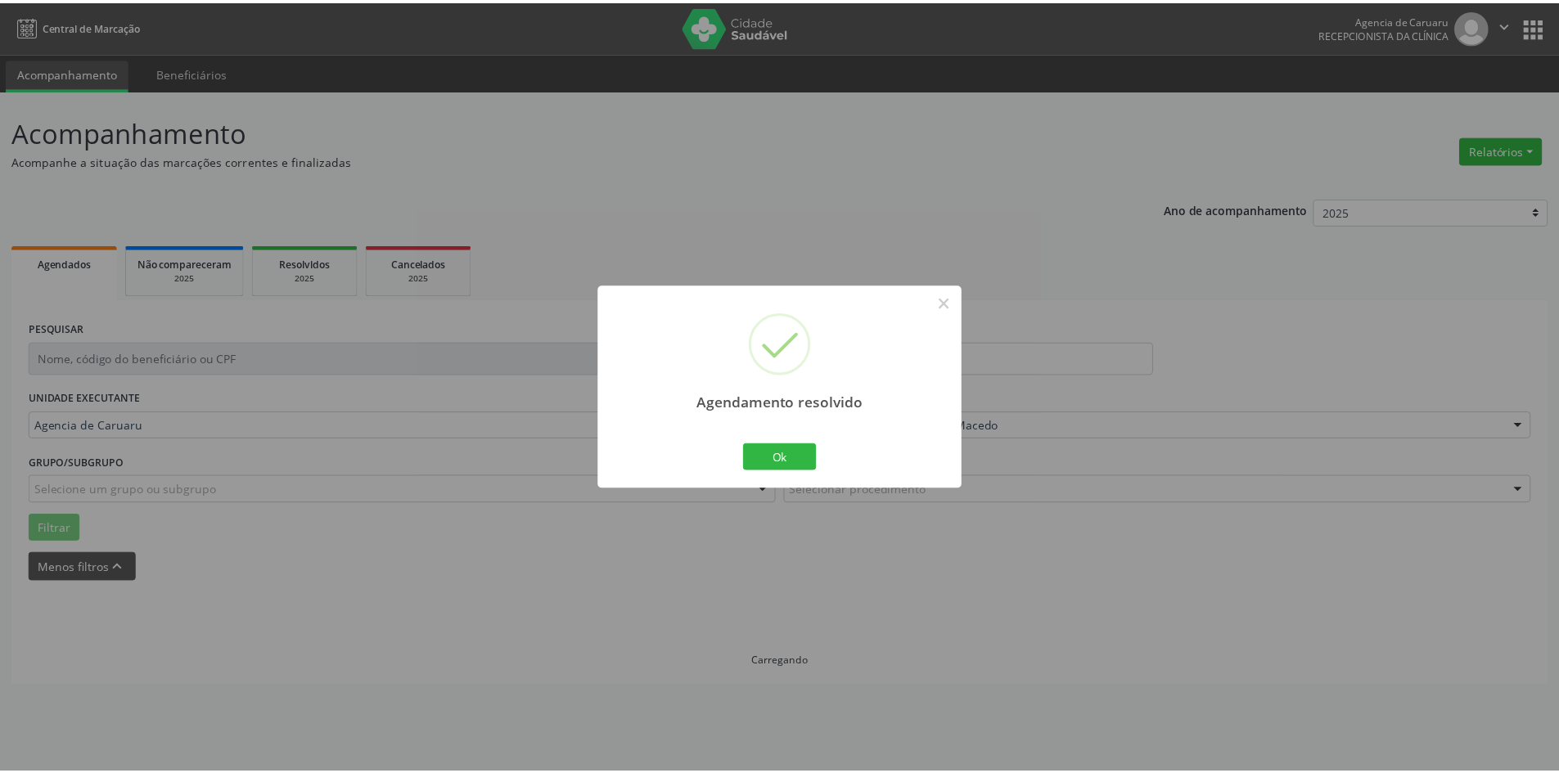
scroll to position [0, 0]
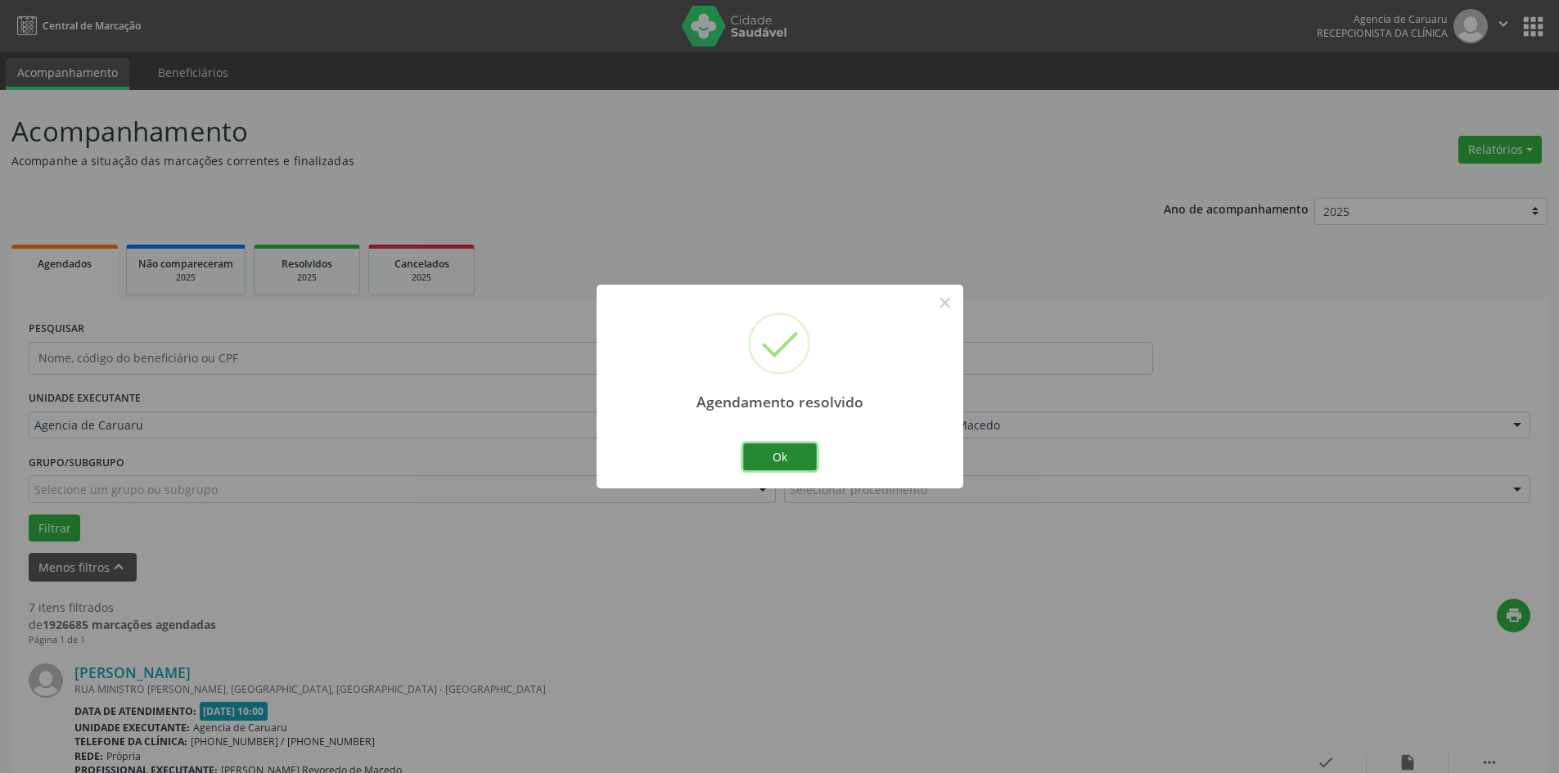
click at [791, 452] on button "Ok" at bounding box center [780, 457] width 74 height 28
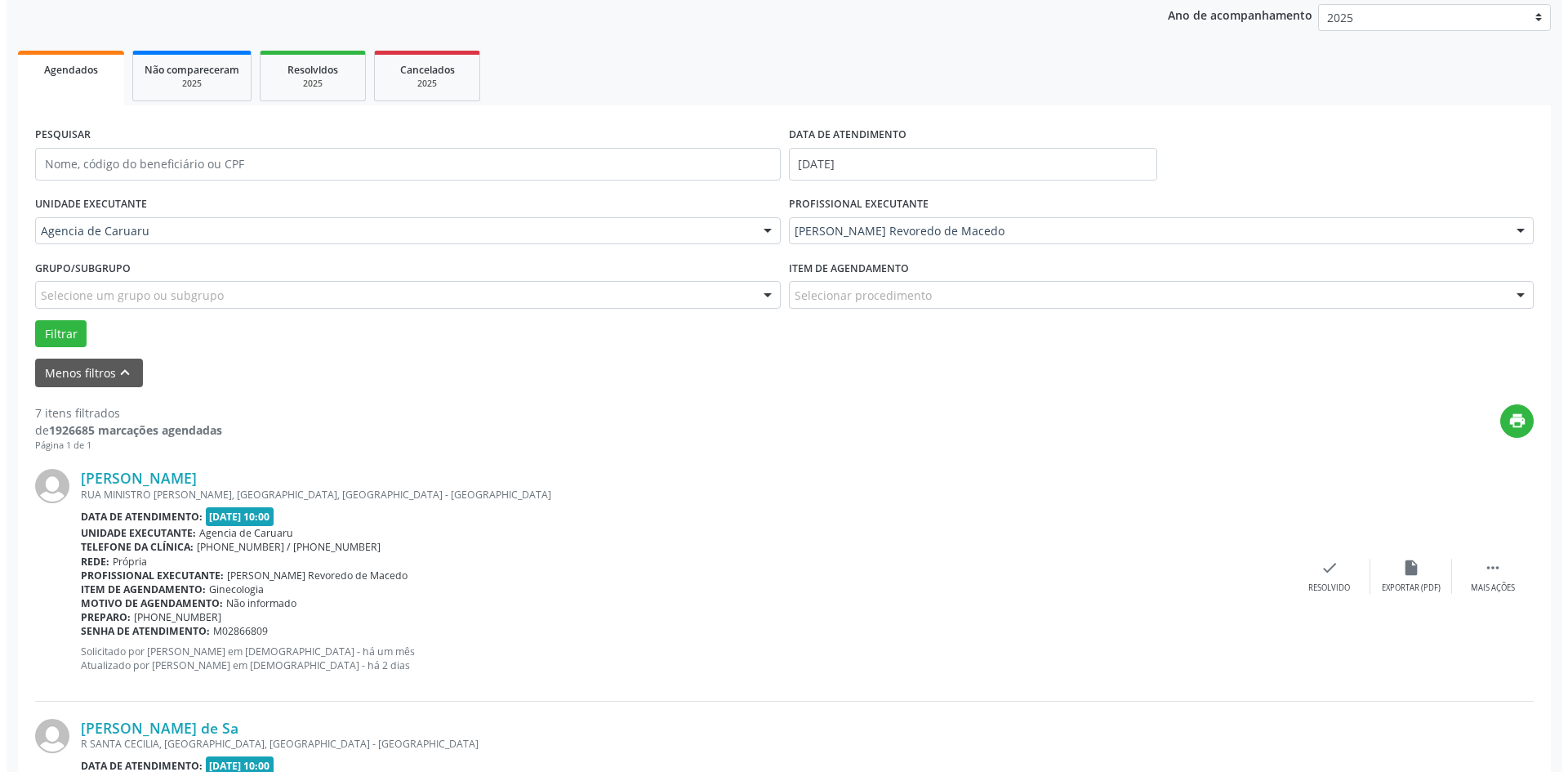
scroll to position [245, 0]
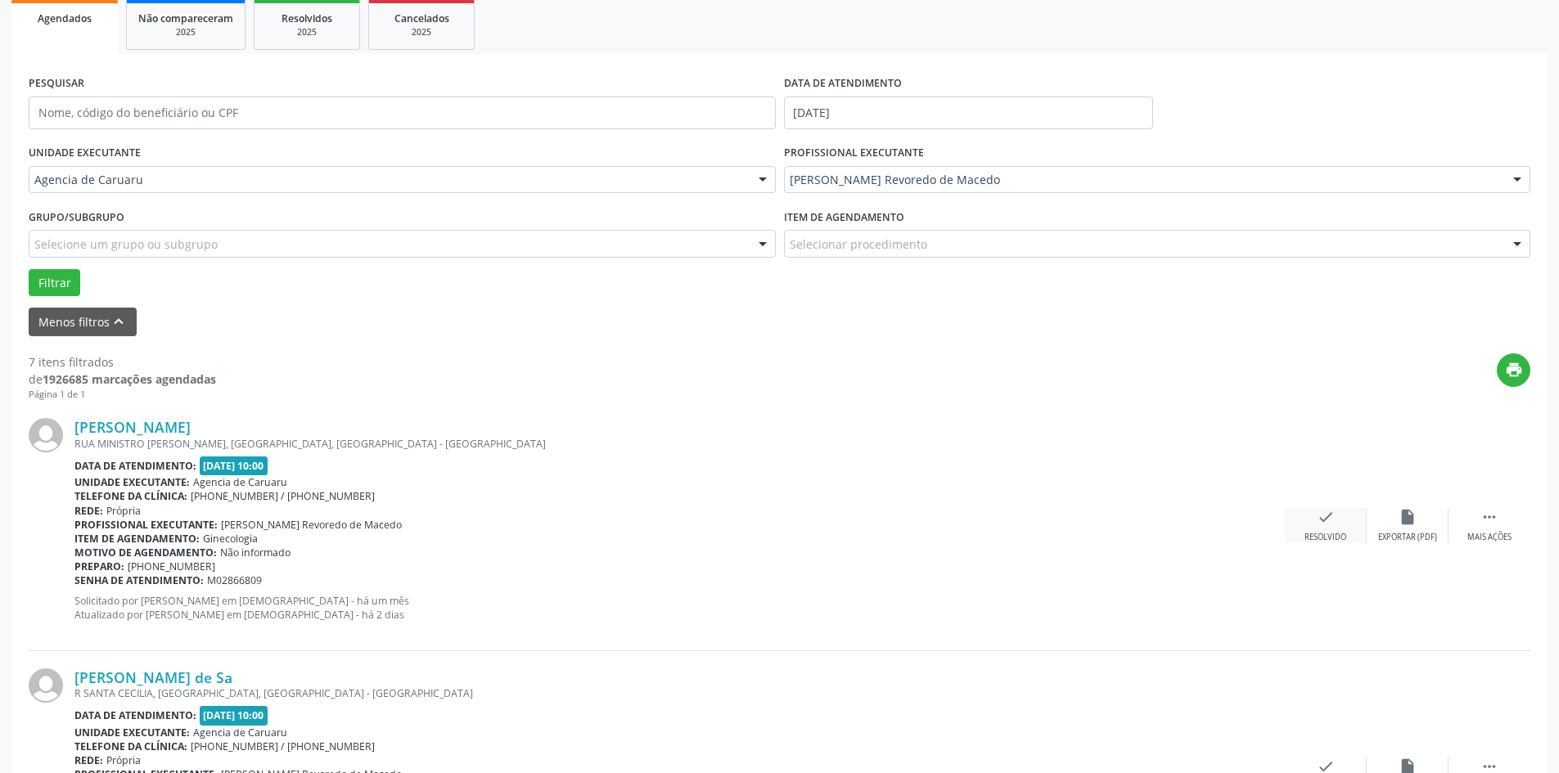
click at [1312, 520] on div "check Resolvido" at bounding box center [1326, 525] width 82 height 35
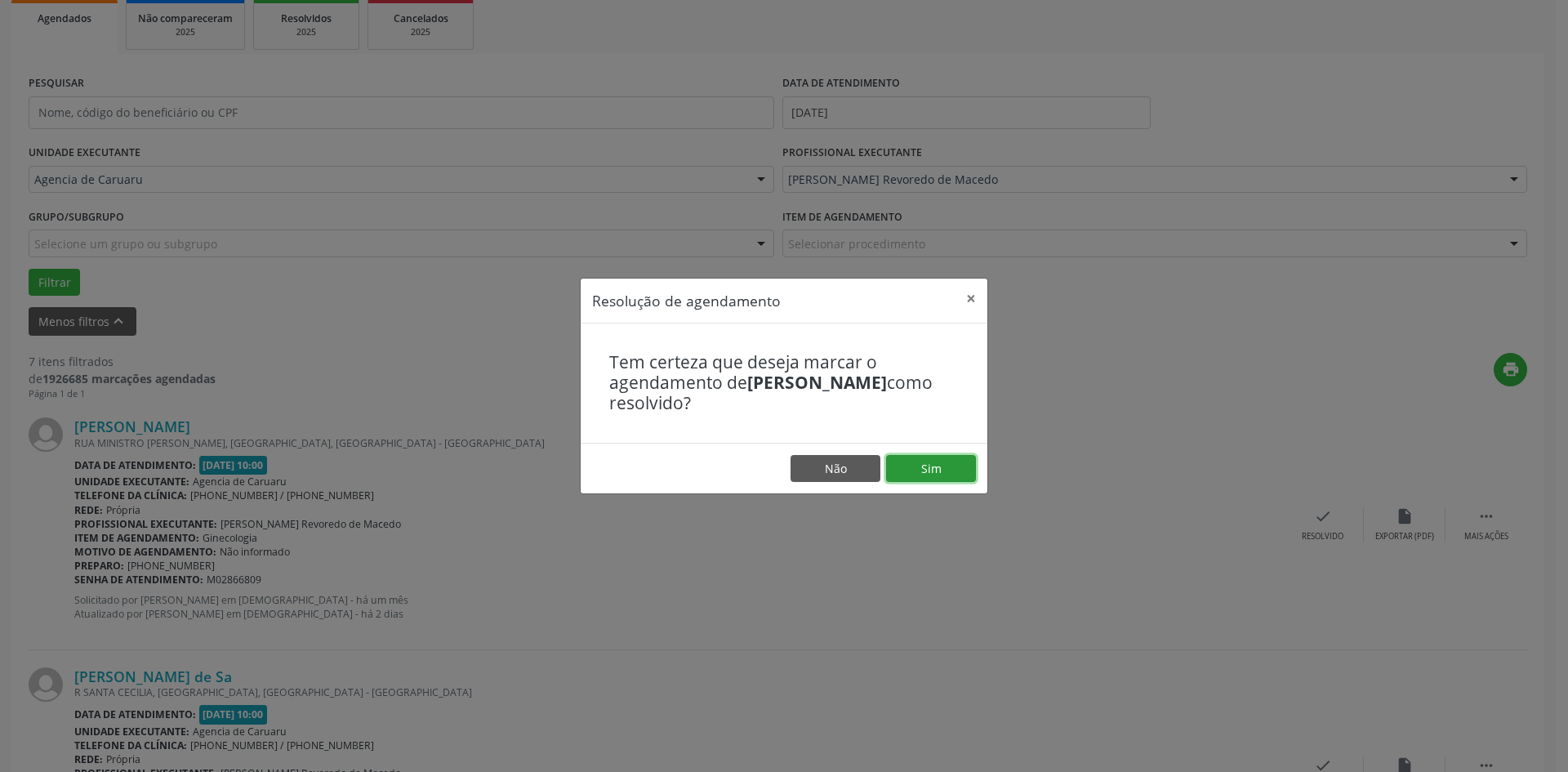
click at [948, 472] on button "Sim" at bounding box center [931, 469] width 90 height 28
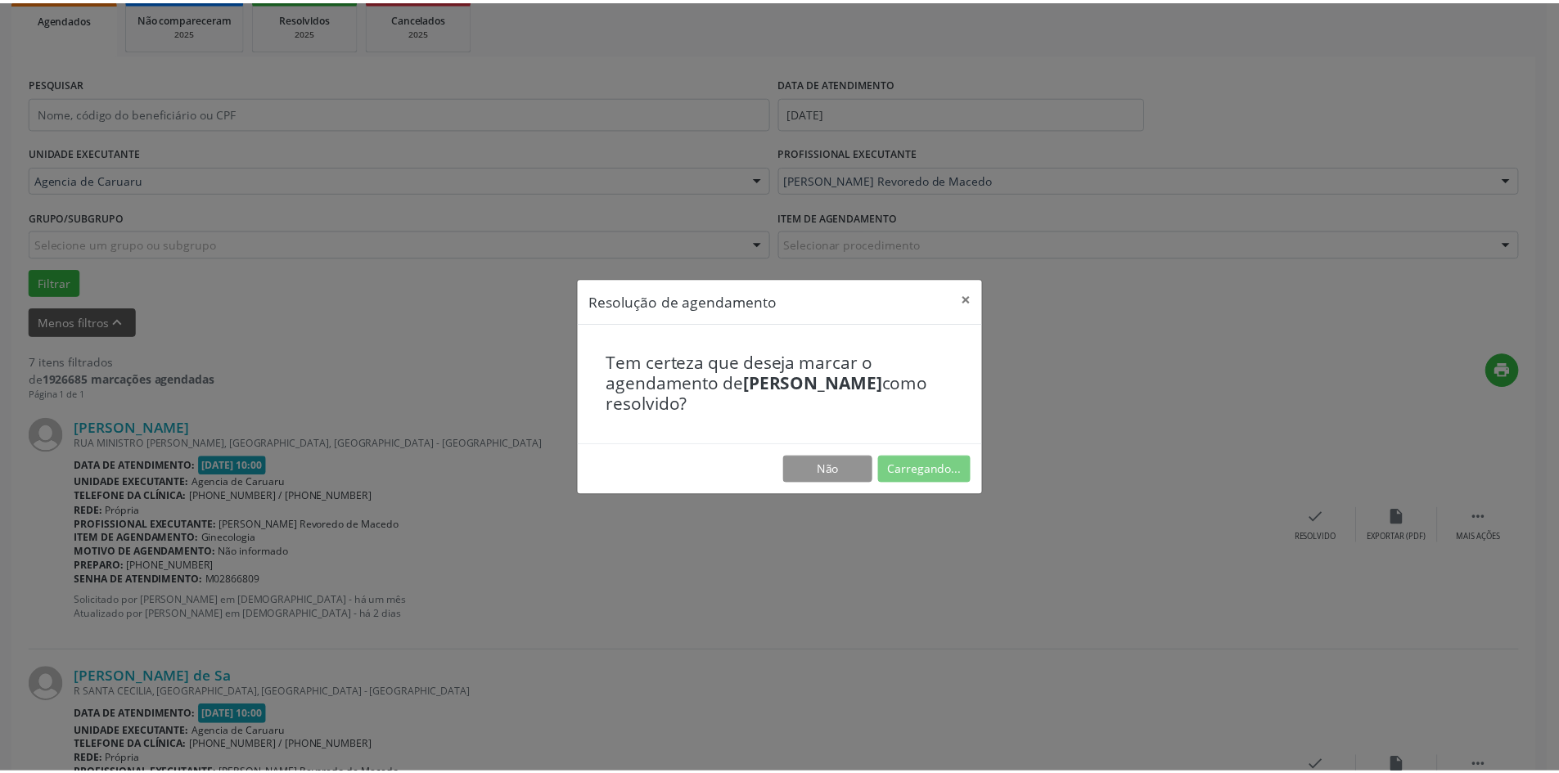
scroll to position [0, 0]
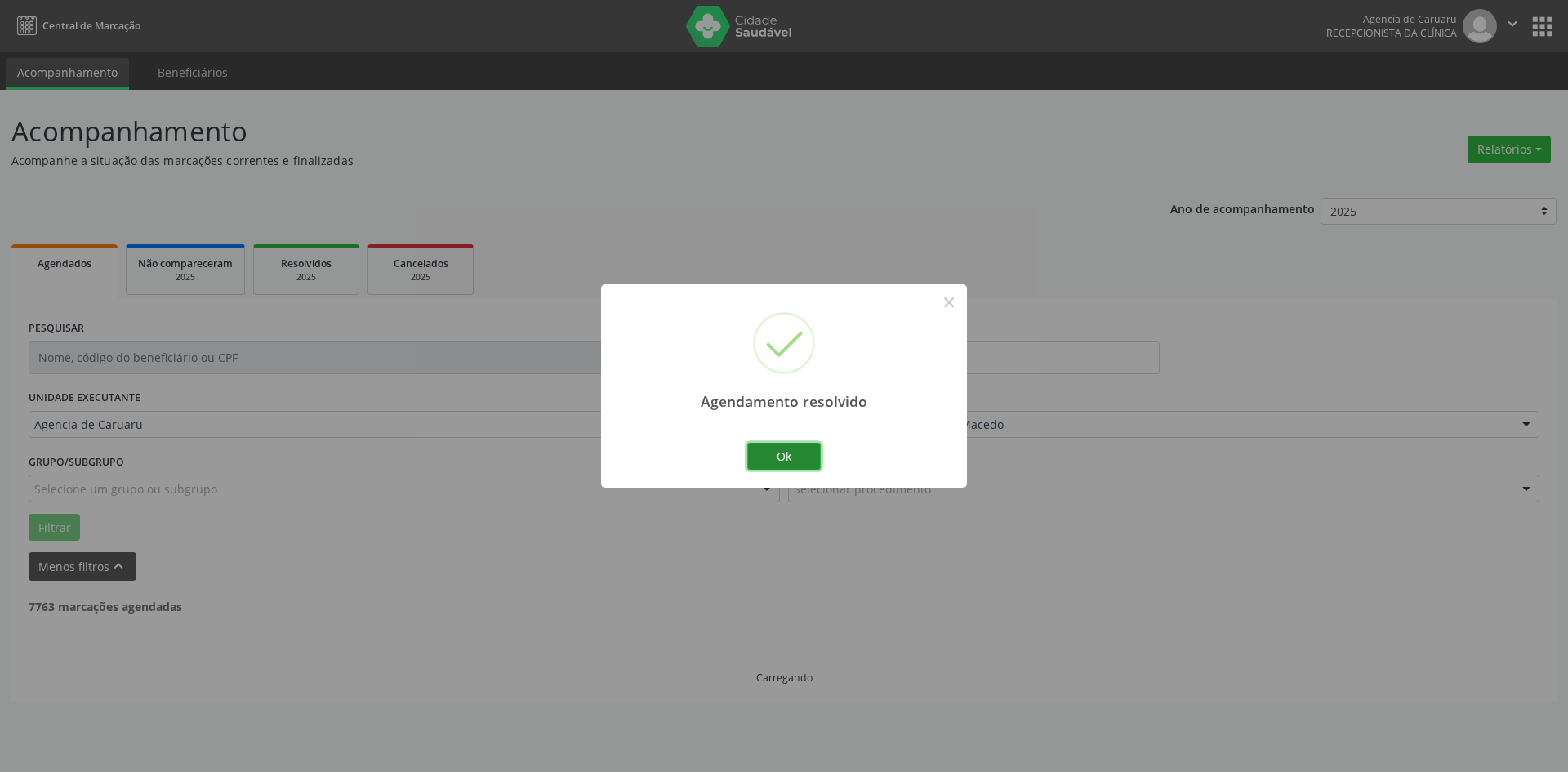
click at [786, 454] on button "Ok" at bounding box center [784, 456] width 74 height 28
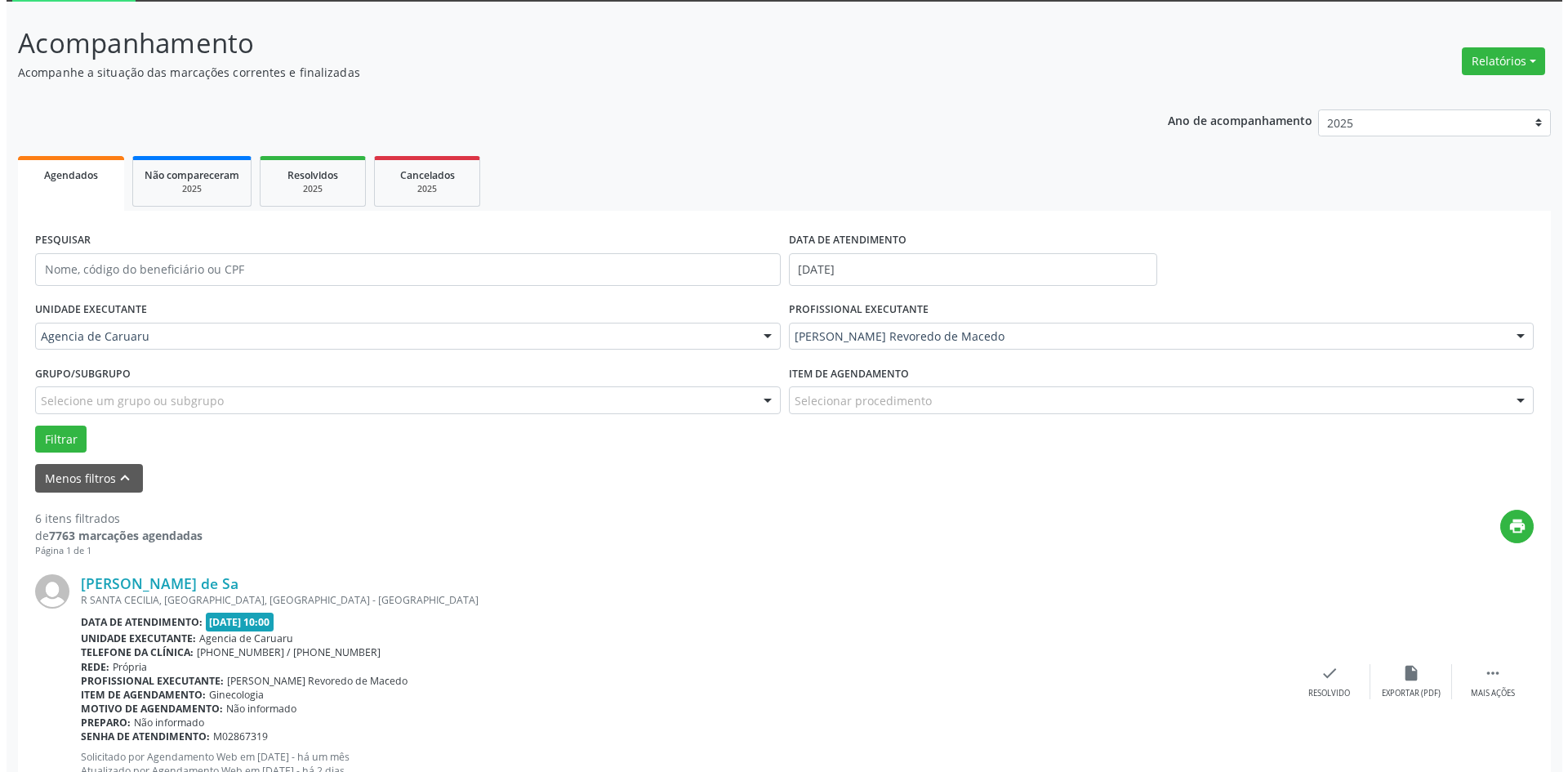
scroll to position [245, 0]
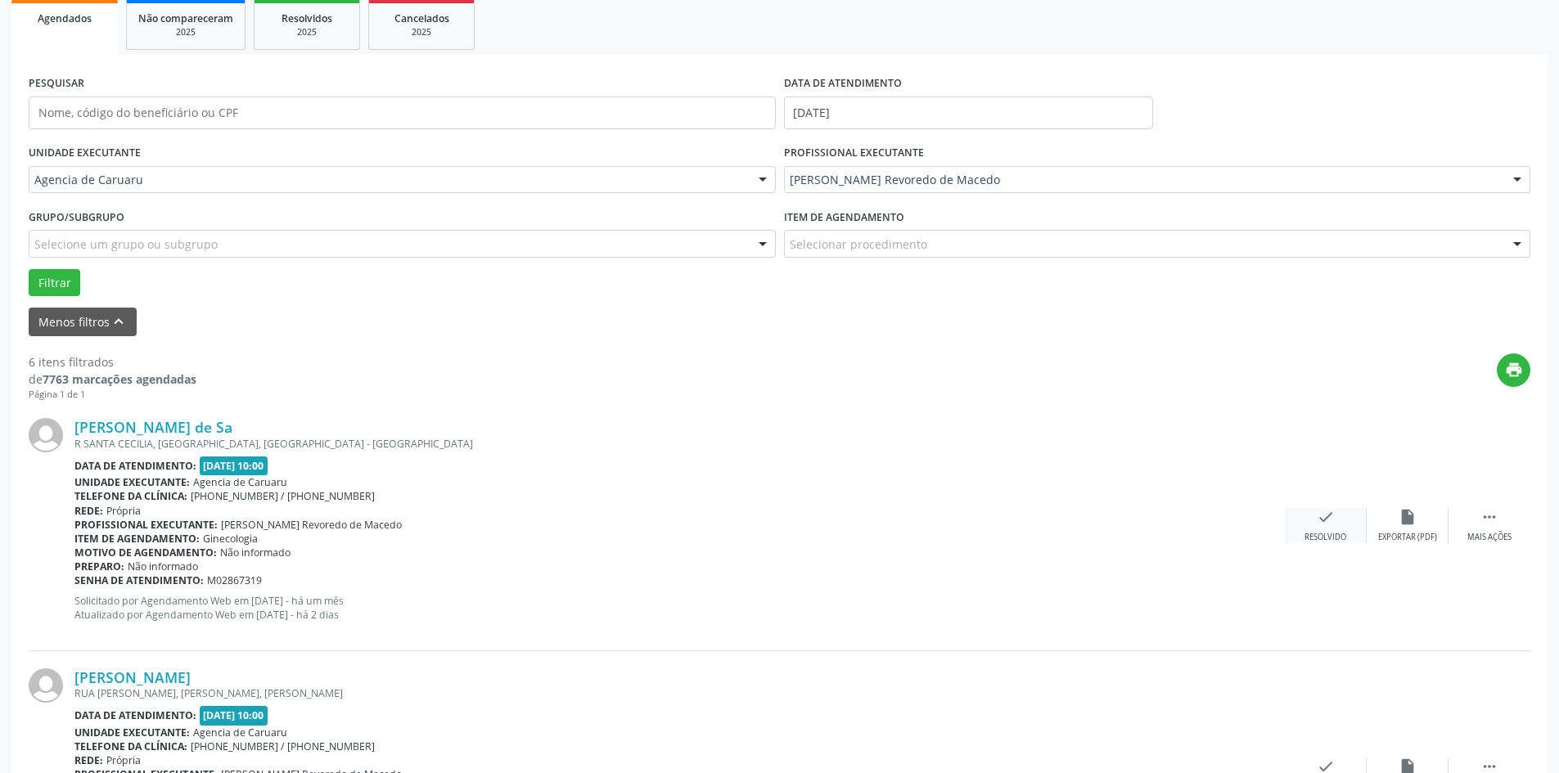
click at [1316, 520] on icon "check" at bounding box center [1325, 517] width 18 height 18
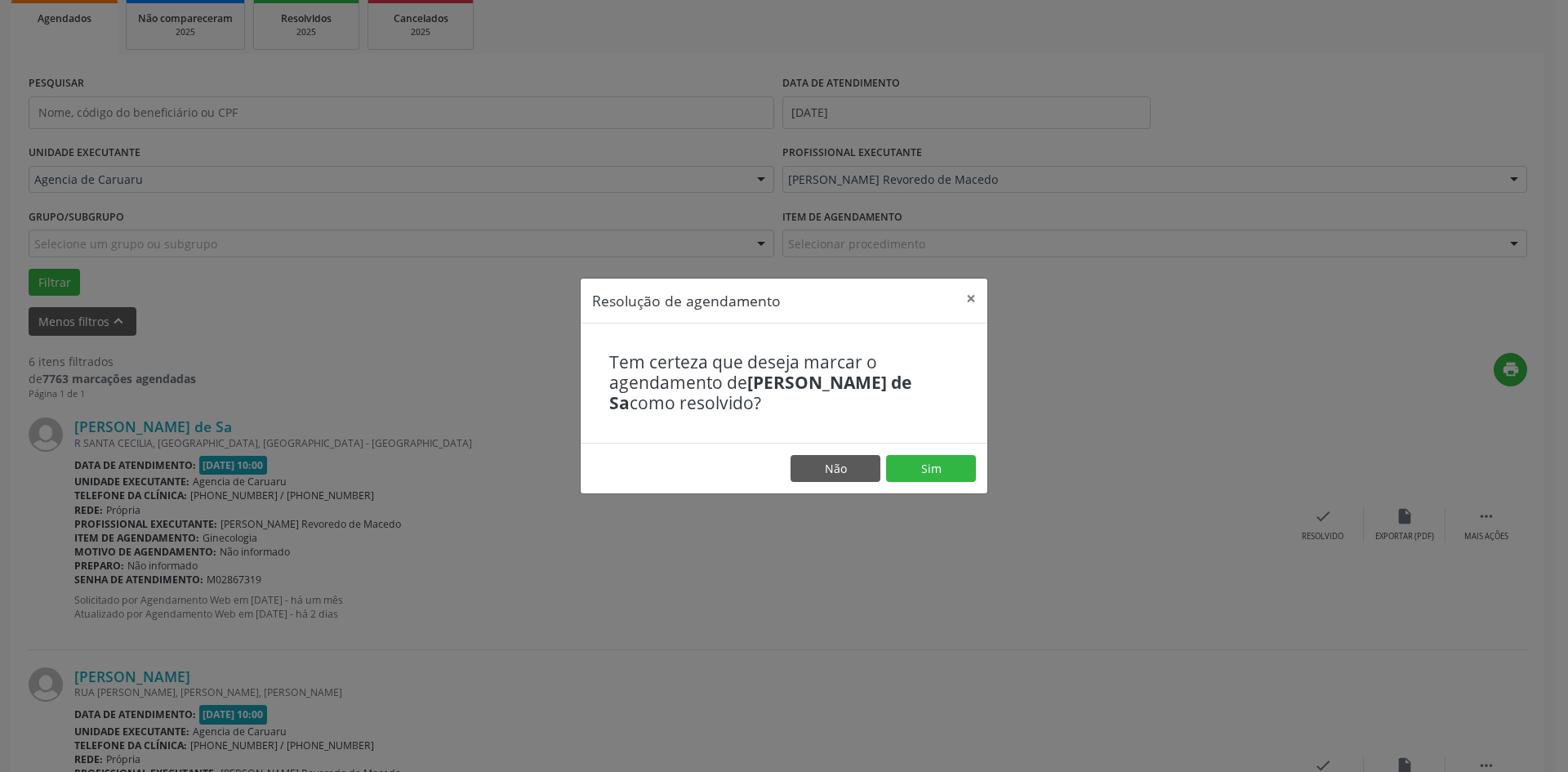
click at [976, 459] on footer "Não Sim" at bounding box center [784, 468] width 406 height 52
click at [950, 465] on button "Sim" at bounding box center [931, 469] width 90 height 28
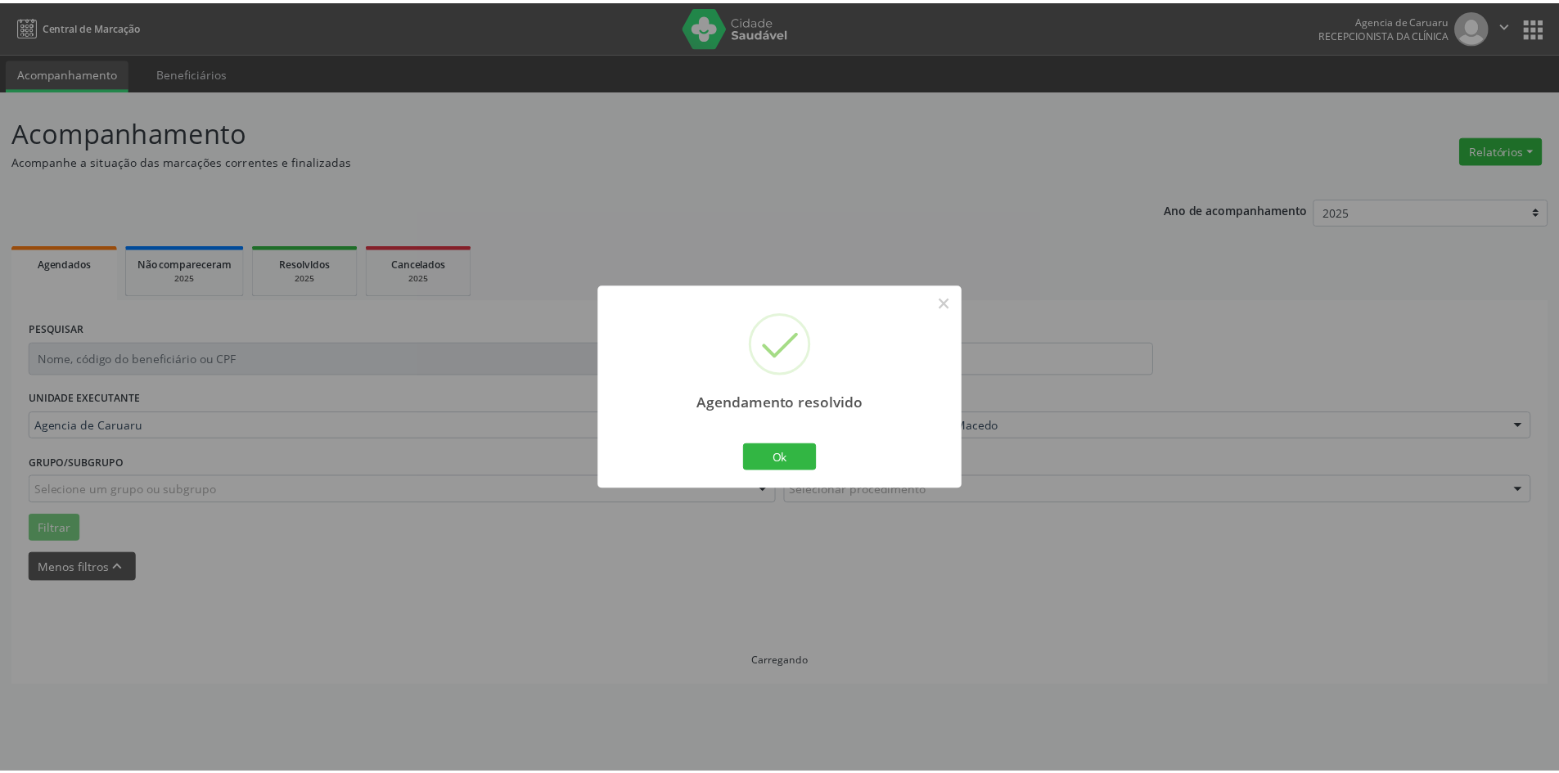
scroll to position [0, 0]
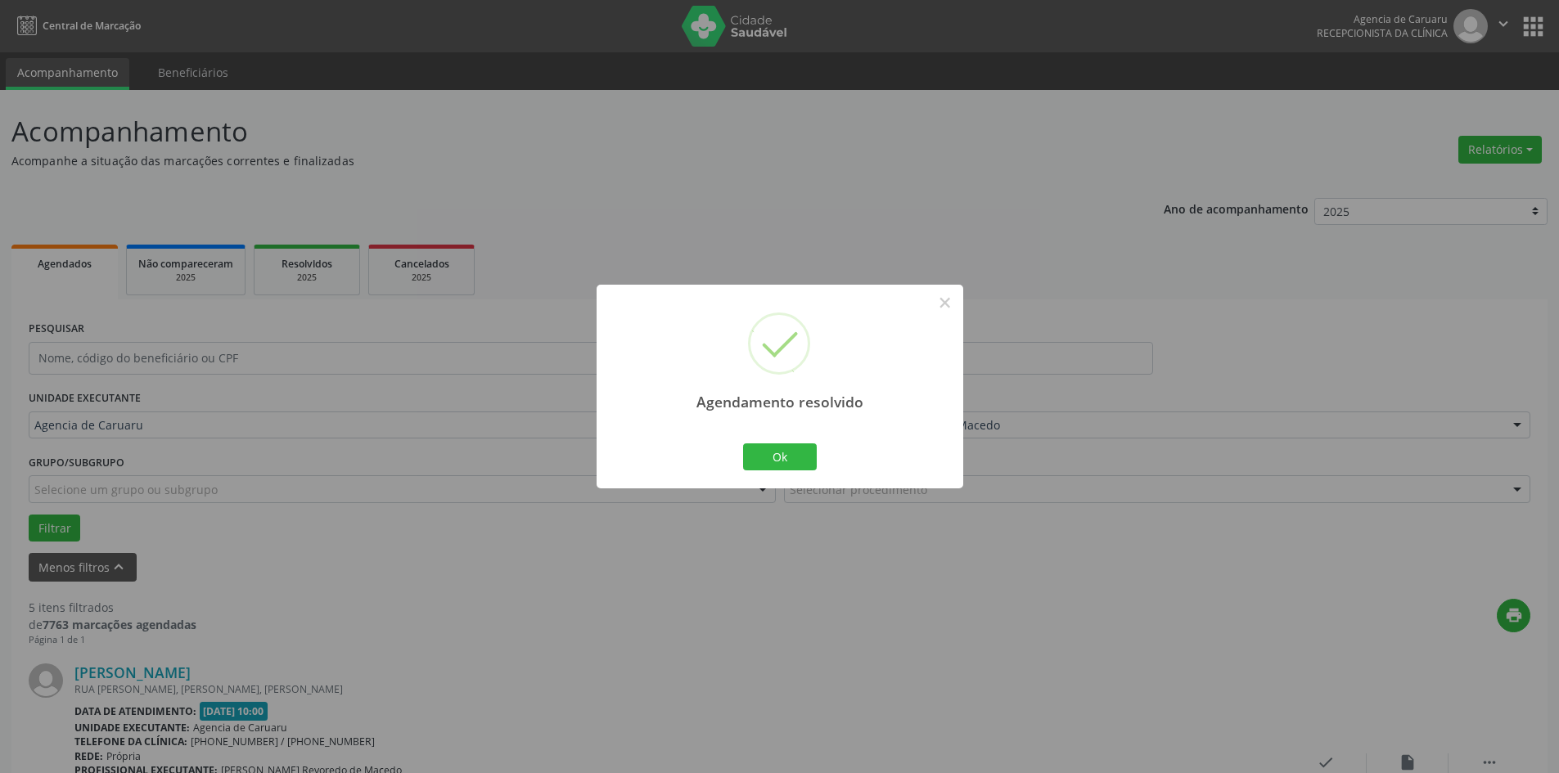
click at [819, 448] on div "Ok Cancel" at bounding box center [779, 456] width 81 height 34
click at [803, 448] on button "Ok" at bounding box center [780, 457] width 74 height 28
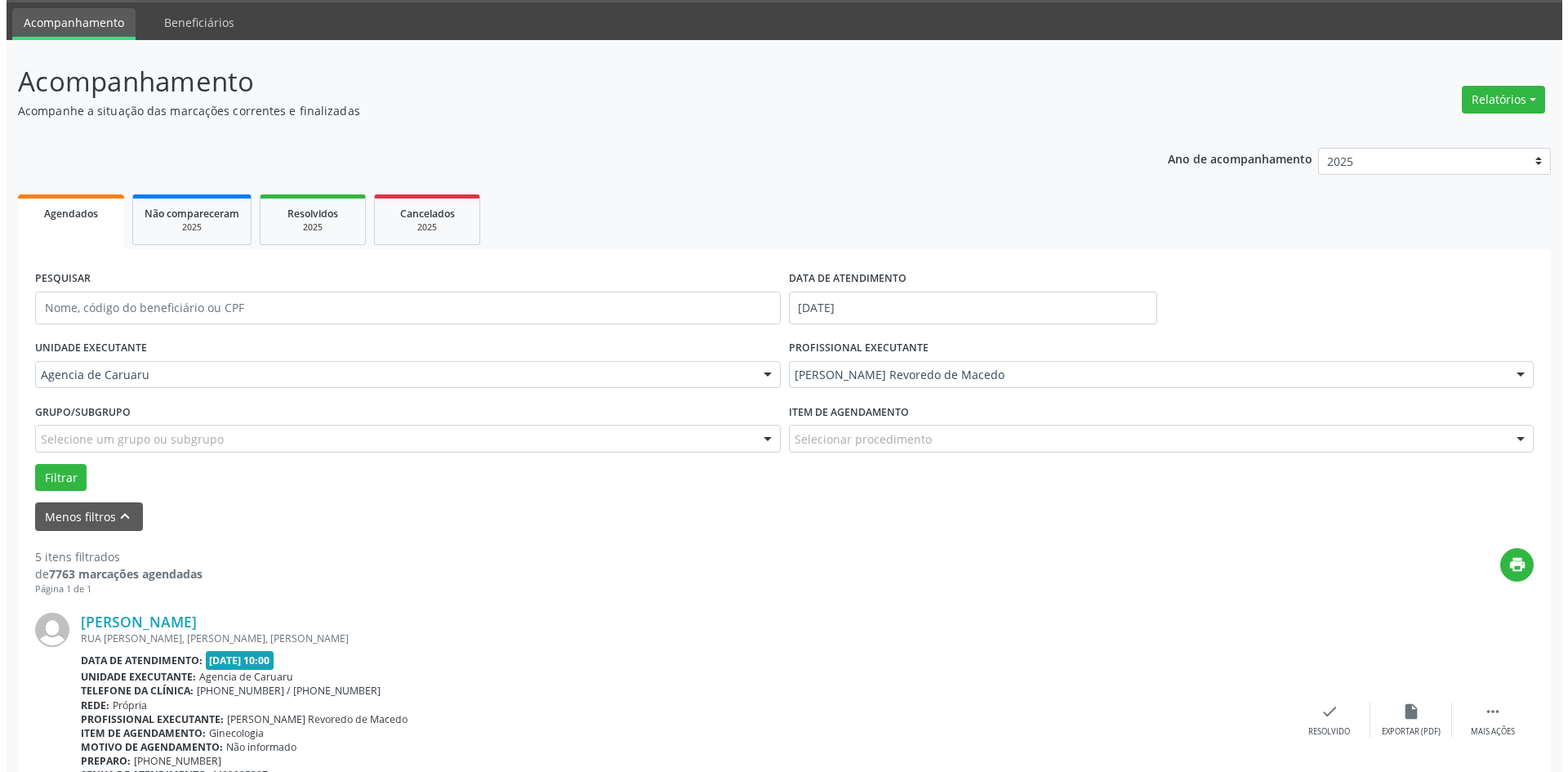
scroll to position [245, 0]
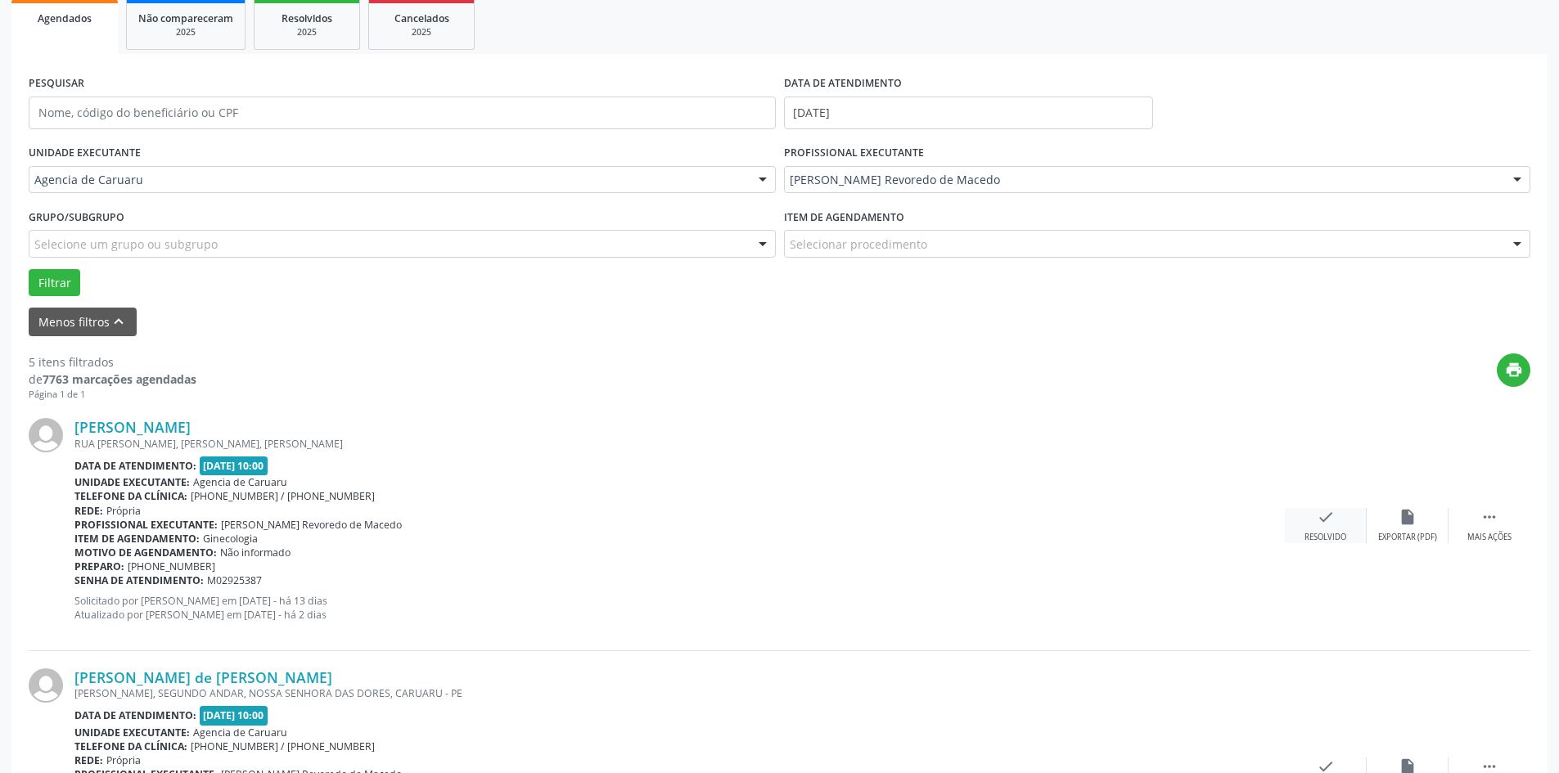
click at [1321, 528] on div "check Resolvido" at bounding box center [1326, 525] width 82 height 35
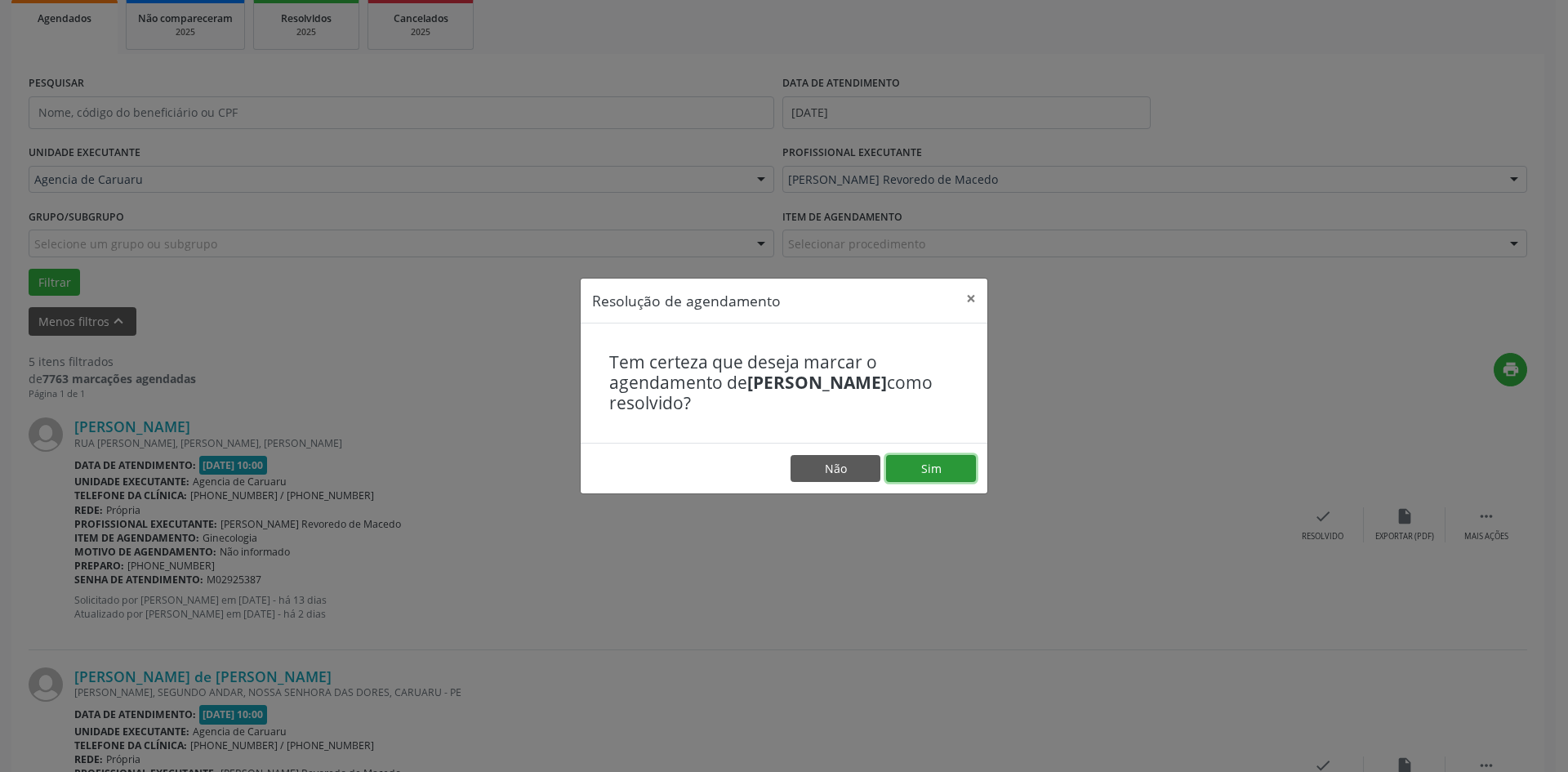
click at [937, 474] on button "Sim" at bounding box center [931, 469] width 90 height 28
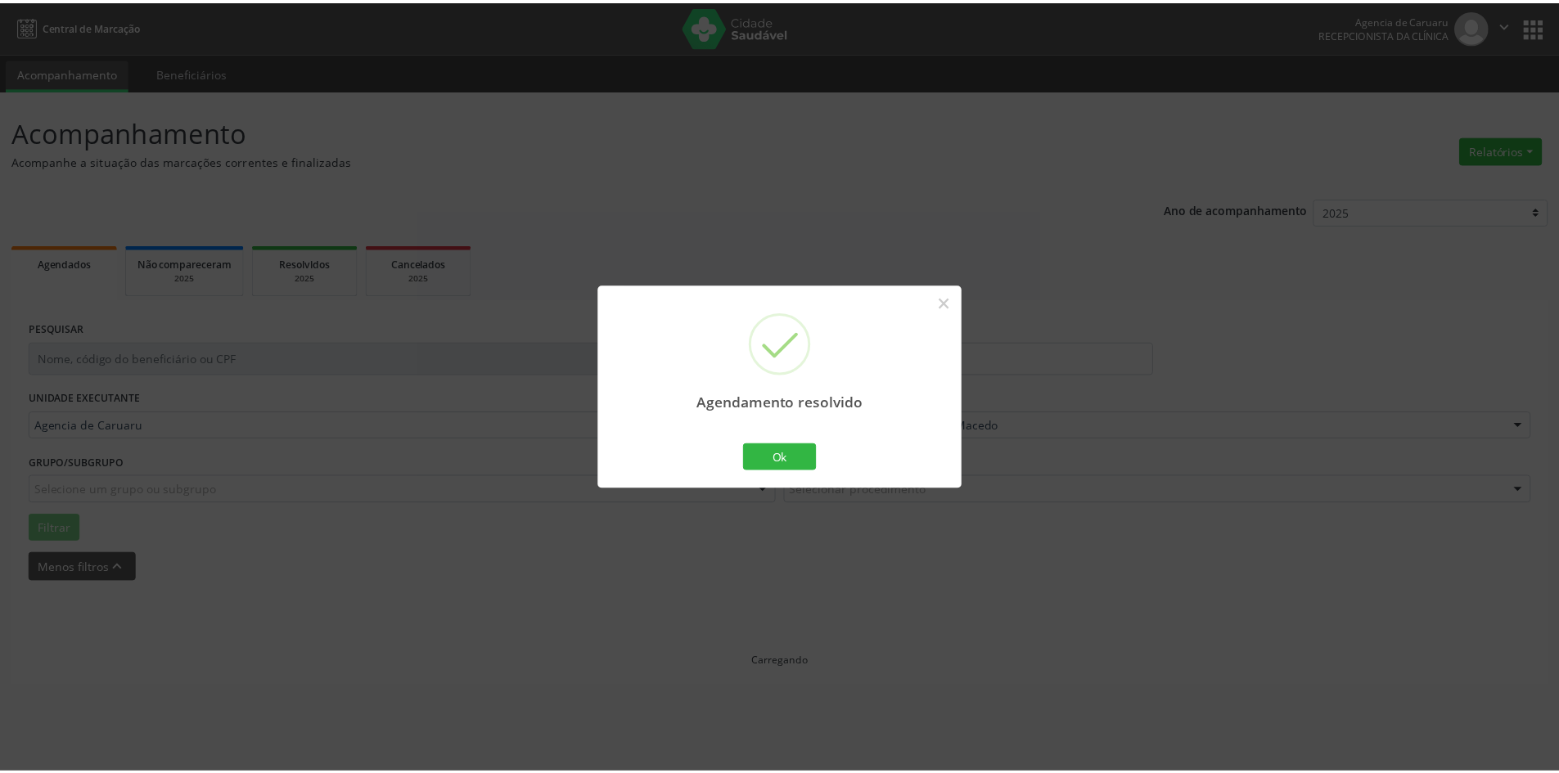
scroll to position [0, 0]
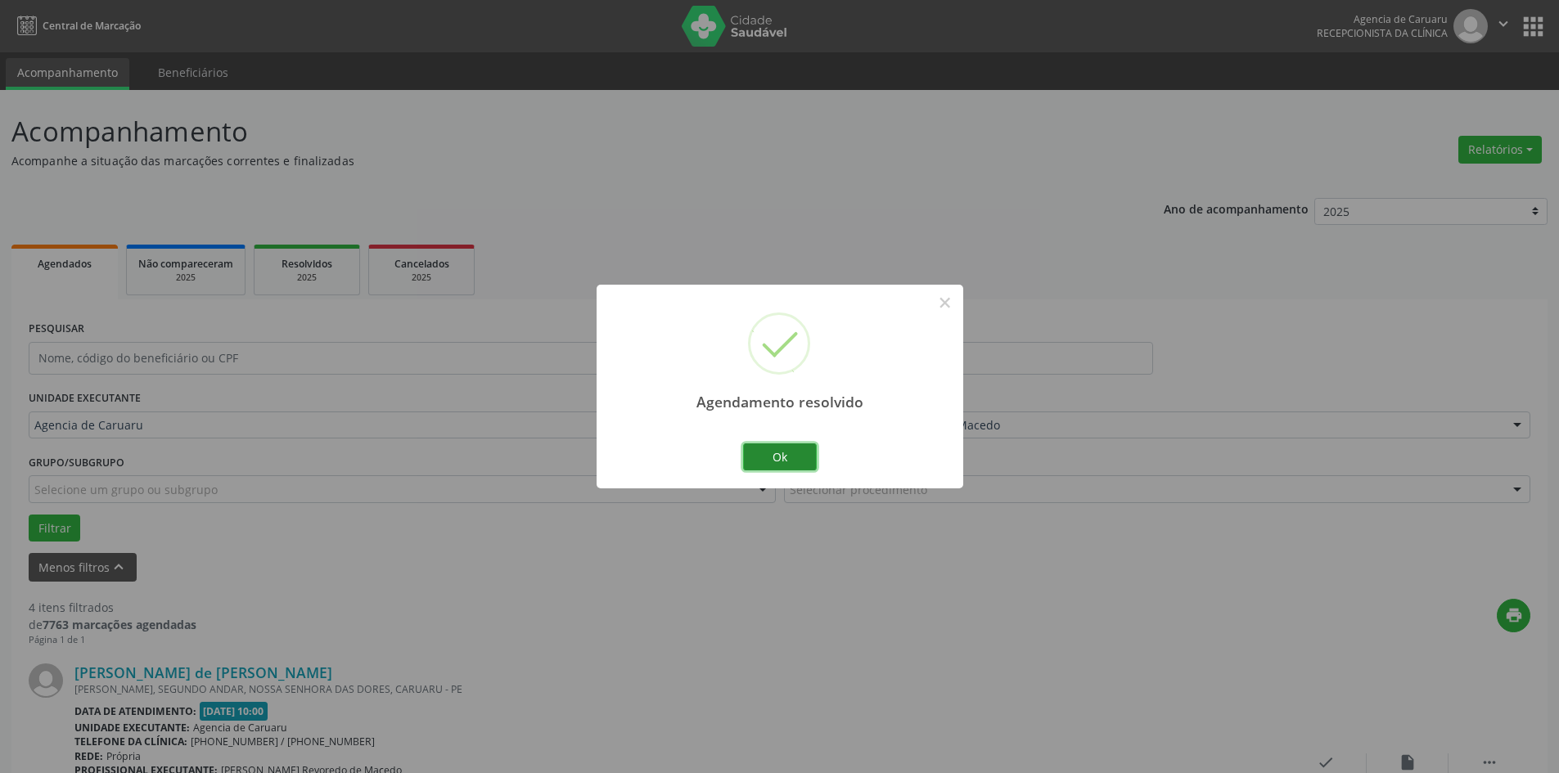
click at [794, 460] on button "Ok" at bounding box center [780, 457] width 74 height 28
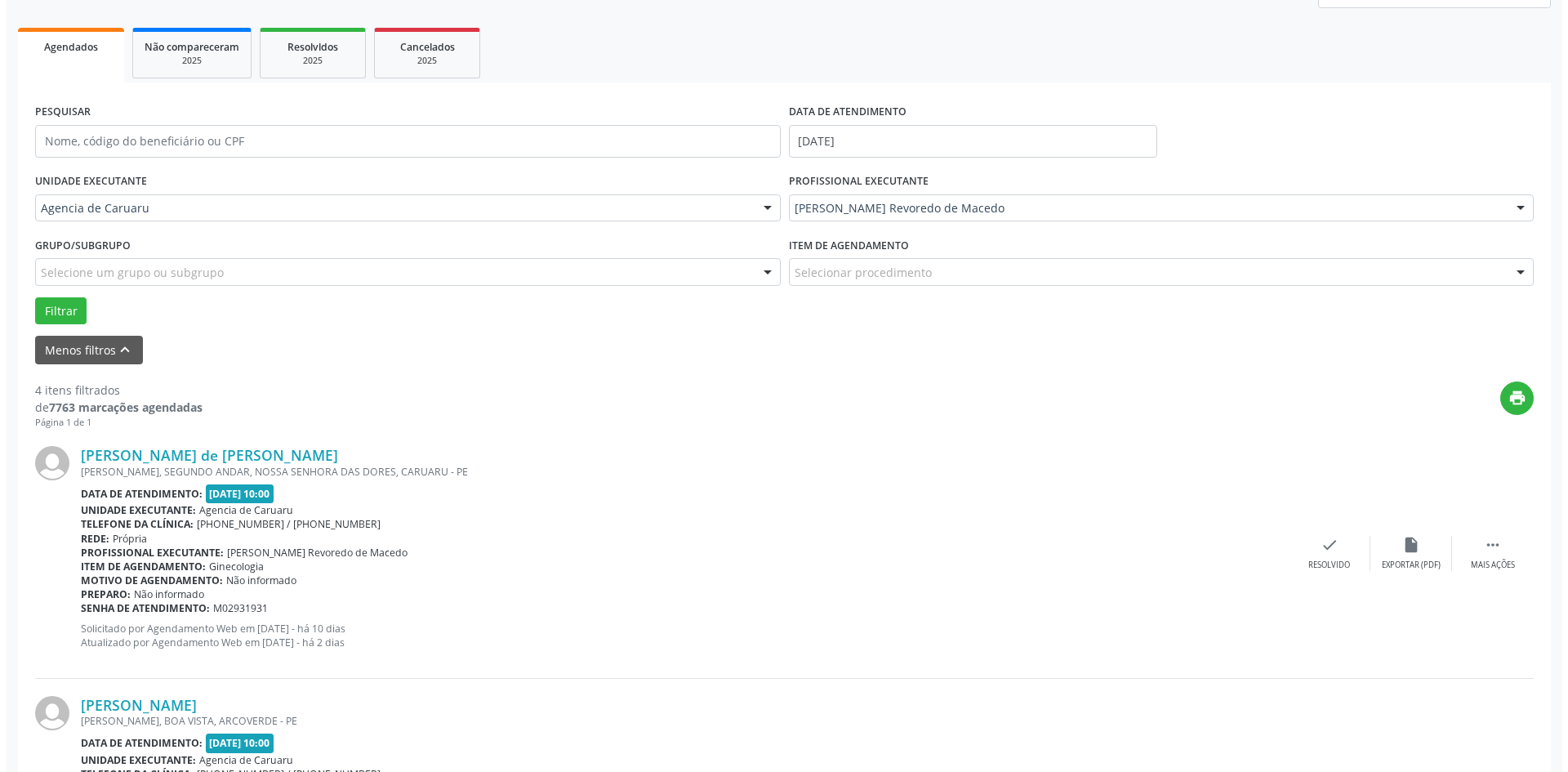
scroll to position [245, 0]
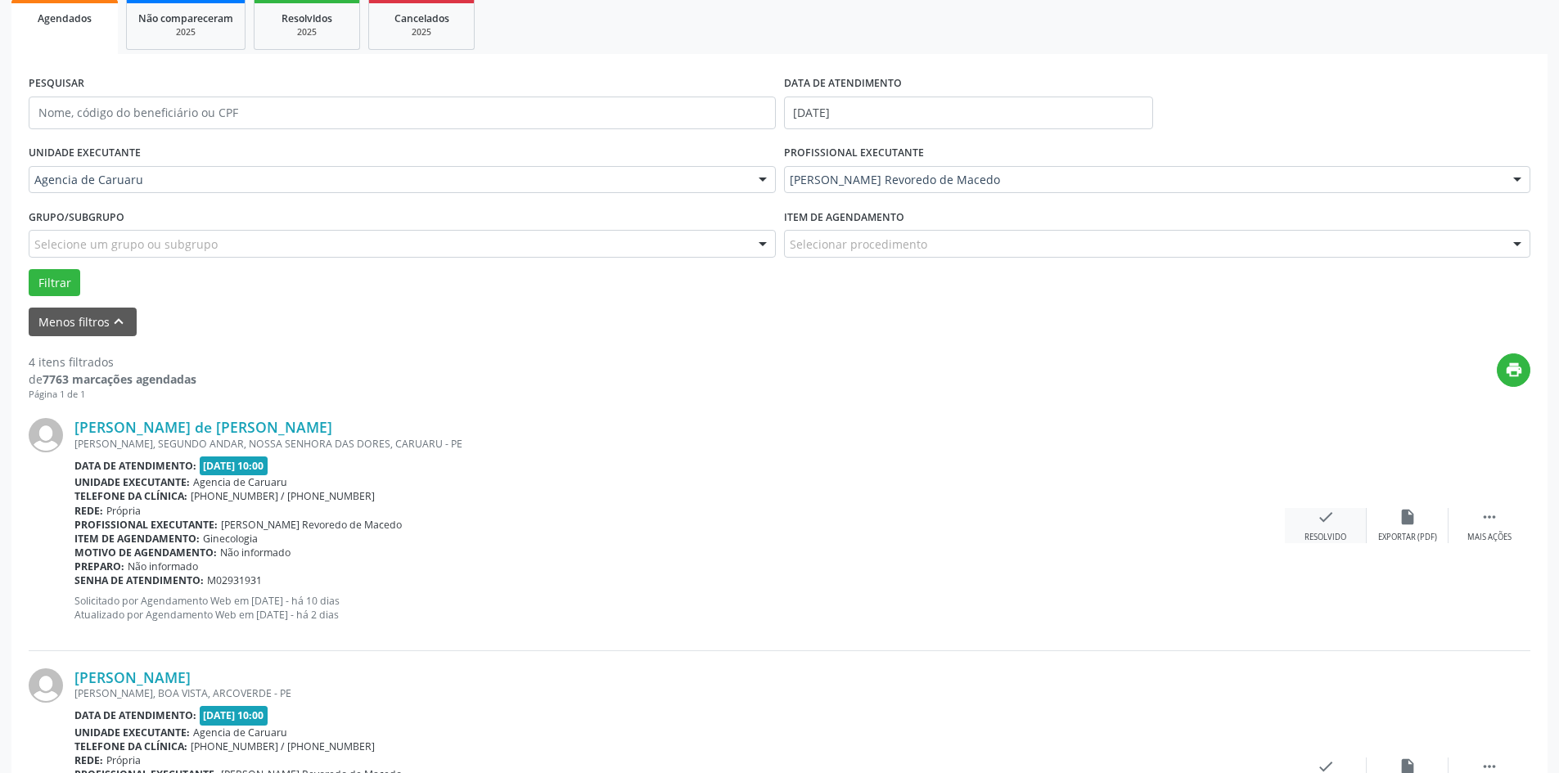
click at [1315, 529] on div "check Resolvido" at bounding box center [1326, 525] width 82 height 35
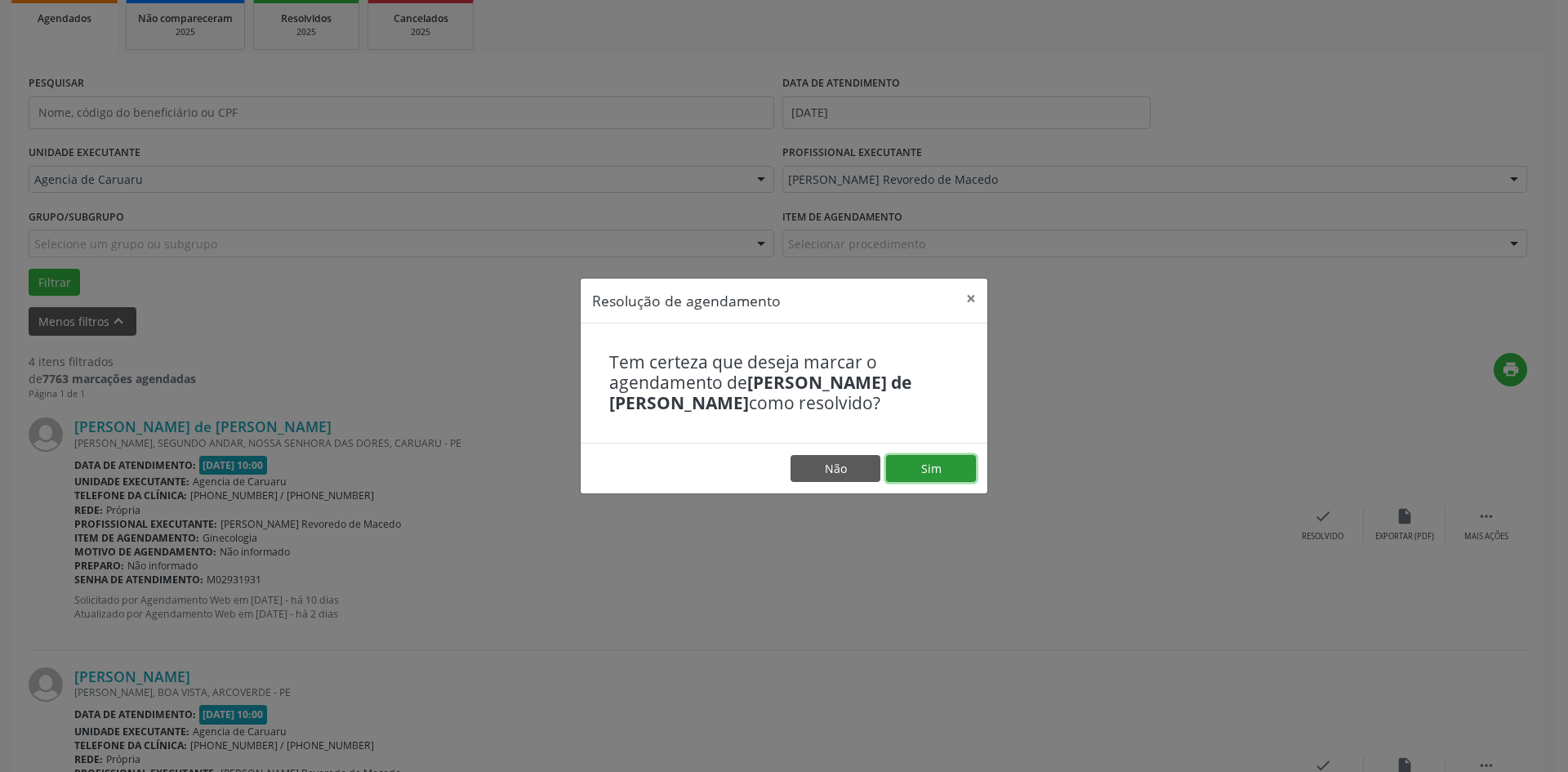
click at [955, 471] on button "Sim" at bounding box center [931, 469] width 90 height 28
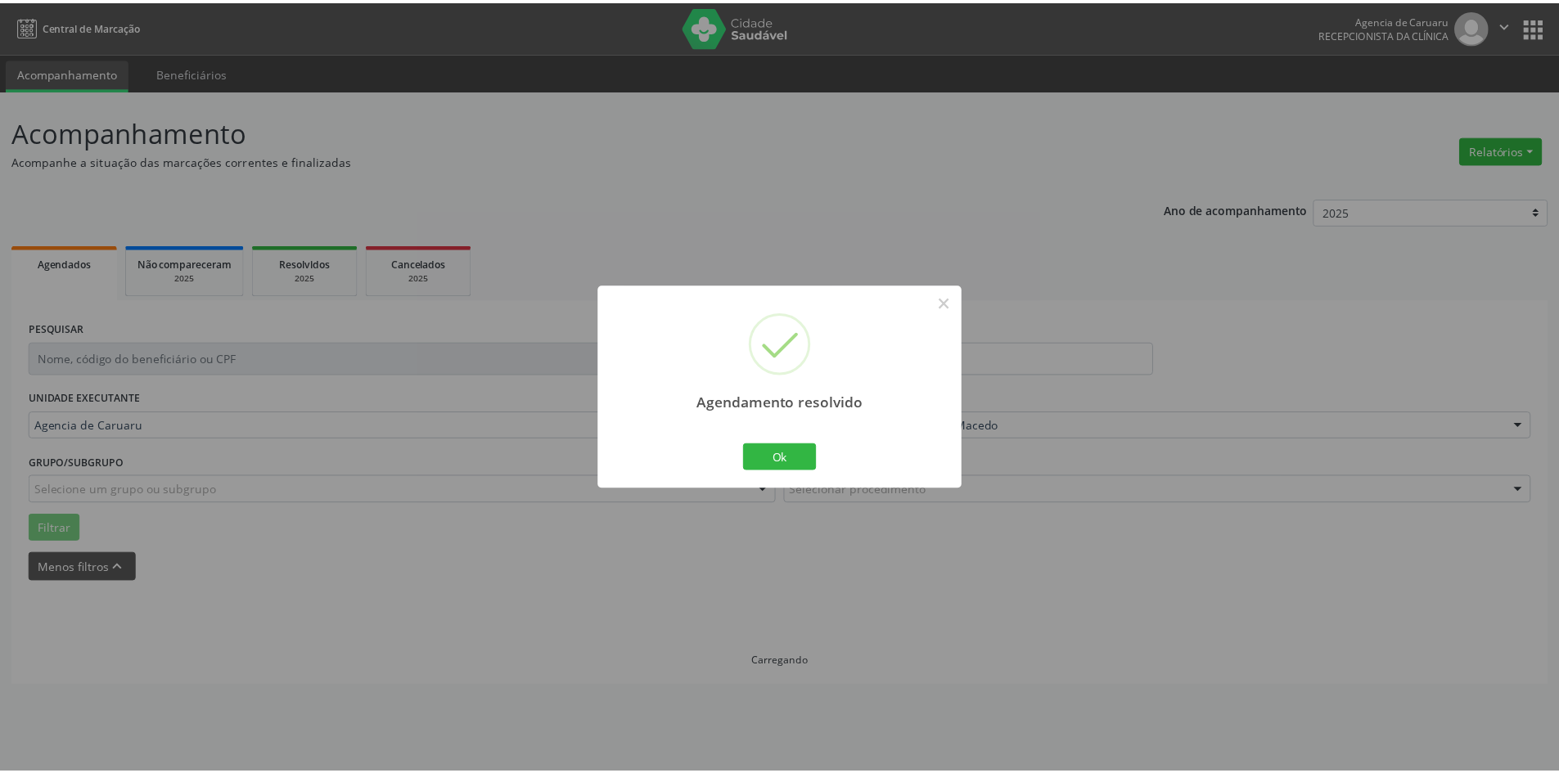
scroll to position [0, 0]
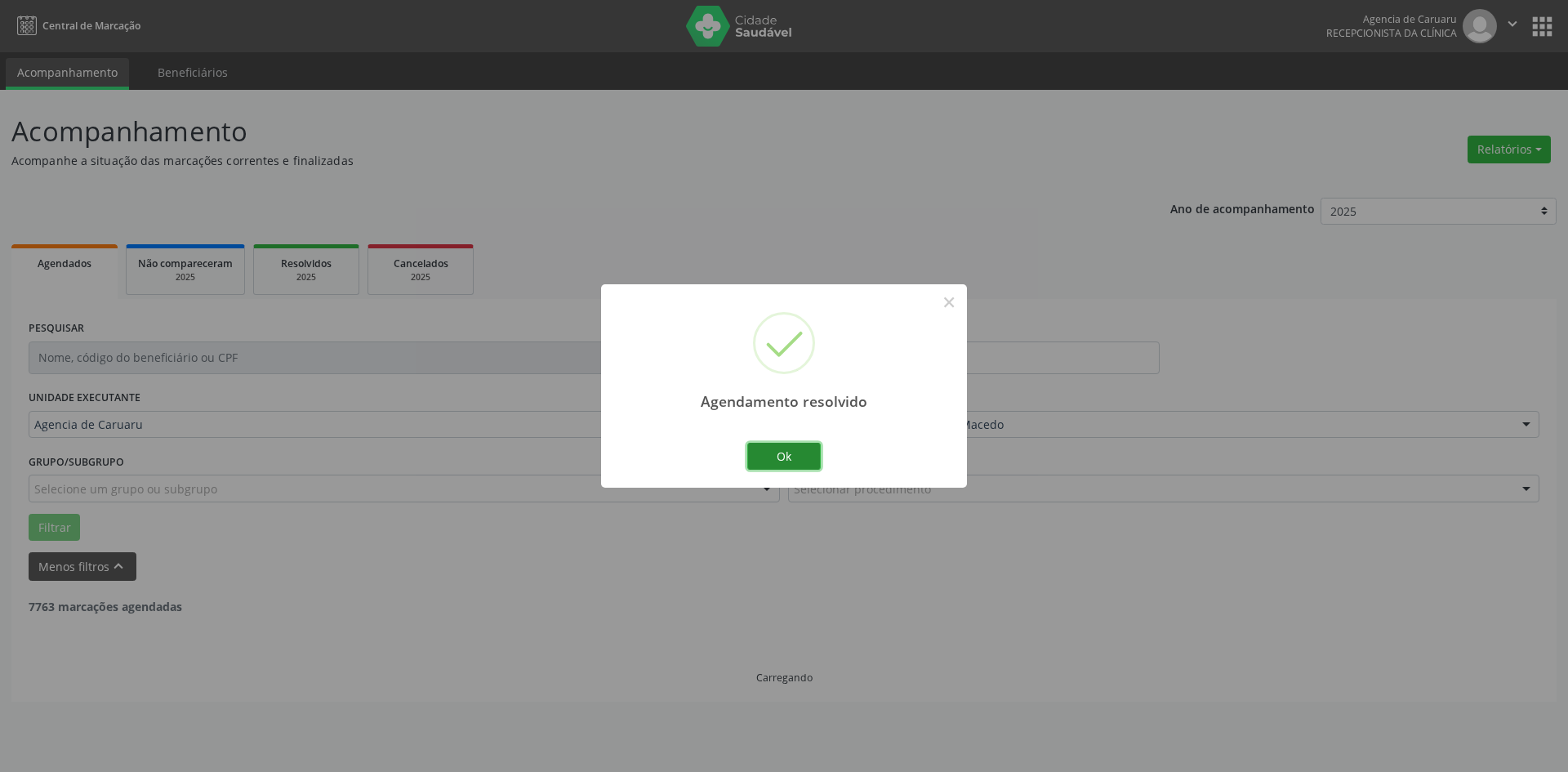
click at [786, 456] on button "Ok" at bounding box center [784, 456] width 74 height 28
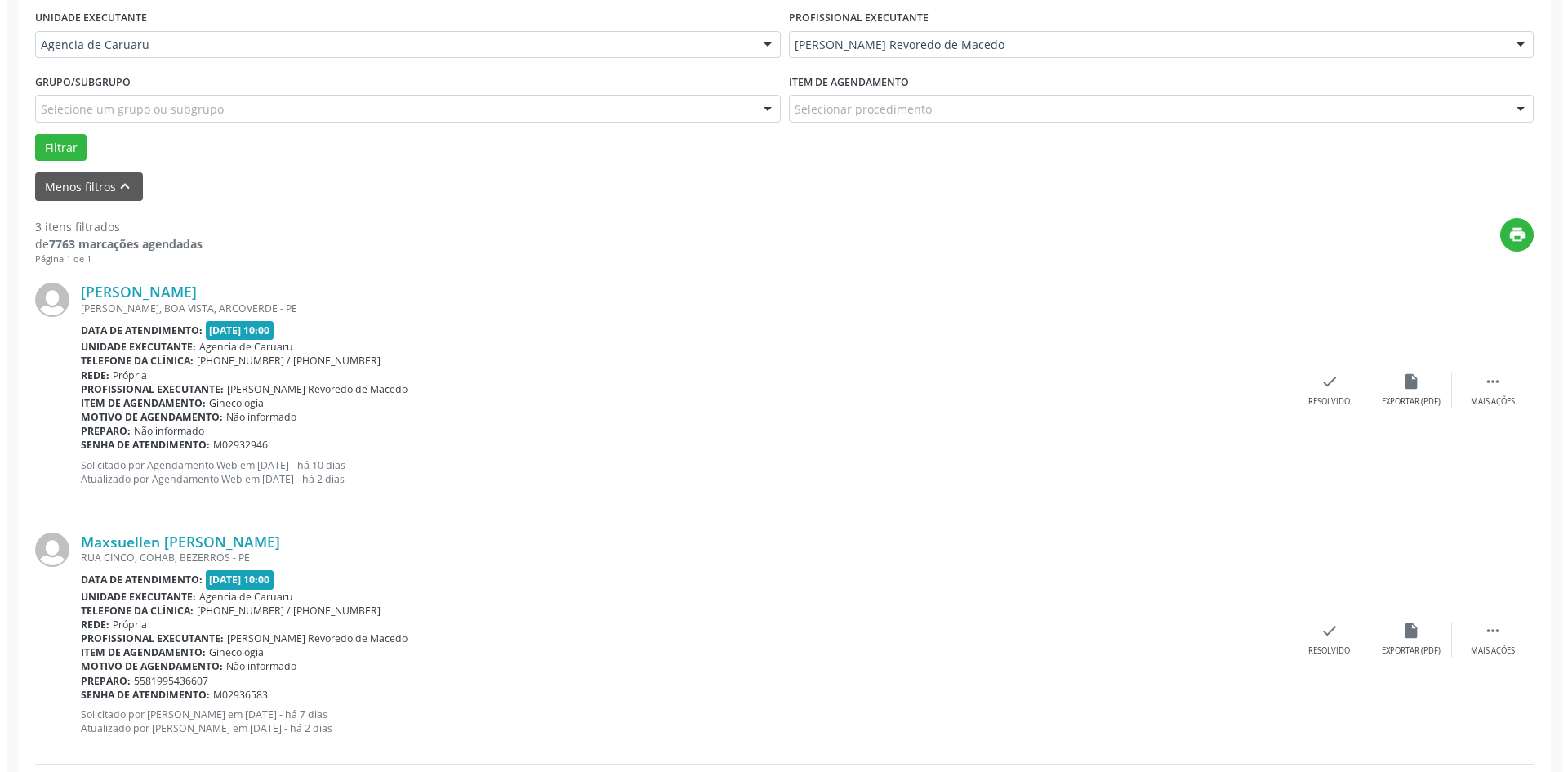
scroll to position [408, 0]
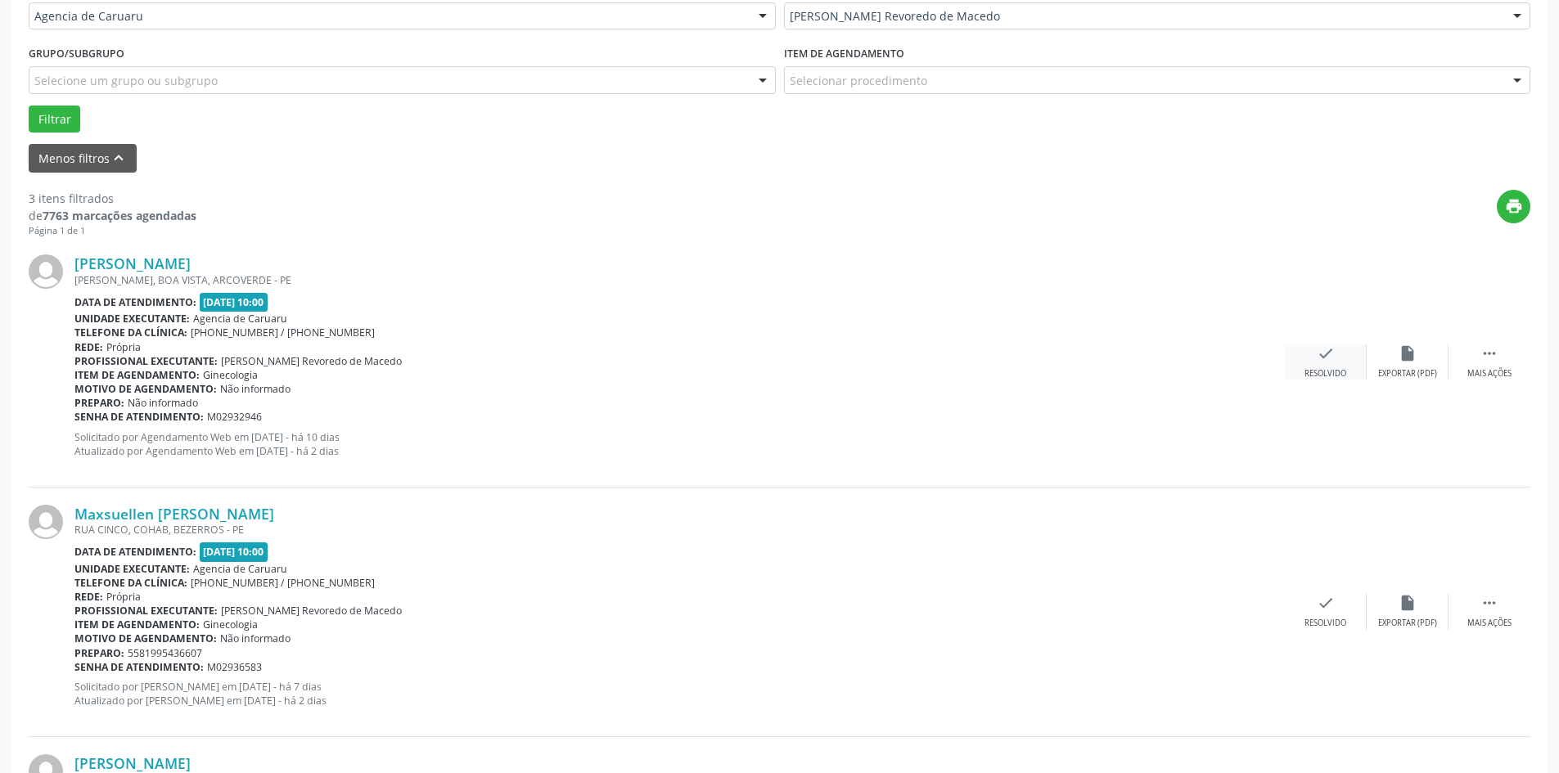
click at [1325, 367] on div "check Resolvido" at bounding box center [1326, 361] width 82 height 35
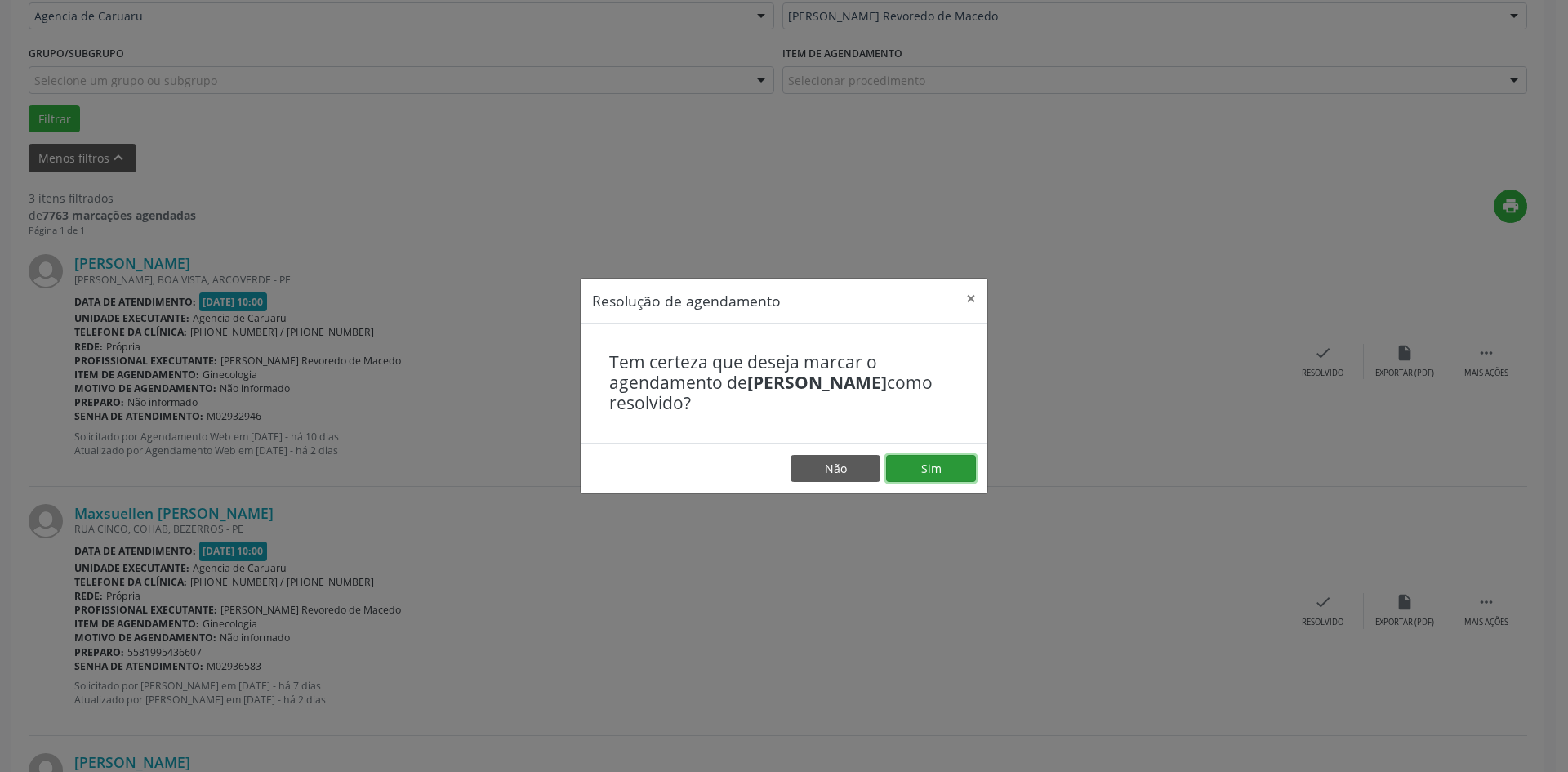
click at [933, 472] on button "Sim" at bounding box center [931, 469] width 90 height 28
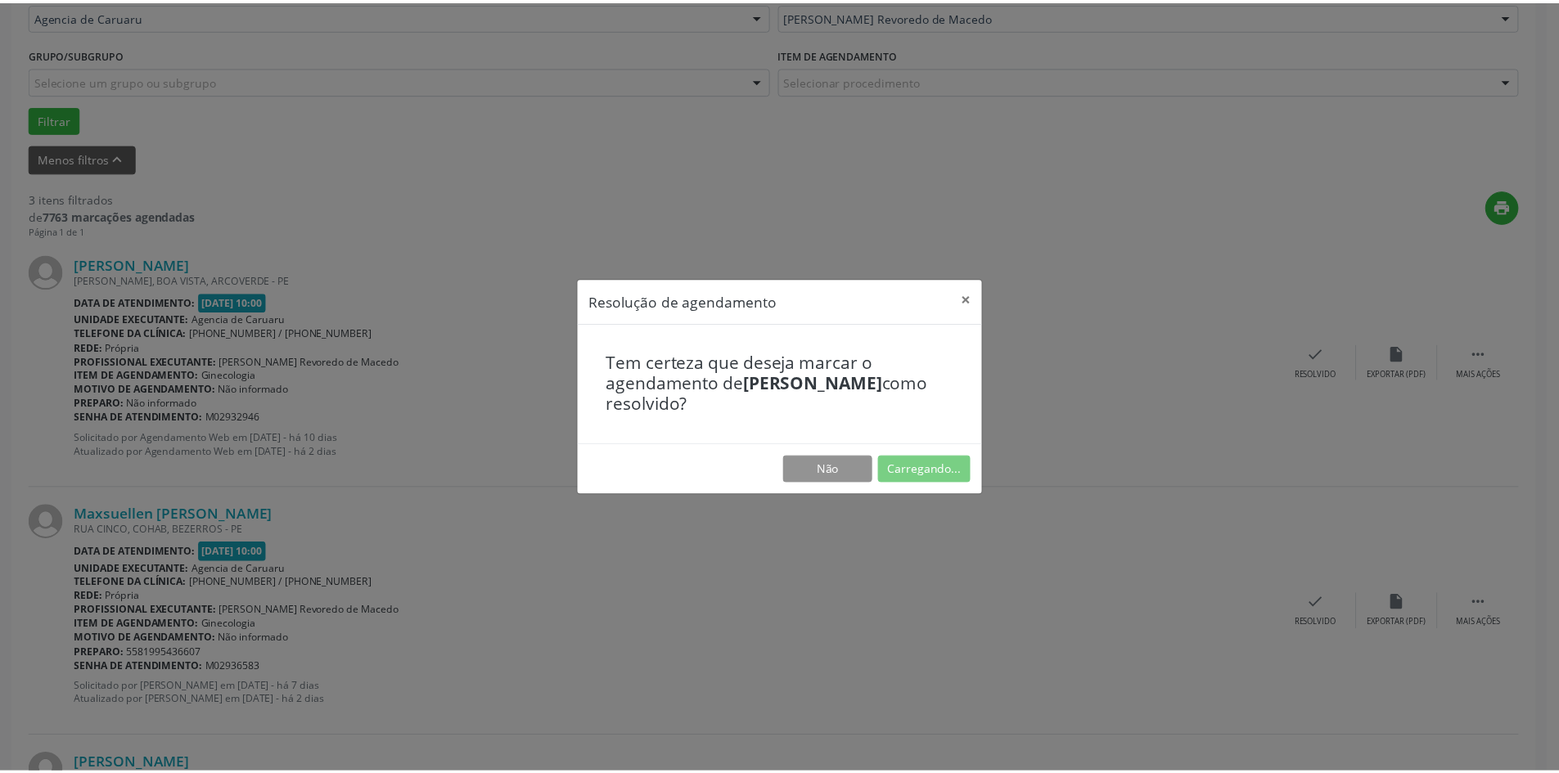
scroll to position [0, 0]
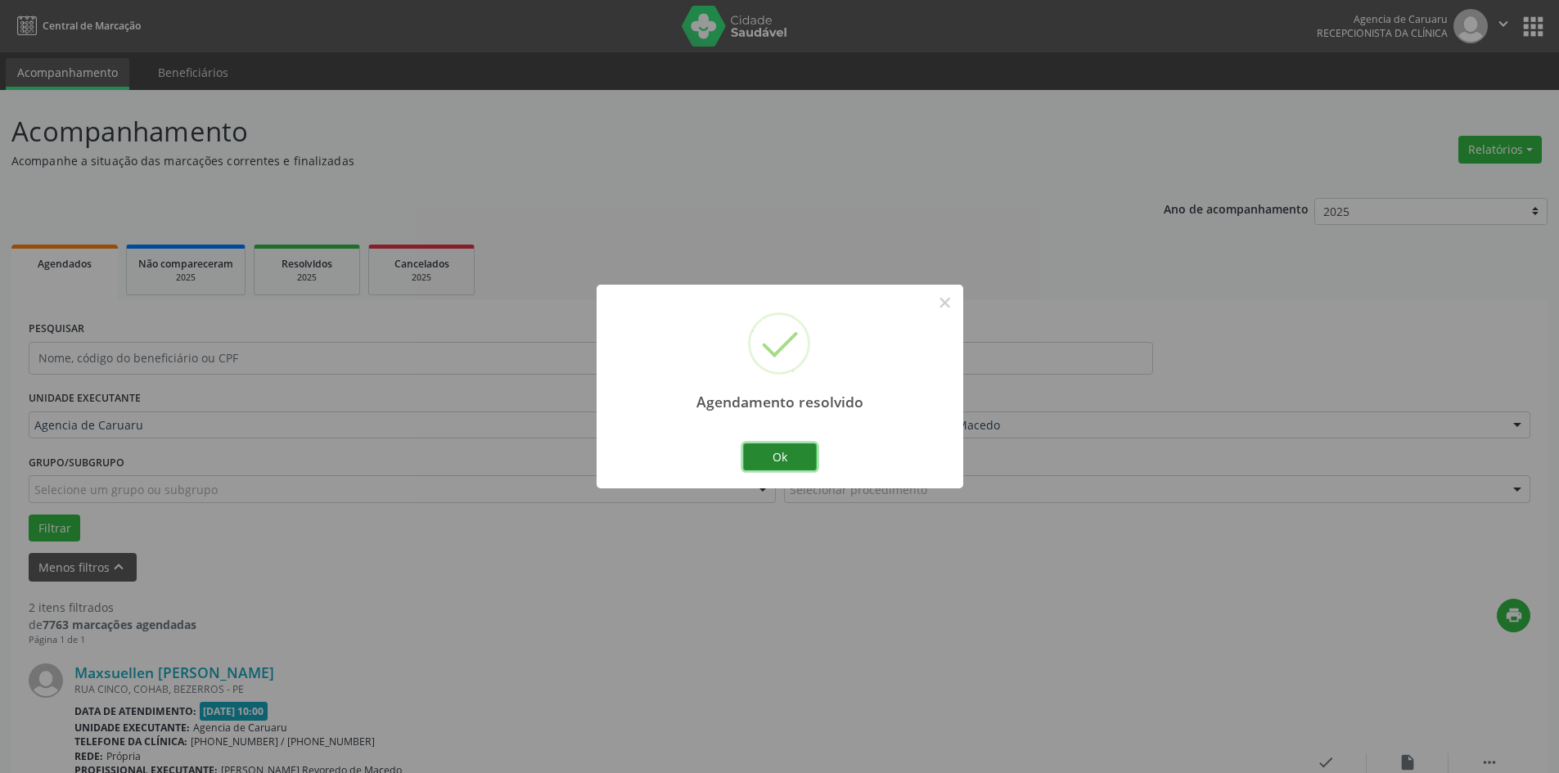
click at [784, 466] on button "Ok" at bounding box center [780, 457] width 74 height 28
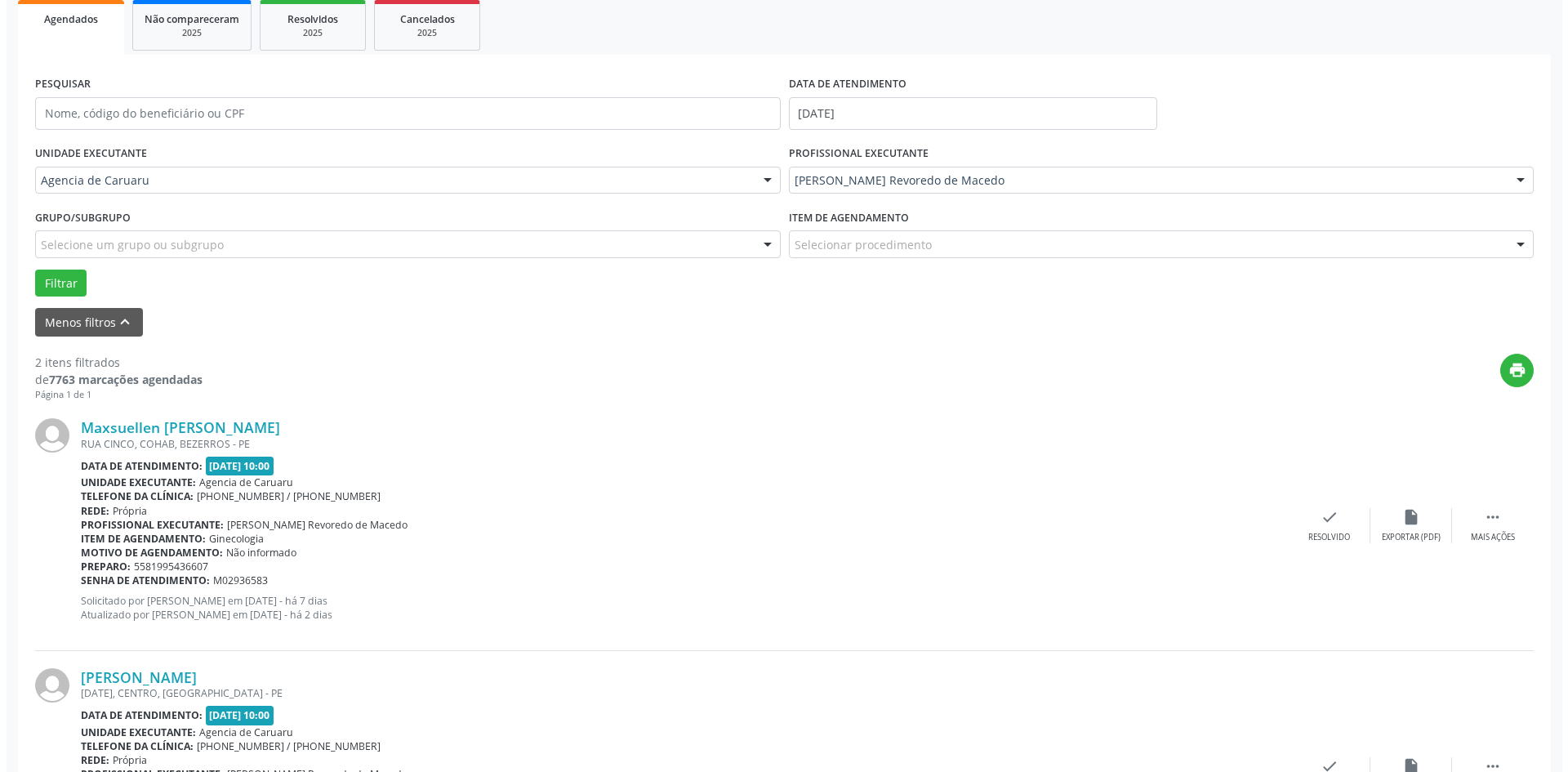
scroll to position [245, 0]
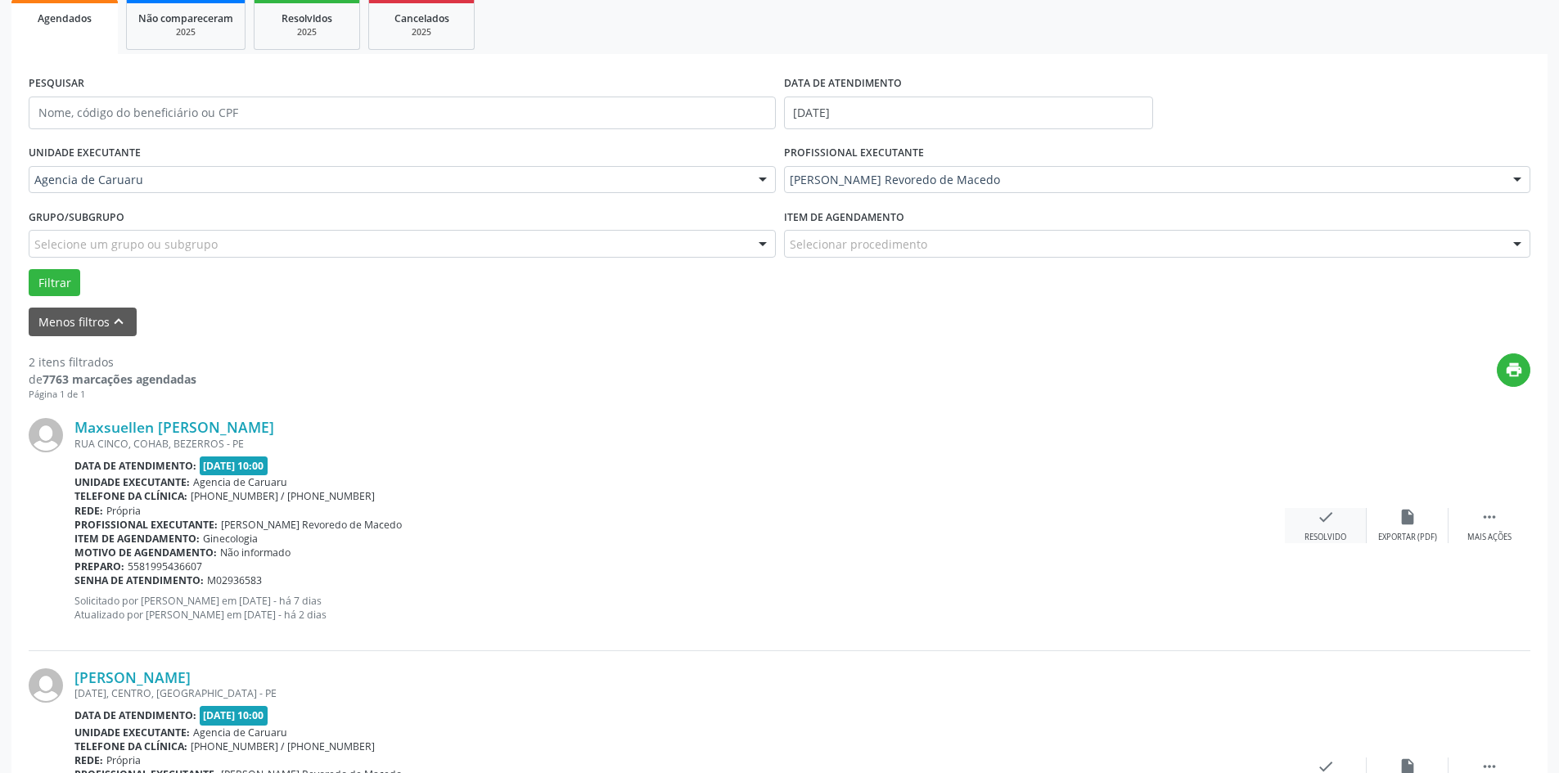
click at [1339, 529] on div "check Resolvido" at bounding box center [1326, 525] width 82 height 35
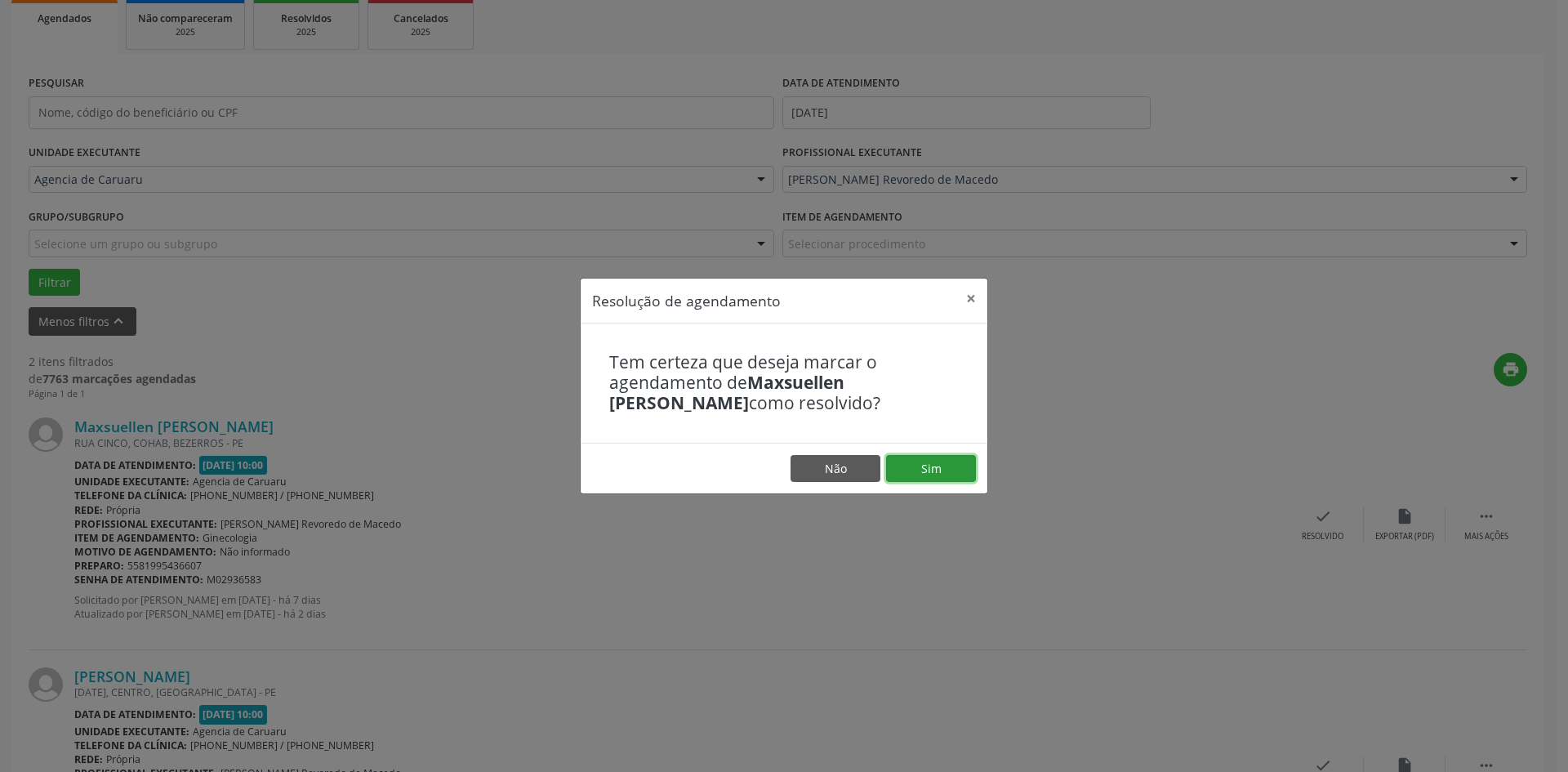
click at [912, 465] on button "Sim" at bounding box center [931, 469] width 90 height 28
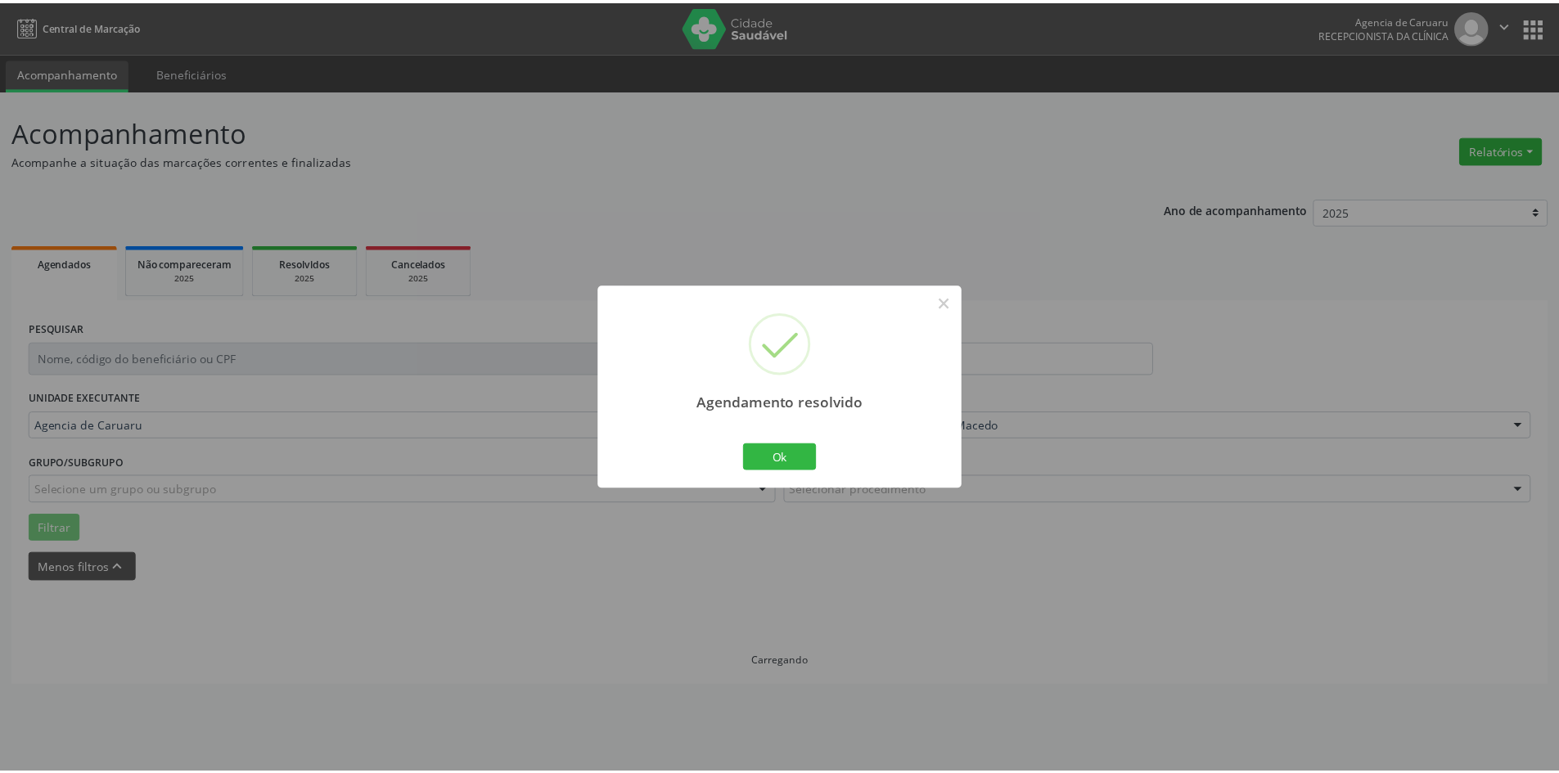
scroll to position [0, 0]
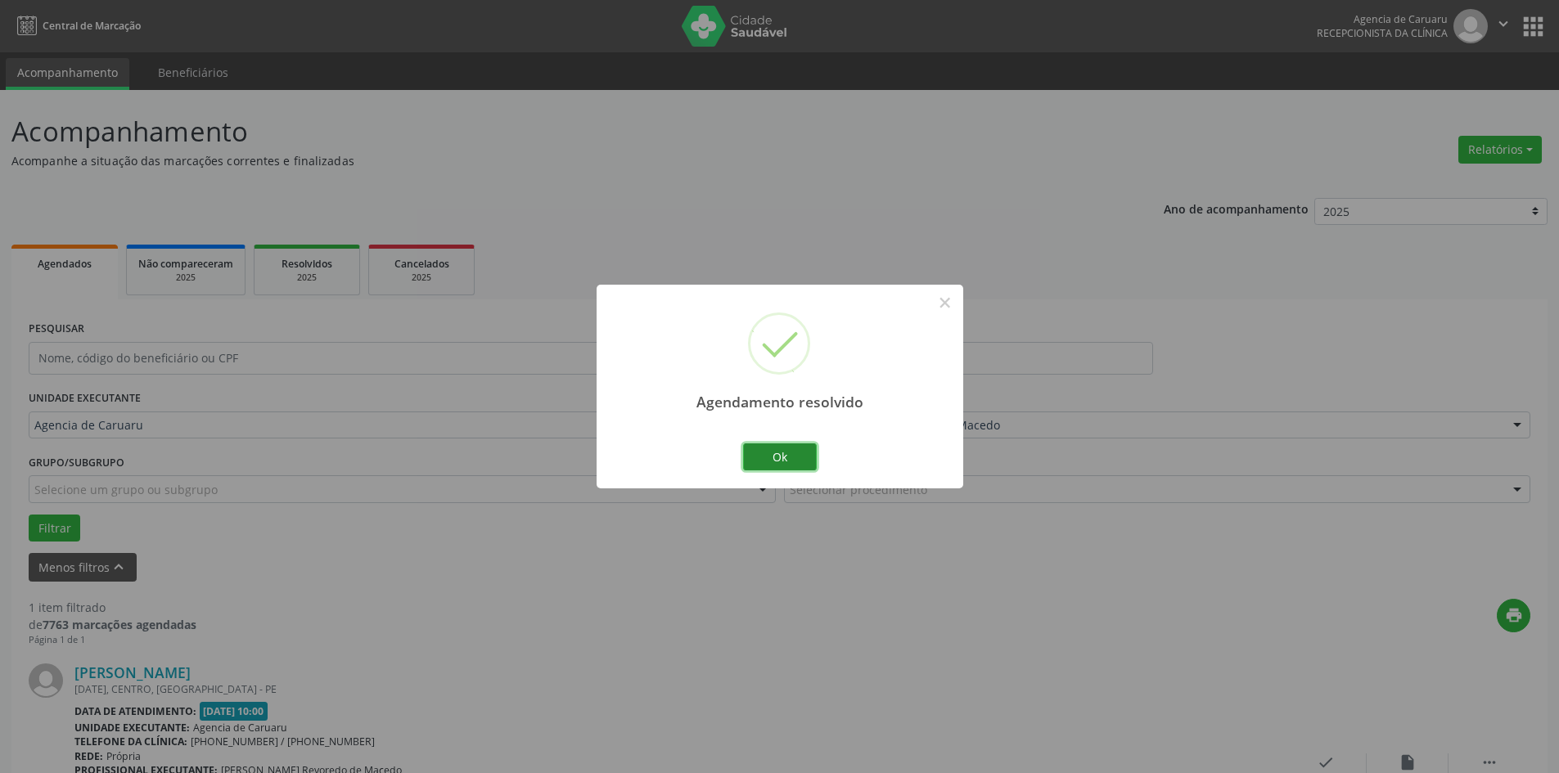
click at [778, 455] on button "Ok" at bounding box center [780, 457] width 74 height 28
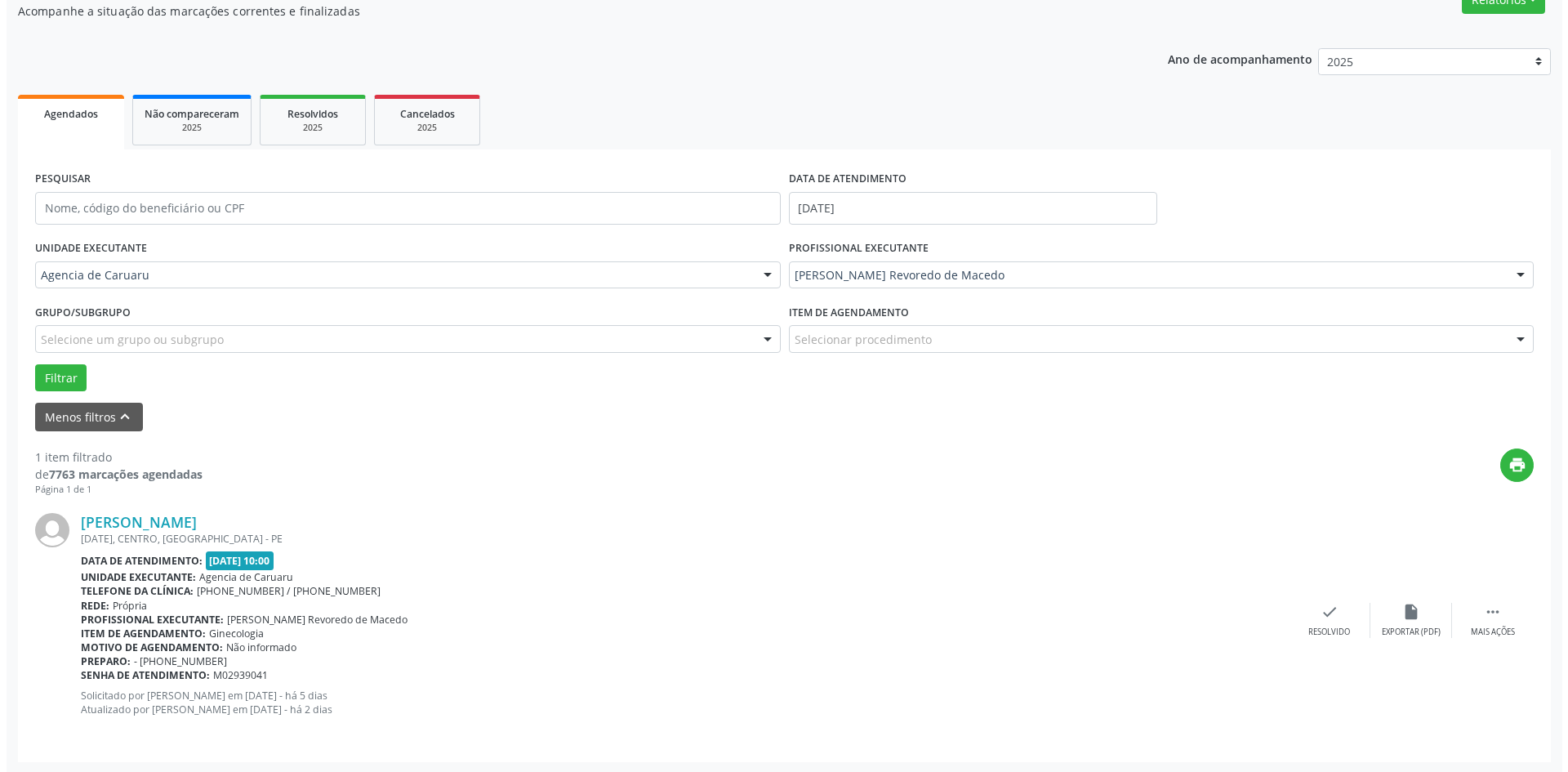
scroll to position [151, 0]
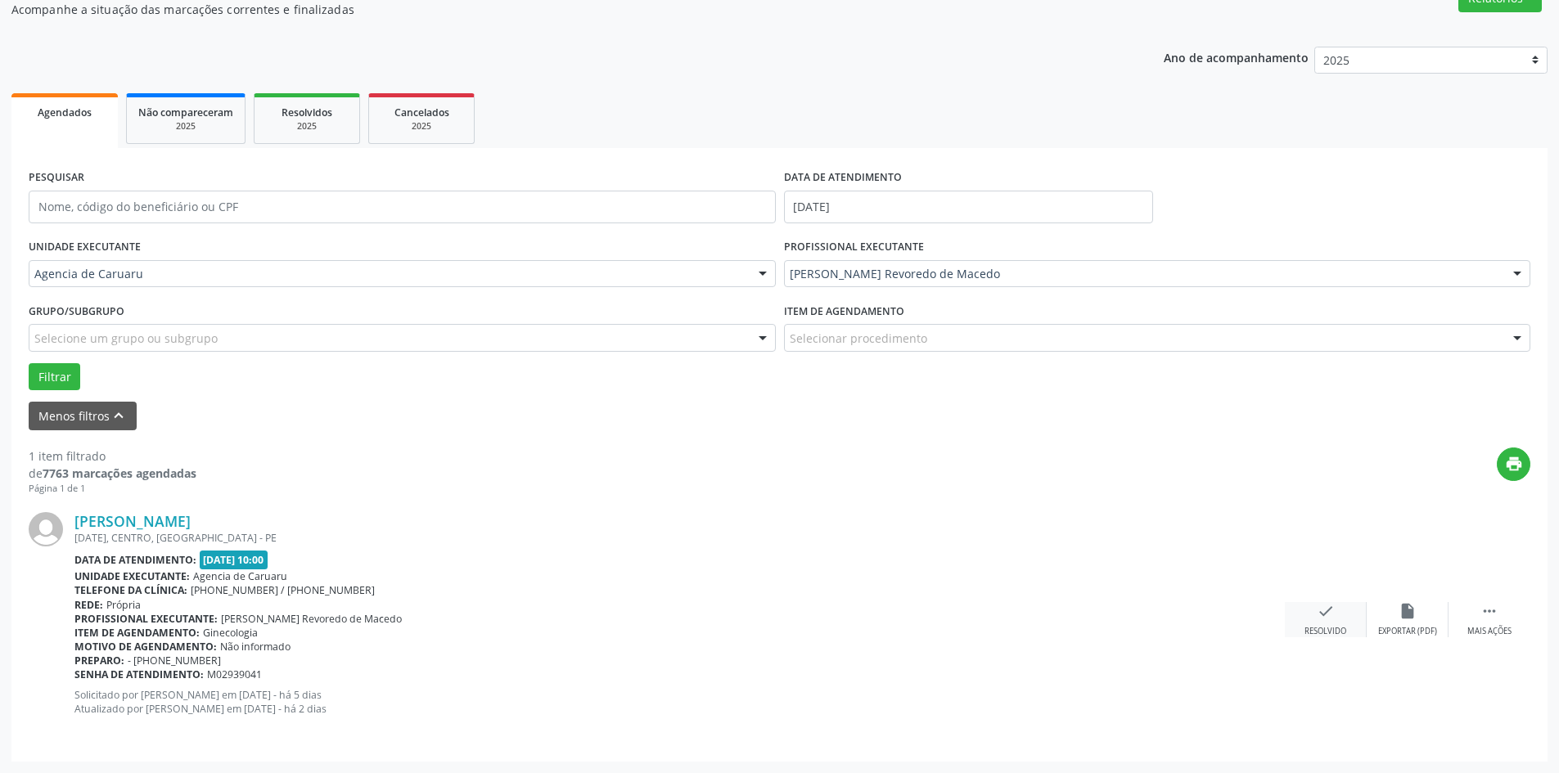
click at [1313, 625] on div "check Resolvido" at bounding box center [1326, 619] width 82 height 35
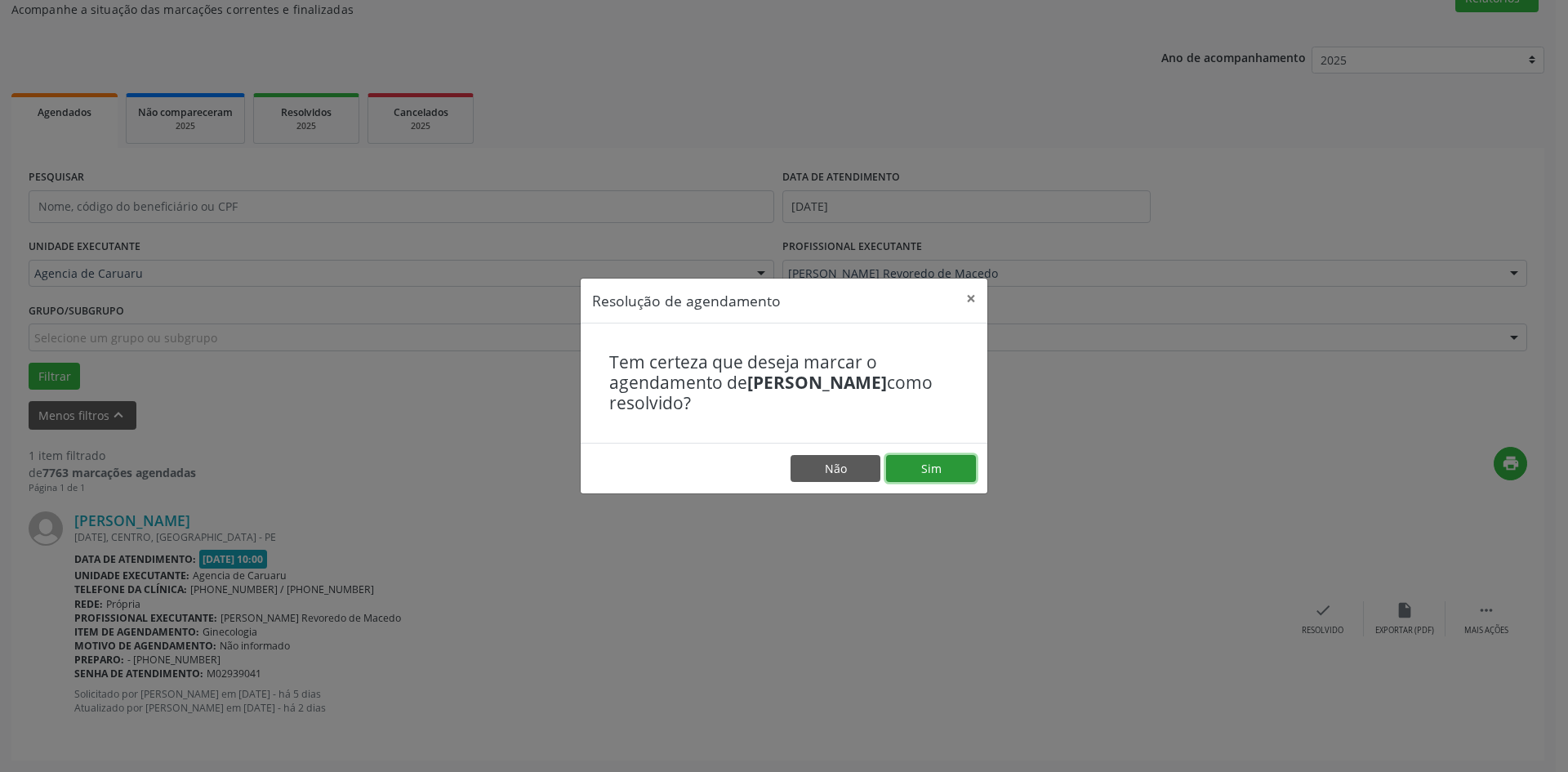
click at [930, 463] on button "Sim" at bounding box center [931, 469] width 90 height 28
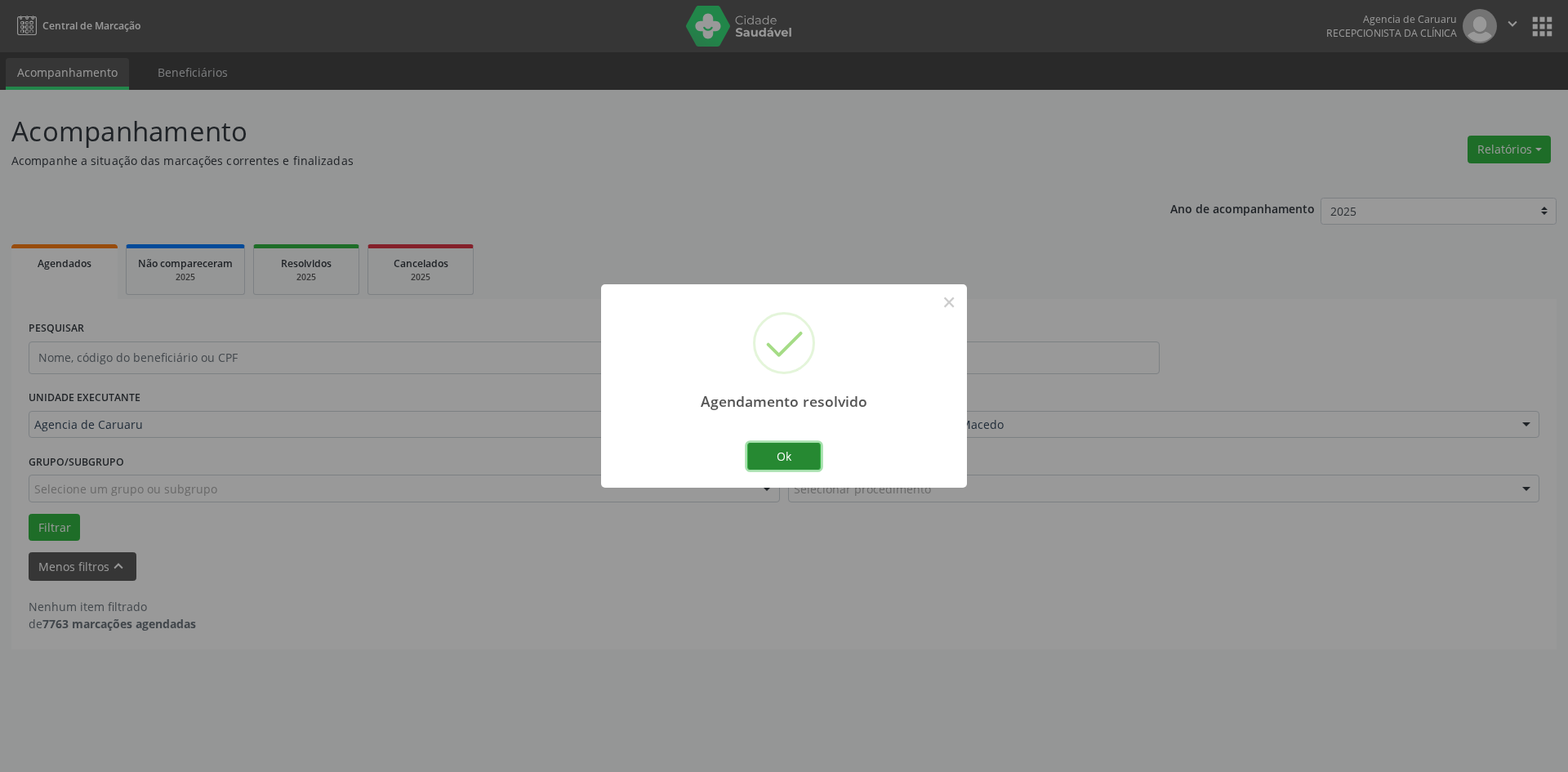
click at [795, 451] on button "Ok" at bounding box center [784, 456] width 74 height 28
